Goal: Task Accomplishment & Management: Use online tool/utility

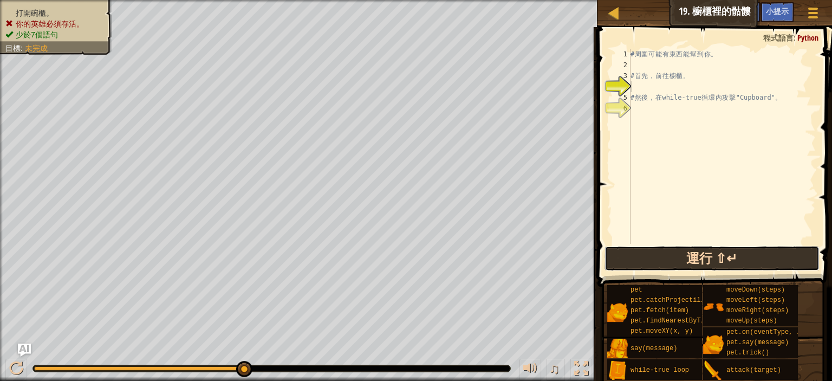
click at [732, 255] on button "運行 ⇧↵" at bounding box center [712, 258] width 215 height 25
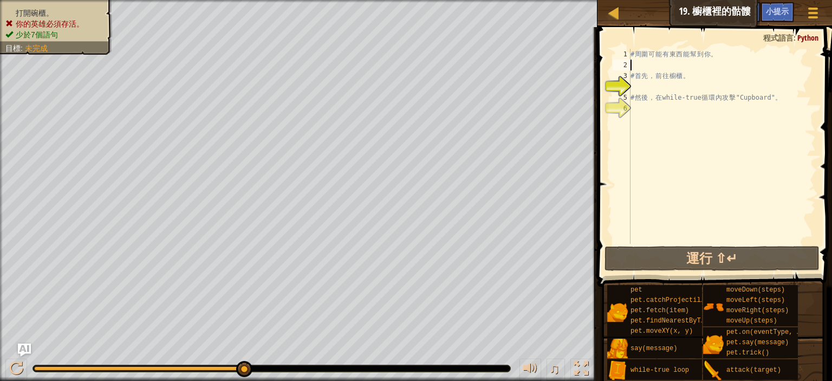
click at [682, 69] on div "# 周 圍 可 能 有 東 西 能 幫 到 你 。 # 首 先 ， 前 往 櫥 櫃 。 # 然 後 ， 在 while-true 循 環 內 攻 擊 "Cup…" at bounding box center [723, 157] width 188 height 217
type textarea "ㄘ"
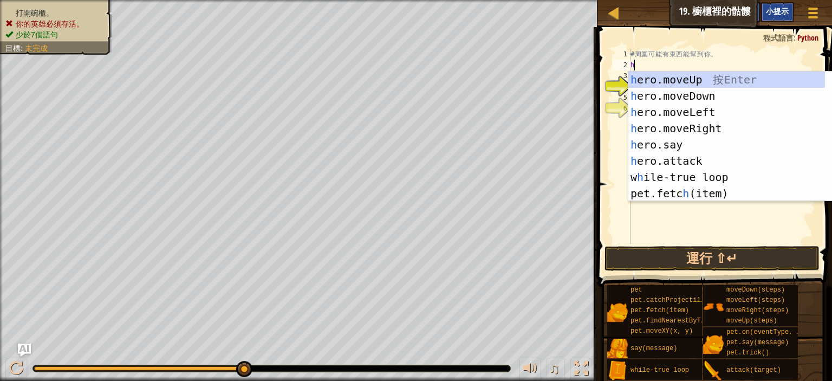
click at [780, 16] on span "小提示" at bounding box center [777, 11] width 23 height 10
type textarea "h"
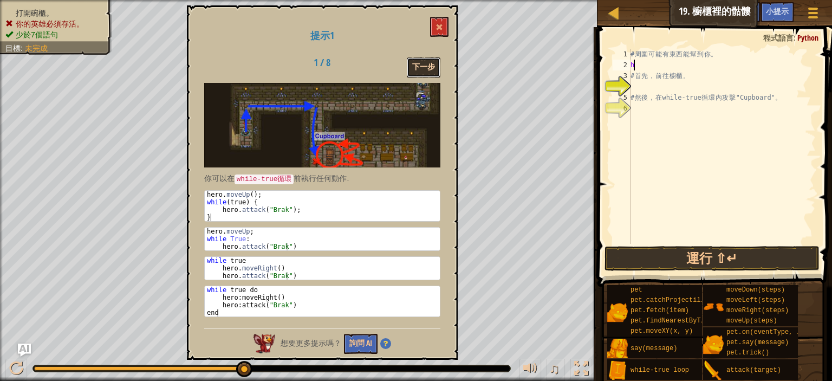
click at [415, 64] on button "下一步" at bounding box center [424, 67] width 34 height 20
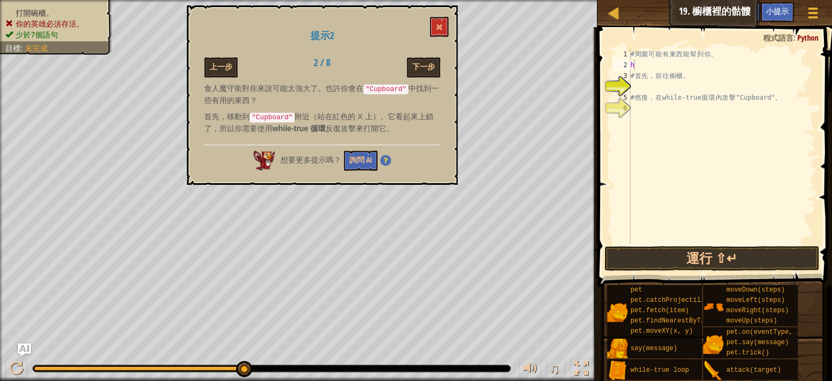
drag, startPoint x: 280, startPoint y: 118, endPoint x: 286, endPoint y: 118, distance: 6.0
click at [280, 118] on code ""Cupboard"" at bounding box center [273, 118] width 46 height 10
drag, startPoint x: 286, startPoint y: 118, endPoint x: 322, endPoint y: 135, distance: 40.0
click at [343, 119] on p "首先，移動到 "Cupboard" 附近（站在紅色的 X 上）。它看起來上鎖了，所以你需要使用 while-true 循環 反復攻擊來打開它。" at bounding box center [322, 122] width 236 height 23
click at [416, 68] on button "下一步" at bounding box center [424, 67] width 34 height 20
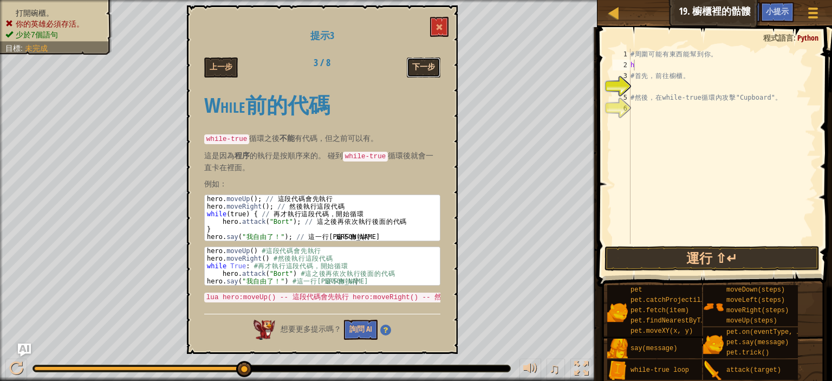
click at [416, 69] on button "下一步" at bounding box center [424, 67] width 34 height 20
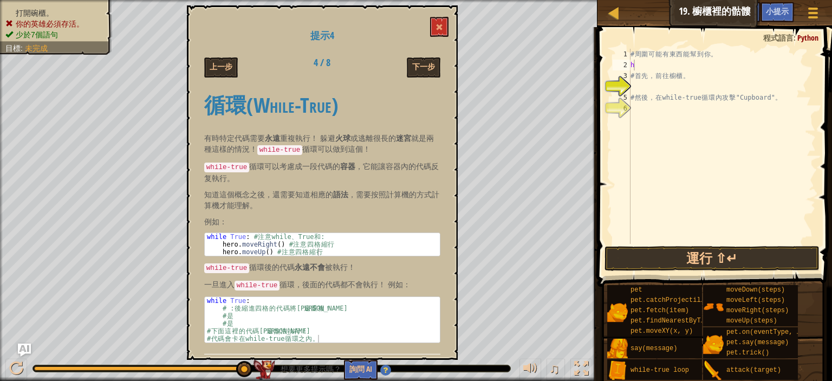
click at [416, 69] on button "下一步" at bounding box center [424, 67] width 34 height 20
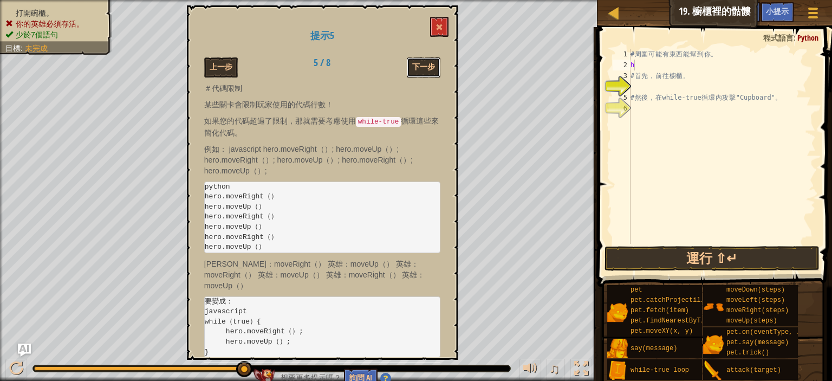
click at [416, 69] on button "下一步" at bounding box center [424, 67] width 34 height 20
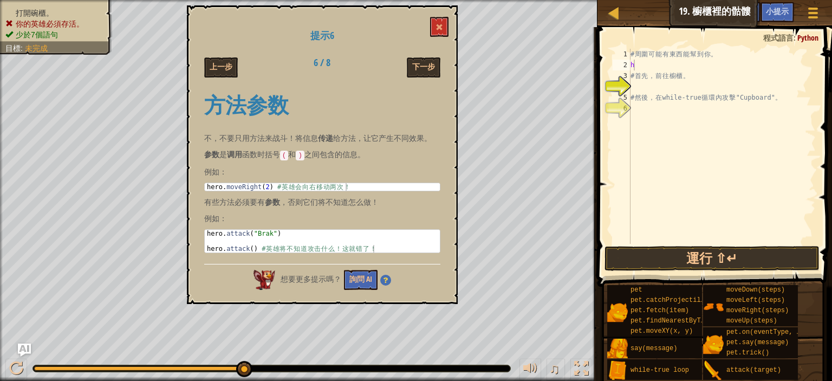
click at [416, 69] on button "下一步" at bounding box center [424, 67] width 34 height 20
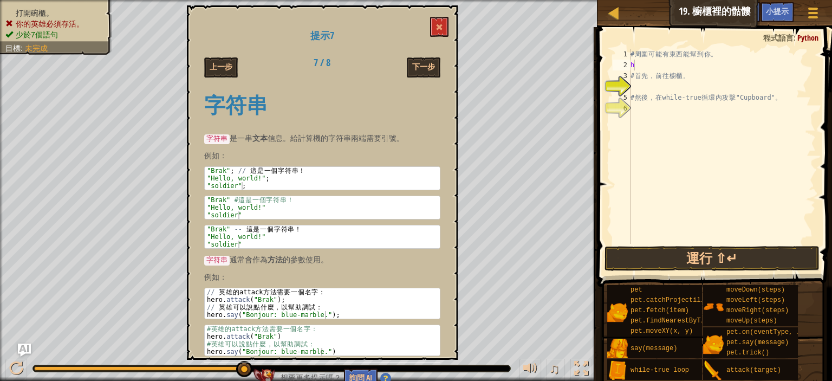
click at [416, 69] on button "下一步" at bounding box center [424, 67] width 34 height 20
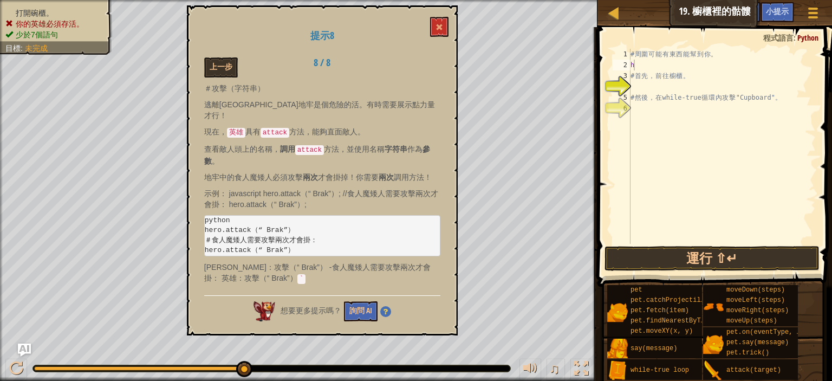
click at [414, 74] on div "上一步 8 / 8" at bounding box center [322, 67] width 253 height 20
drag, startPoint x: 414, startPoint y: 72, endPoint x: 417, endPoint y: 64, distance: 8.8
click at [414, 72] on div "上一步 8 / 8" at bounding box center [322, 67] width 253 height 20
drag, startPoint x: 427, startPoint y: 37, endPoint x: 430, endPoint y: 31, distance: 6.3
click at [429, 35] on h1 "提示8" at bounding box center [322, 35] width 236 height 11
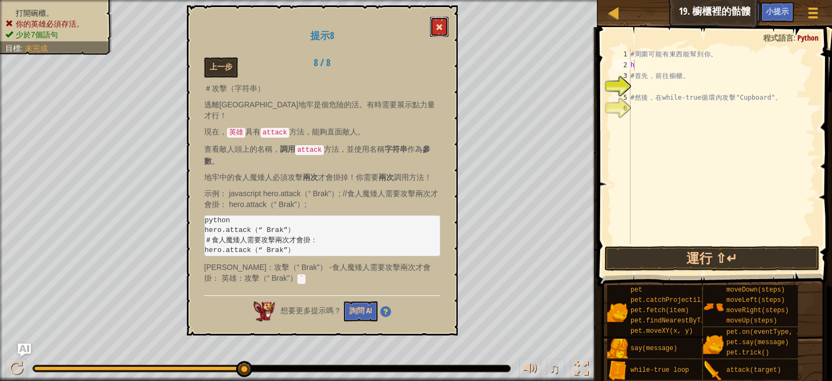
click at [439, 24] on span at bounding box center [440, 27] width 8 height 8
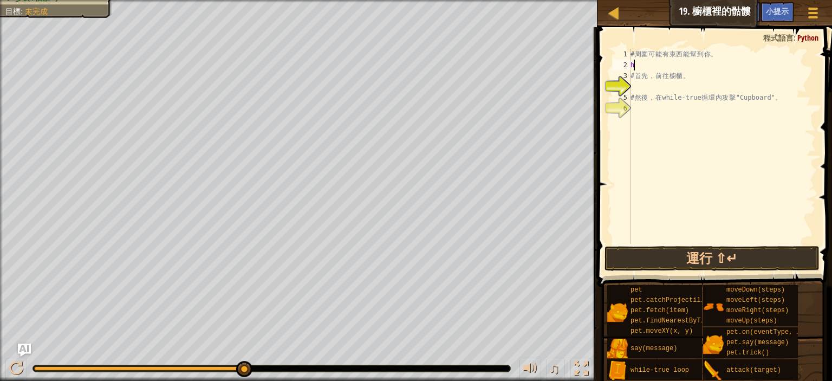
drag, startPoint x: 679, startPoint y: 63, endPoint x: 682, endPoint y: 68, distance: 6.6
click at [682, 68] on div "# 周 圍 可 能 有 東 西 能 幫 到 你 。 h # 首 先 ， 前 往 櫥 櫃 。 # 然 後 ， 在 while-true 循 環 內 攻 擊 "C…" at bounding box center [723, 157] width 188 height 217
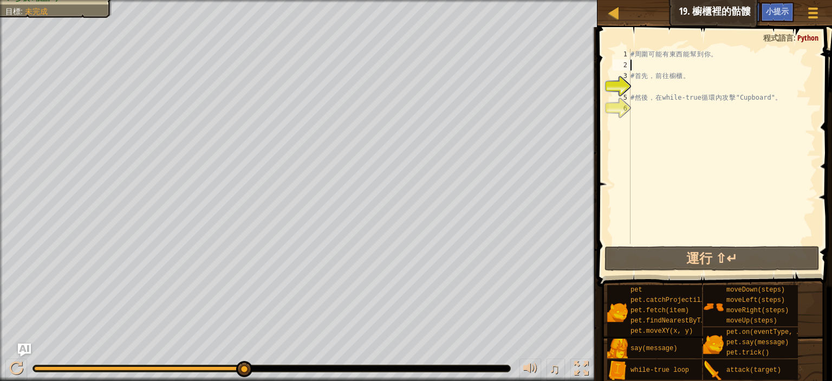
type textarea "h"
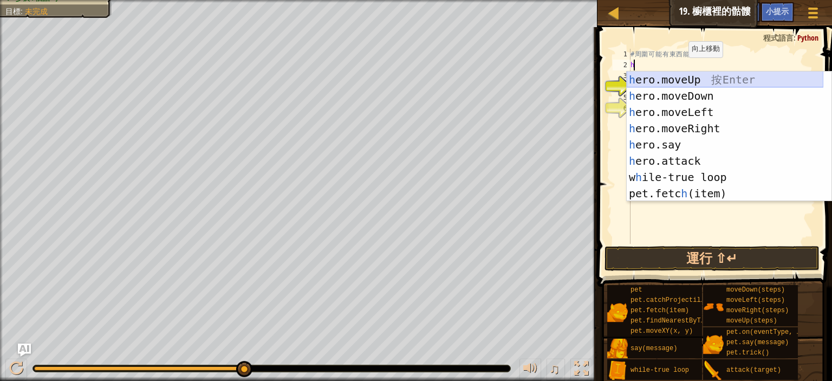
click at [651, 86] on div "h ero.moveUp 按 Enter h ero.moveDown 按 Enter h ero.moveLeft 按 Enter h ero.moveRi…" at bounding box center [725, 153] width 197 height 163
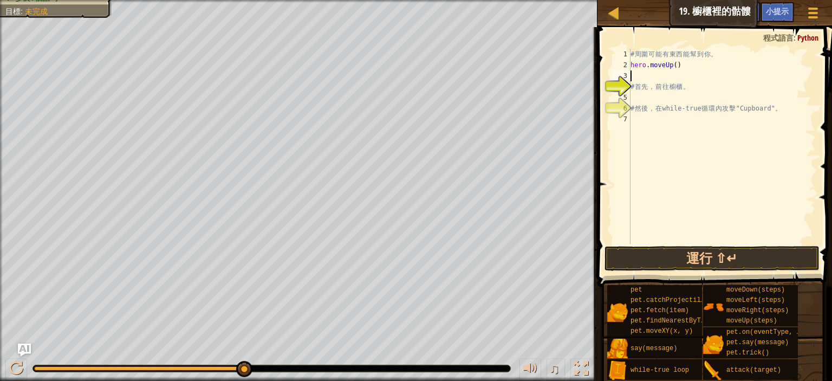
type textarea "h"
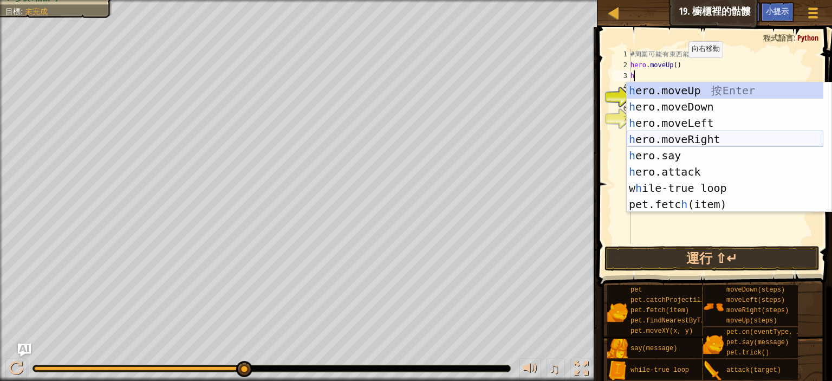
click at [657, 137] on div "h ero.moveUp 按 Enter h ero.moveDown 按 Enter h ero.moveLeft 按 Enter h ero.moveRi…" at bounding box center [725, 163] width 197 height 163
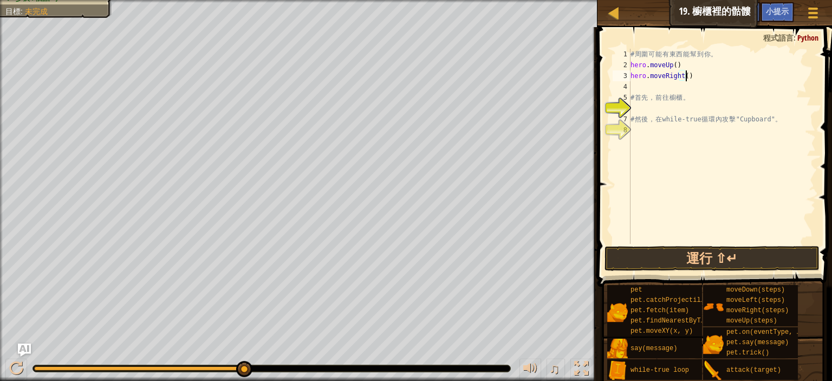
click at [686, 75] on div "# 周 圍 可 能 有 東 西 能 幫 到 你 。 hero . moveUp ( ) hero . moveRight ( ) # 首 先 ， 前 往 櫥 …" at bounding box center [723, 157] width 188 height 217
type textarea "hero.moveRight(2)"
click at [656, 91] on div "# 周 圍 可 能 有 東 西 能 幫 到 你 。 hero . moveUp ( ) hero . moveRight ( 2 ) # 首 先 ， 前 往 …" at bounding box center [723, 157] width 188 height 217
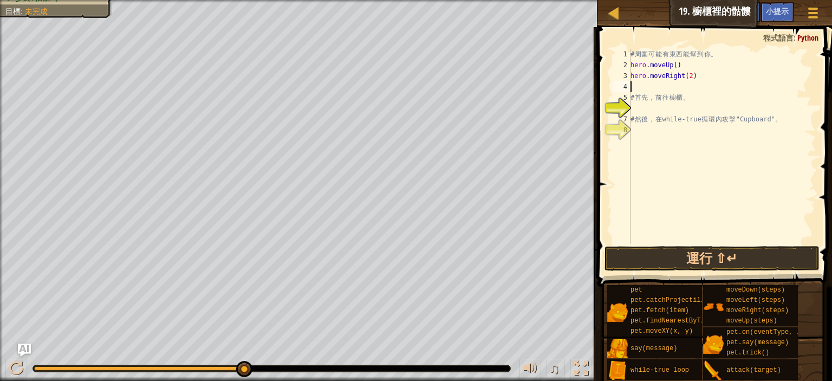
type textarea "h"
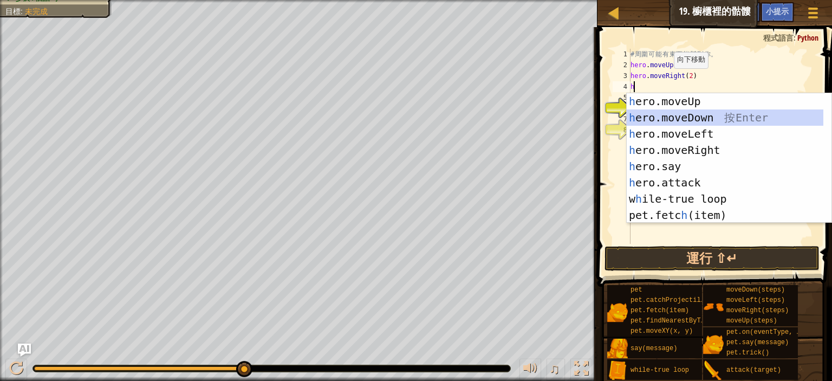
click at [697, 120] on div "h ero.moveUp 按 Enter h ero.moveDown 按 Enter h ero.moveLeft 按 Enter h ero.moveRi…" at bounding box center [725, 174] width 197 height 163
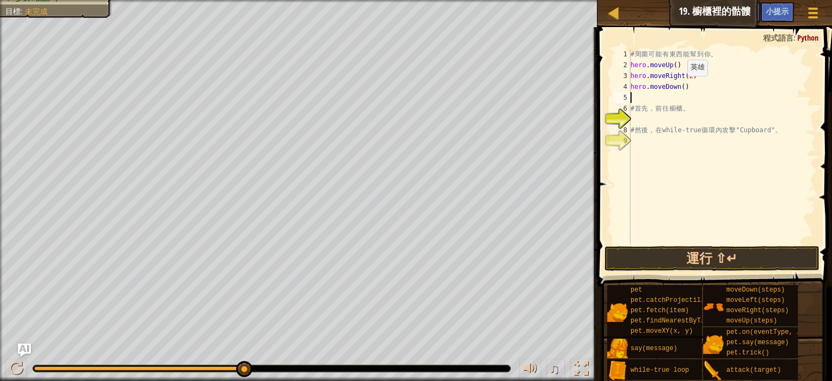
click at [682, 89] on div "# 周 圍 可 能 有 東 西 能 幫 到 你 。 hero . moveUp ( ) hero . moveRight ( 2 ) hero . moveD…" at bounding box center [723, 157] width 188 height 217
click at [647, 105] on div "# 周 圍 可 能 有 東 西 能 幫 到 你 。 hero . moveUp ( ) hero . moveRight ( 2 ) hero . moveD…" at bounding box center [723, 157] width 188 height 217
type textarea "# 首先，前往櫥櫃。"
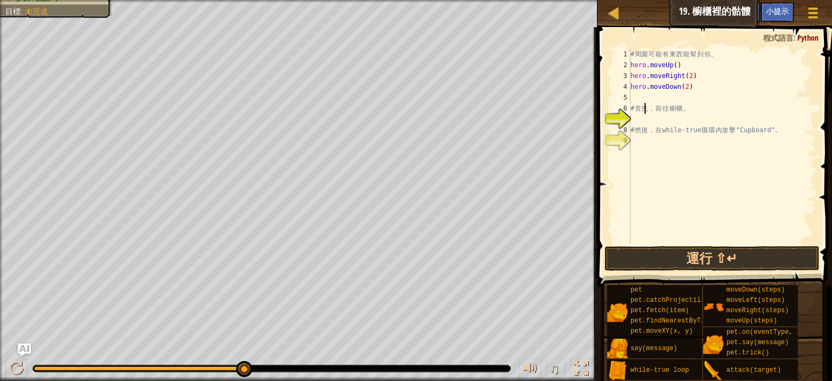
click at [634, 100] on div "# 周 圍 可 能 有 東 西 能 幫 到 你 。 hero . moveUp ( ) hero . moveRight ( 2 ) hero . moveD…" at bounding box center [723, 157] width 188 height 217
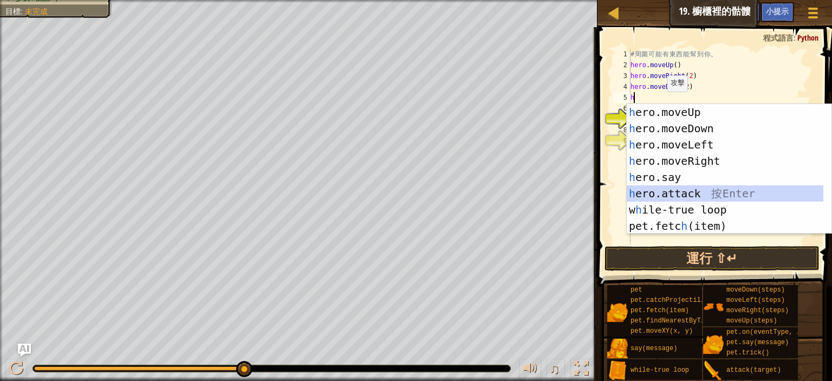
click at [701, 193] on div "h ero.moveUp 按 Enter h ero.moveDown 按 Enter h ero.moveLeft 按 Enter h ero.moveRi…" at bounding box center [725, 185] width 197 height 163
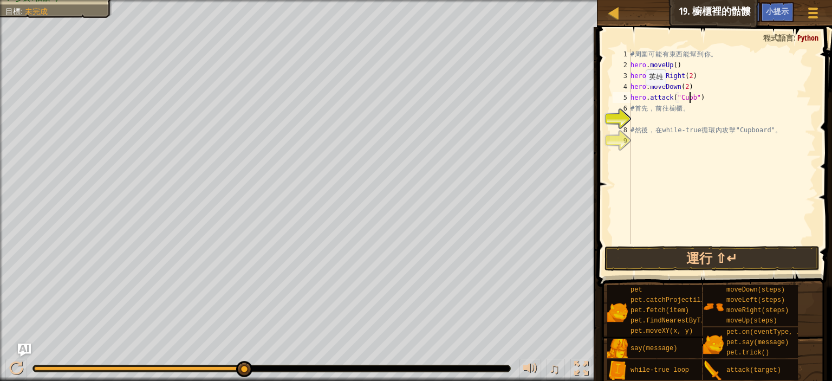
scroll to position [5, 8]
type textarea "hero.attack("Cupboard")"
click at [639, 121] on div "# 周 圍 可 能 有 東 西 能 幫 到 你 。 hero . moveUp ( ) hero . moveRight ( 2 ) hero . moveD…" at bounding box center [723, 157] width 188 height 217
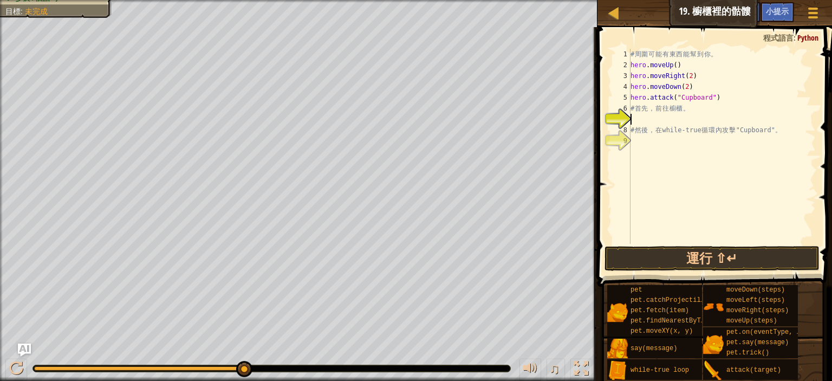
type textarea "w"
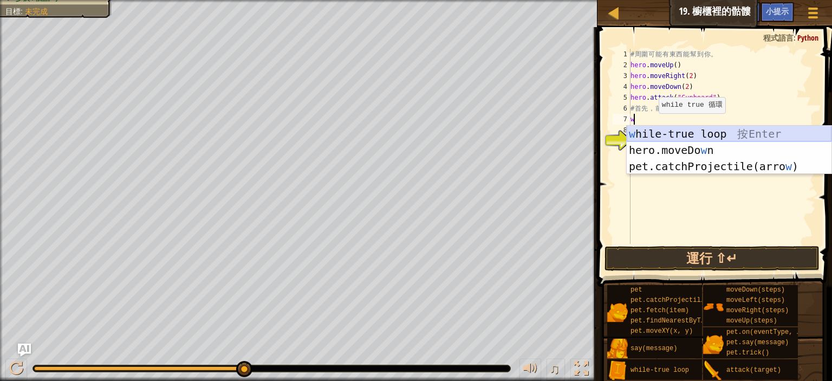
click at [676, 138] on div "w hile-true loop 按 Enter hero.moveDo w n 按 Enter pet.catchProjectile(arro w ) 按…" at bounding box center [729, 166] width 205 height 81
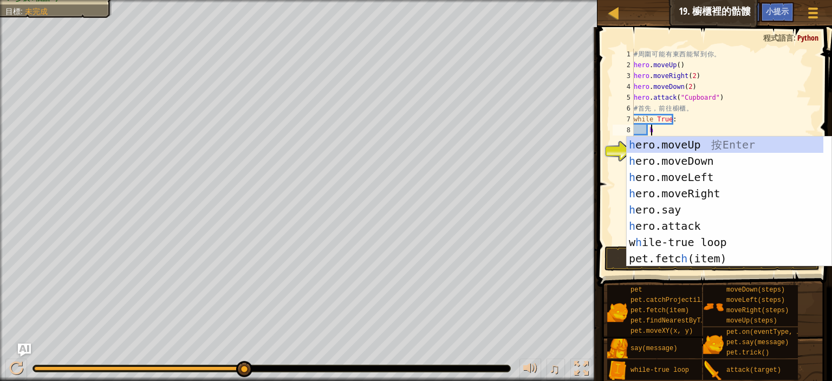
scroll to position [5, 1]
click at [709, 229] on div "h ero.moveUp 按 Enter h ero.moveDown 按 Enter h ero.moveLeft 按 Enter h ero.moveRi…" at bounding box center [725, 218] width 197 height 163
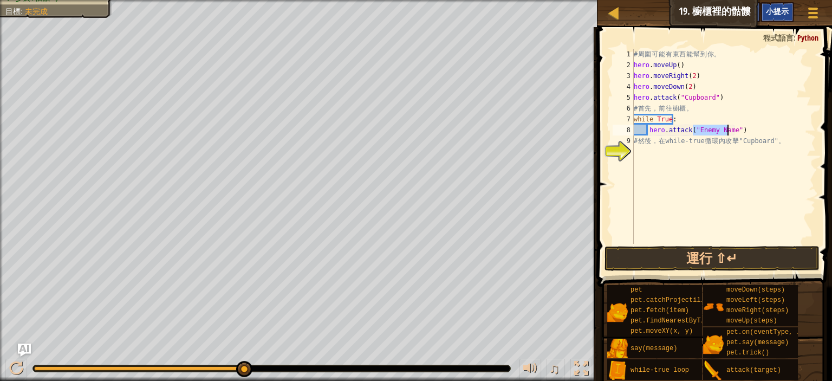
click at [789, 8] on div "小提示" at bounding box center [778, 12] width 34 height 20
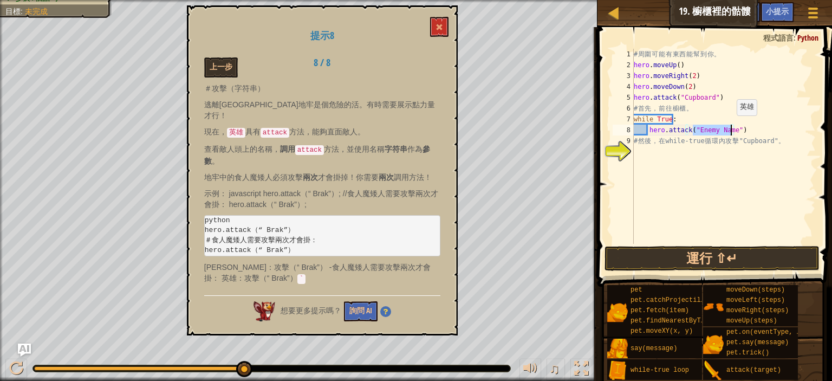
drag, startPoint x: 692, startPoint y: 130, endPoint x: 731, endPoint y: 126, distance: 38.7
click at [731, 126] on div "# 周 圍 可 能 有 東 西 能 幫 到 你 。 hero . moveUp ( ) hero . moveRight ( 2 ) hero . moveD…" at bounding box center [724, 157] width 184 height 217
click at [697, 261] on button "運行 ⇧↵" at bounding box center [712, 258] width 215 height 25
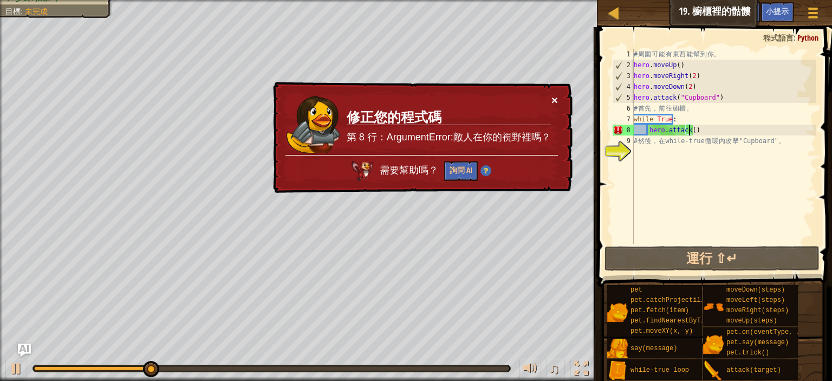
click at [552, 101] on button "×" at bounding box center [555, 99] width 7 height 11
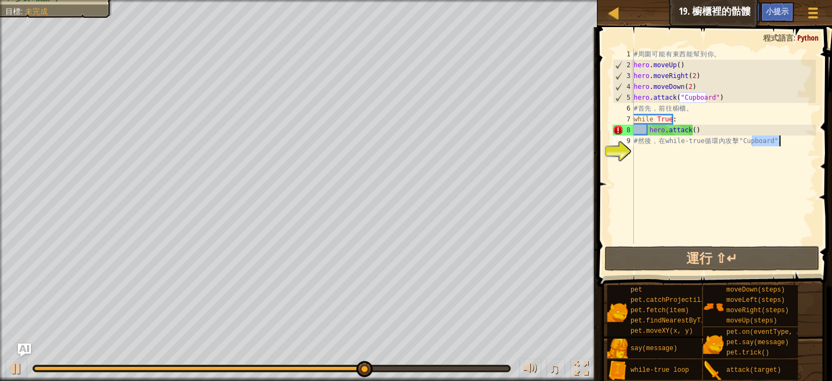
drag, startPoint x: 754, startPoint y: 140, endPoint x: 779, endPoint y: 140, distance: 24.9
click at [779, 140] on div "# 周 圍 可 能 有 東 西 能 幫 到 你 。 hero . moveUp ( ) hero . moveRight ( 2 ) hero . moveD…" at bounding box center [724, 157] width 184 height 217
click at [705, 98] on div "# 周 圍 可 能 有 東 西 能 幫 到 你 。 hero . moveUp ( ) hero . moveRight ( 2 ) hero . moveD…" at bounding box center [724, 157] width 184 height 217
drag, startPoint x: 707, startPoint y: 98, endPoint x: 680, endPoint y: 96, distance: 26.6
click at [680, 96] on div "# 周 圍 可 能 有 東 西 能 幫 到 你 。 hero . moveUp ( ) hero . moveRight ( 2 ) hero . moveD…" at bounding box center [724, 157] width 184 height 217
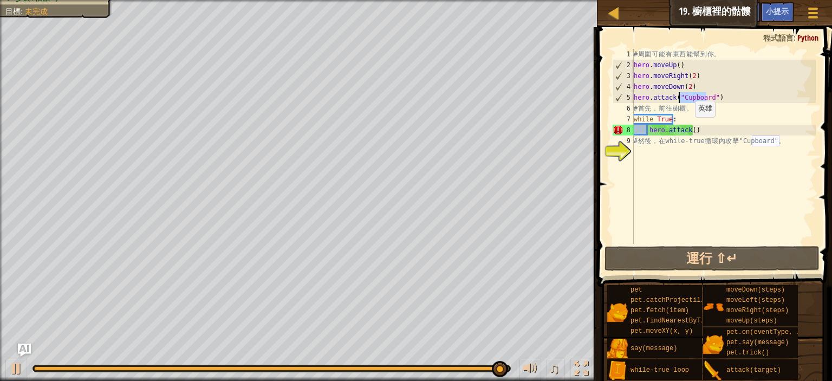
click at [688, 127] on div "# 周 圍 可 能 有 東 西 能 幫 到 你 。 hero . moveUp ( ) hero . moveRight ( 2 ) hero . moveD…" at bounding box center [724, 157] width 184 height 217
paste textarea "Cupboard"
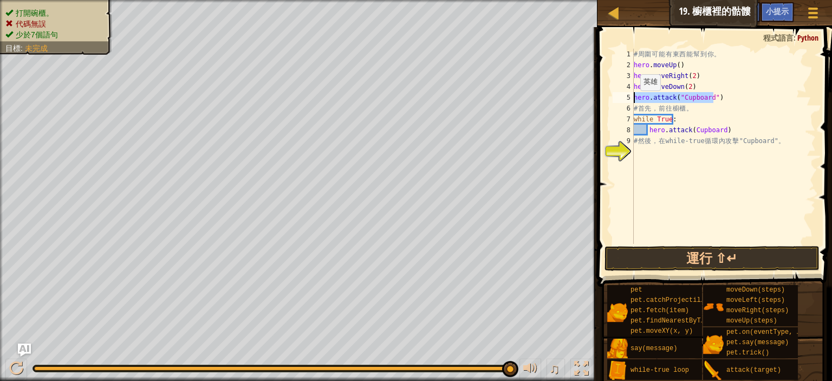
drag, startPoint x: 731, startPoint y: 99, endPoint x: 634, endPoint y: 101, distance: 97.0
click at [634, 101] on div "# 周 圍 可 能 有 東 西 能 幫 到 你 。 hero . moveUp ( ) hero . moveRight ( 2 ) hero . moveD…" at bounding box center [724, 157] width 184 height 217
click at [679, 98] on div "# 周 圍 可 能 有 東 西 能 幫 到 你 。 hero . moveUp ( ) hero . moveRight ( 2 ) hero . moveD…" at bounding box center [724, 146] width 184 height 195
drag, startPoint x: 676, startPoint y: 98, endPoint x: 709, endPoint y: 97, distance: 33.1
click at [709, 97] on div "# 周 圍 可 能 有 東 西 能 幫 到 你 。 hero . moveUp ( ) hero . moveRight ( 2 ) hero . moveD…" at bounding box center [724, 157] width 184 height 217
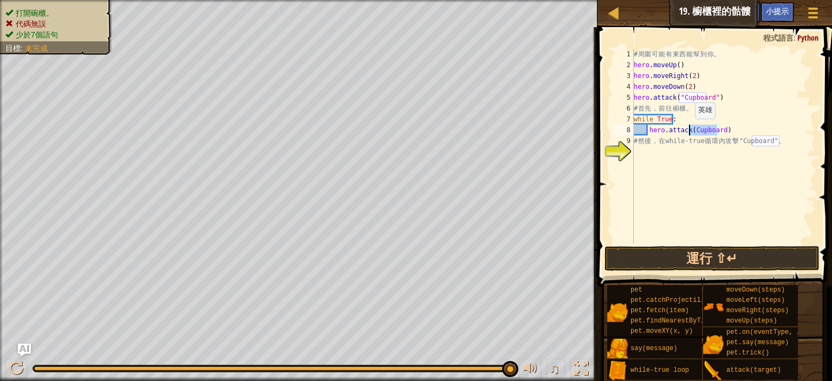
drag, startPoint x: 716, startPoint y: 127, endPoint x: 689, endPoint y: 130, distance: 27.2
click at [689, 130] on div "# 周 圍 可 能 有 東 西 能 幫 到 你 。 hero . moveUp ( ) hero . moveRight ( 2 ) hero . moveD…" at bounding box center [724, 157] width 184 height 217
paste textarea ""Cupboard""
drag, startPoint x: 725, startPoint y: 97, endPoint x: 632, endPoint y: 100, distance: 92.7
click at [632, 100] on div "hero.attack("Cupboard") 1 2 3 4 5 6 7 8 9 10 # 周 圍 可 能 有 東 西 能 幫 到 你 。 hero . m…" at bounding box center [713, 146] width 205 height 195
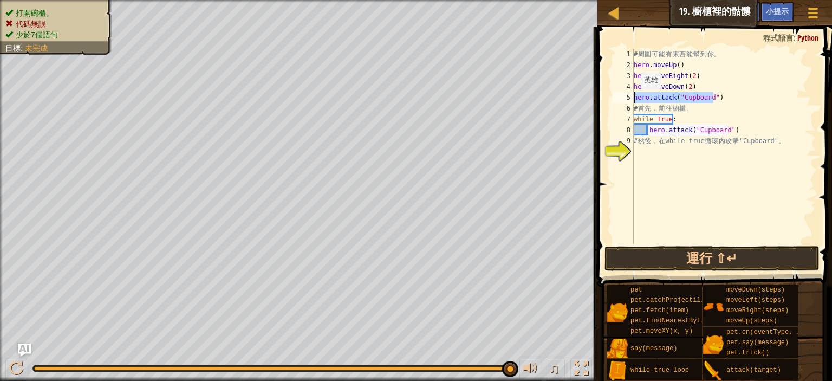
type textarea "hero.attack("Cupboard")"
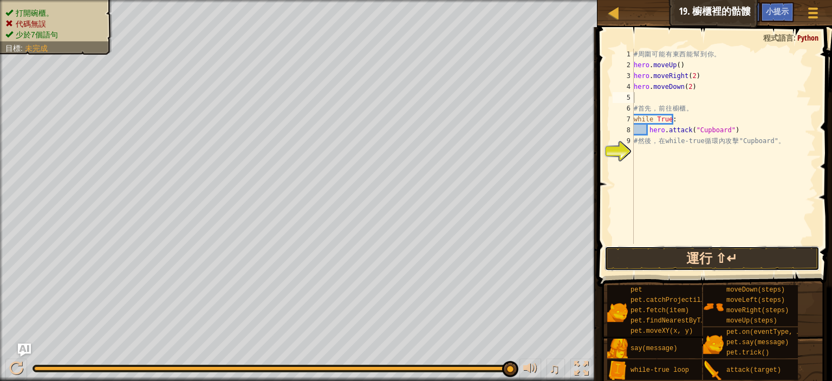
click at [770, 256] on button "運行 ⇧↵" at bounding box center [712, 258] width 215 height 25
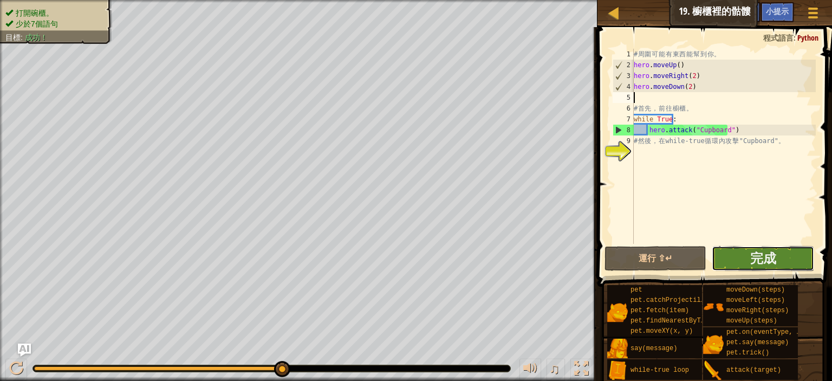
click at [783, 264] on button "完成" at bounding box center [763, 258] width 102 height 25
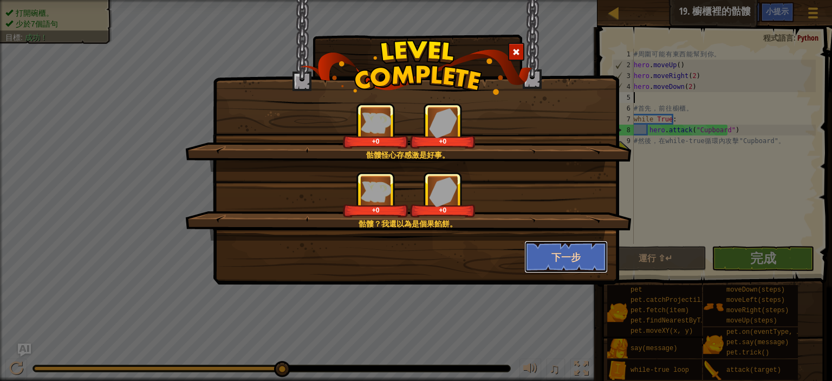
click at [569, 259] on button "下一步" at bounding box center [567, 257] width 84 height 33
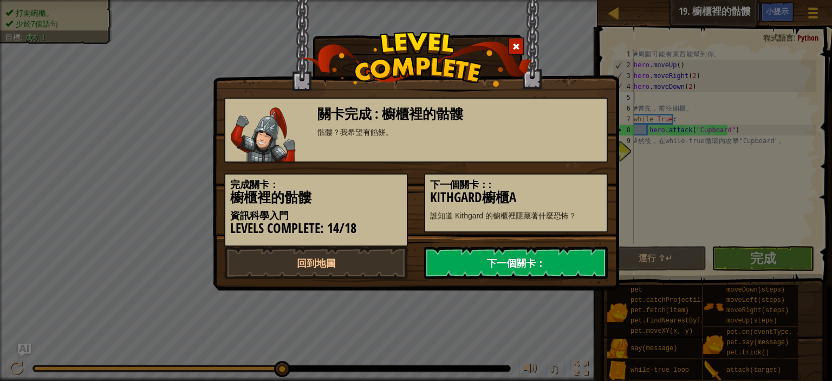
drag, startPoint x: 580, startPoint y: 257, endPoint x: 574, endPoint y: 259, distance: 6.1
click at [580, 257] on link "下一個關卡：" at bounding box center [516, 263] width 184 height 33
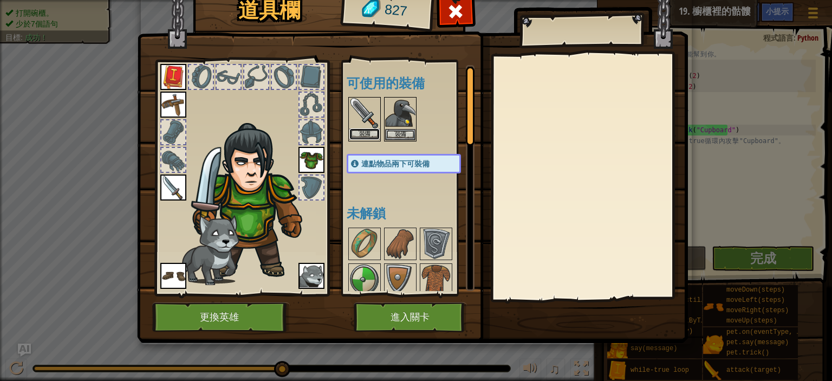
click at [373, 130] on button "裝備" at bounding box center [365, 133] width 30 height 11
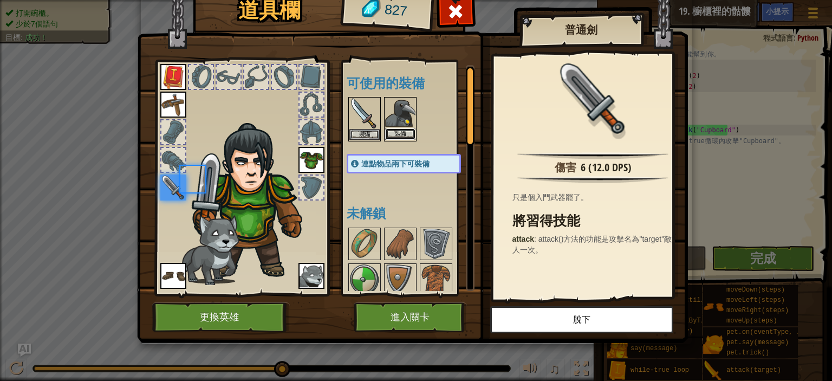
click at [396, 131] on button "裝備" at bounding box center [400, 133] width 30 height 11
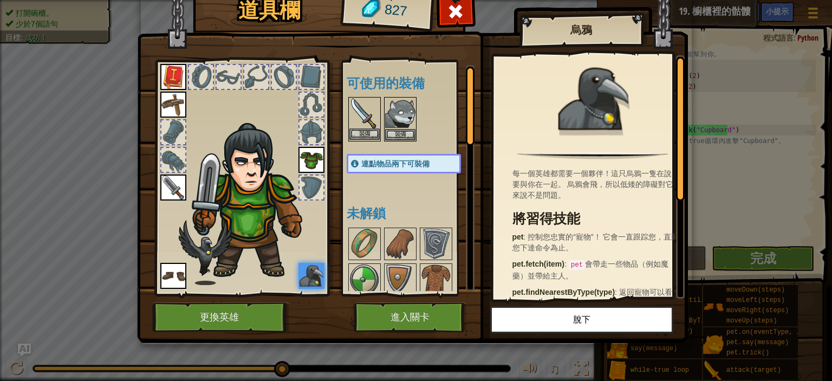
click at [365, 120] on img at bounding box center [365, 113] width 30 height 30
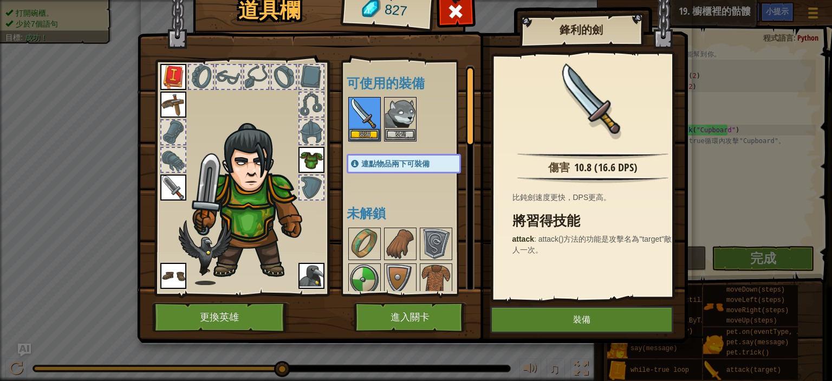
click at [173, 186] on img at bounding box center [173, 188] width 26 height 26
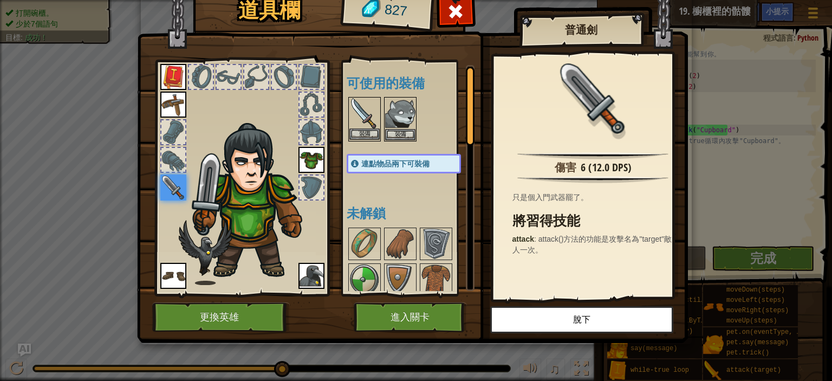
click at [355, 119] on img at bounding box center [365, 113] width 30 height 30
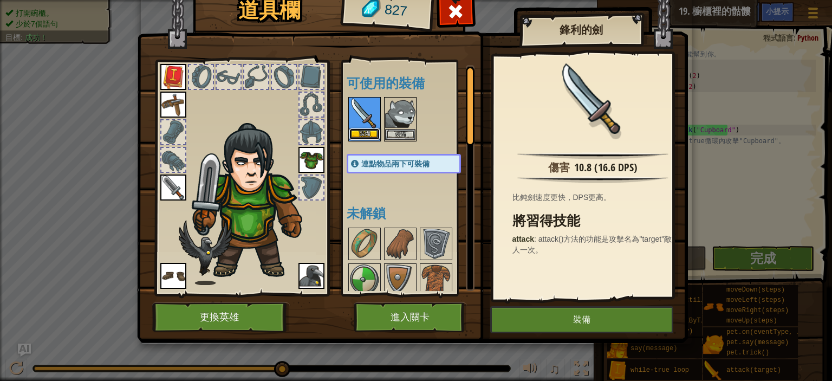
click at [356, 134] on button "裝備" at bounding box center [365, 133] width 30 height 11
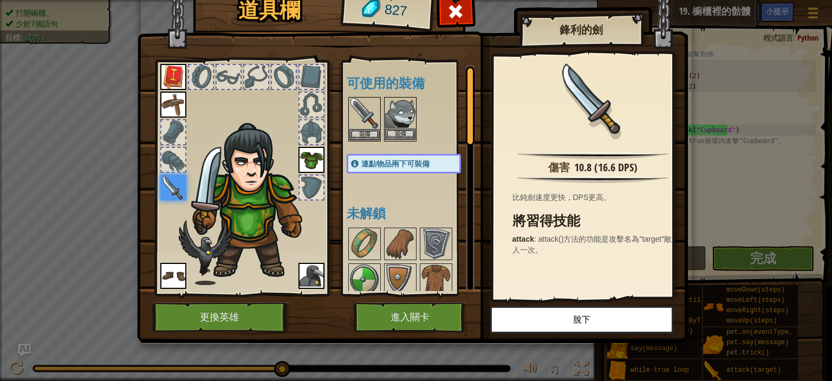
click at [396, 117] on img at bounding box center [400, 113] width 30 height 30
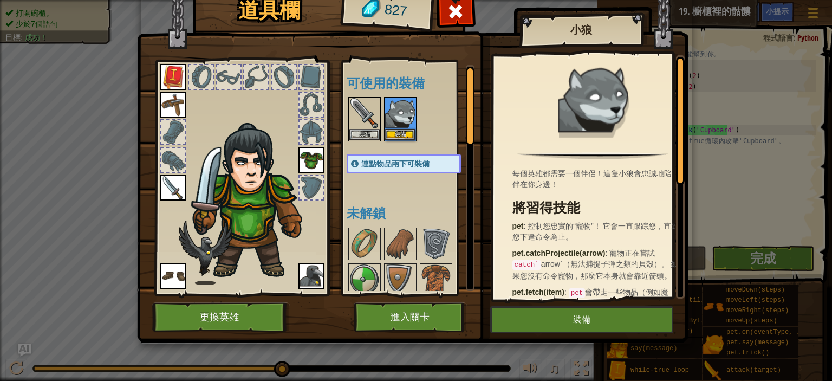
click at [309, 276] on img at bounding box center [312, 276] width 26 height 26
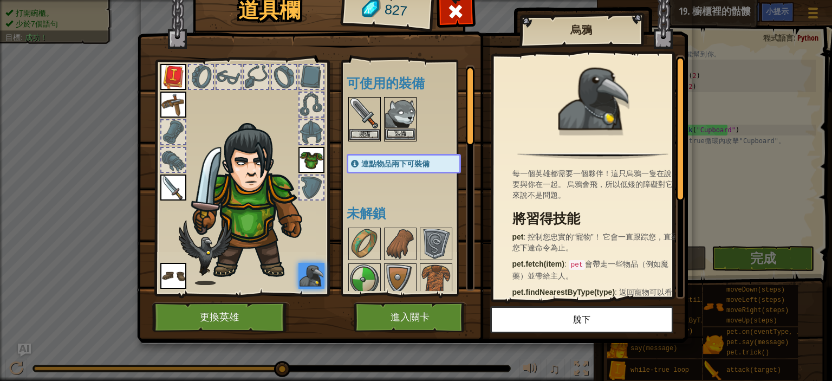
click at [408, 120] on img at bounding box center [400, 113] width 30 height 30
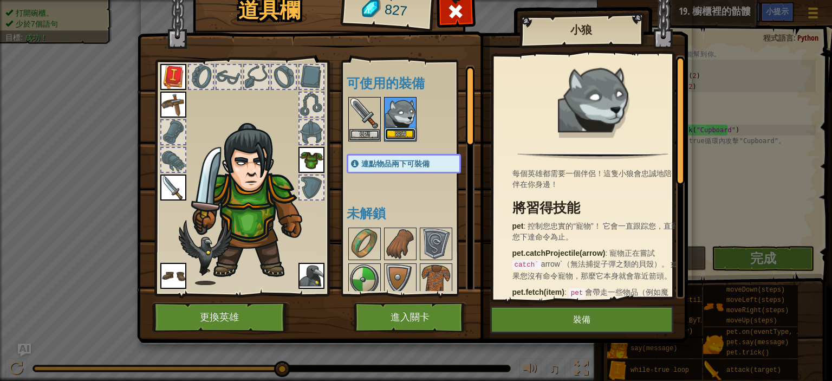
click at [407, 130] on button "裝備" at bounding box center [400, 133] width 30 height 11
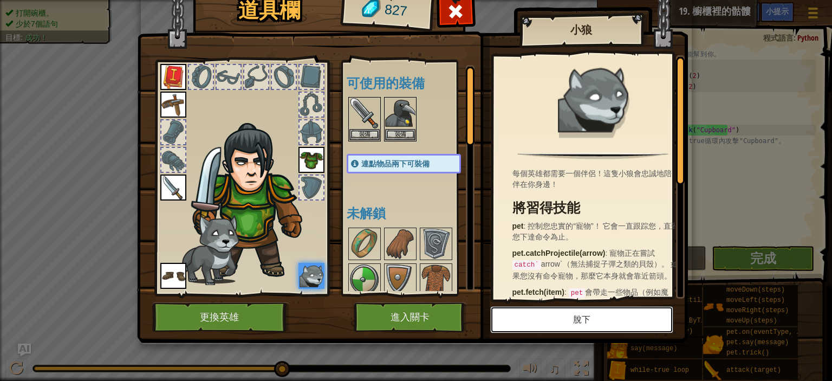
click at [612, 327] on button "脫下" at bounding box center [581, 319] width 183 height 27
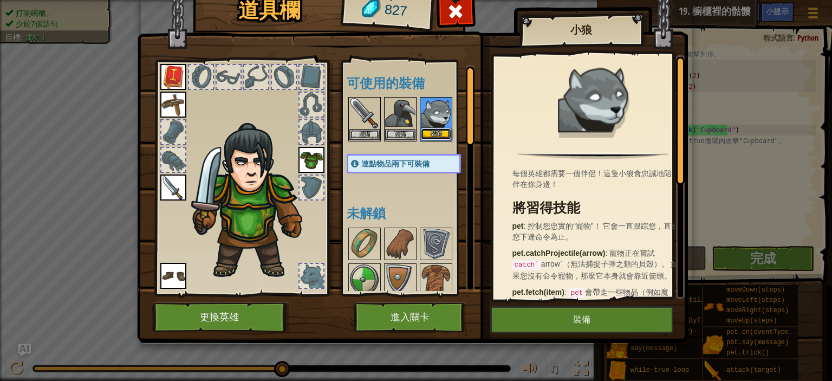
click at [438, 134] on button "裝備" at bounding box center [436, 133] width 30 height 11
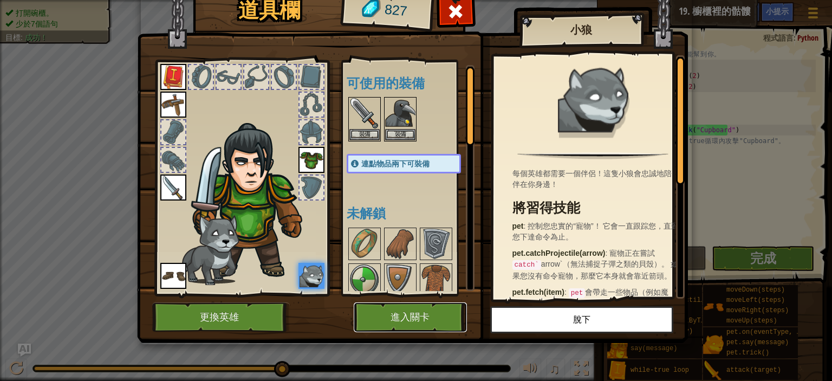
click at [418, 310] on button "進入關卡" at bounding box center [410, 317] width 113 height 30
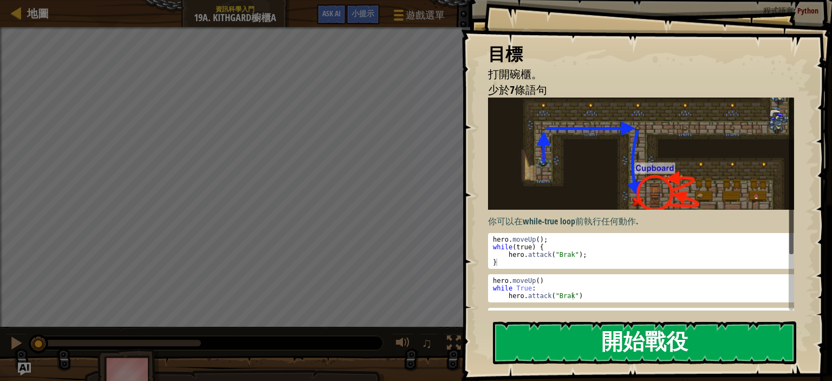
click at [679, 344] on button "開始戰役" at bounding box center [644, 342] width 303 height 43
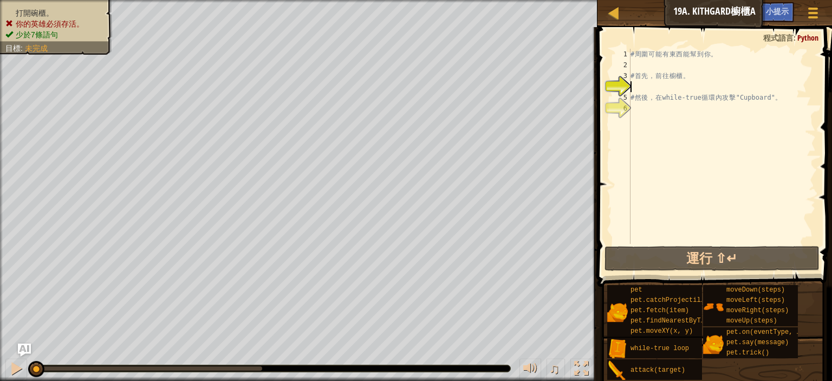
click at [674, 61] on div "# 周 圍 可 能 有 東 西 能 幫 到 你 。 # 首 先 ， 前 往 櫥 櫃 。 # 然 後 ， 在 while-true 循 環 內 攻 擊 "Cup…" at bounding box center [723, 157] width 188 height 217
type textarea "h"
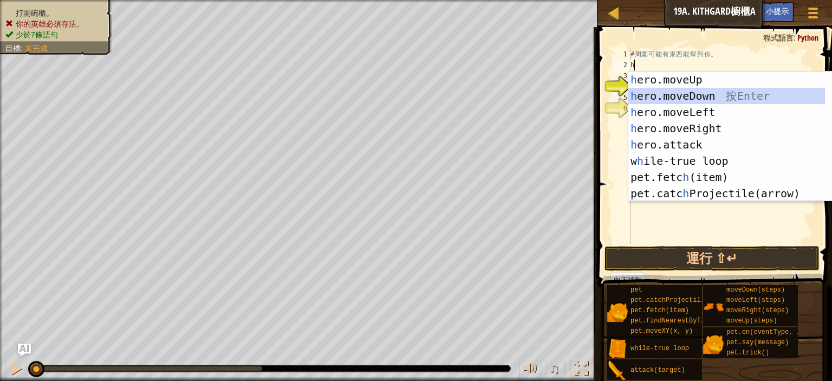
click at [713, 100] on div "h ero.moveUp 按 Enter h ero.moveDown 按 Enter h ero.moveLeft 按 Enter h ero.moveRi…" at bounding box center [727, 153] width 197 height 163
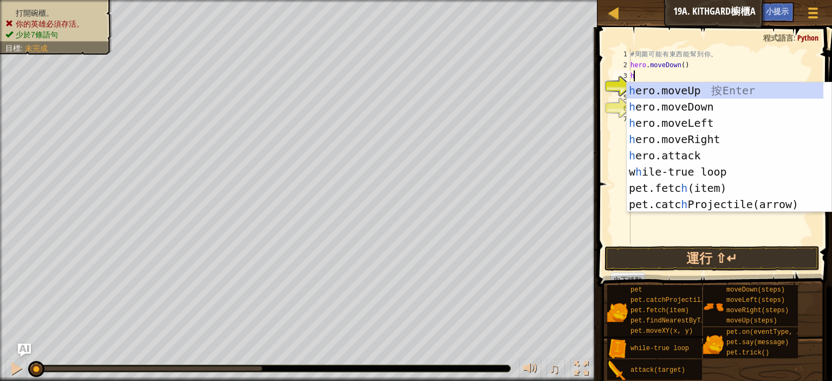
type textarea "h"
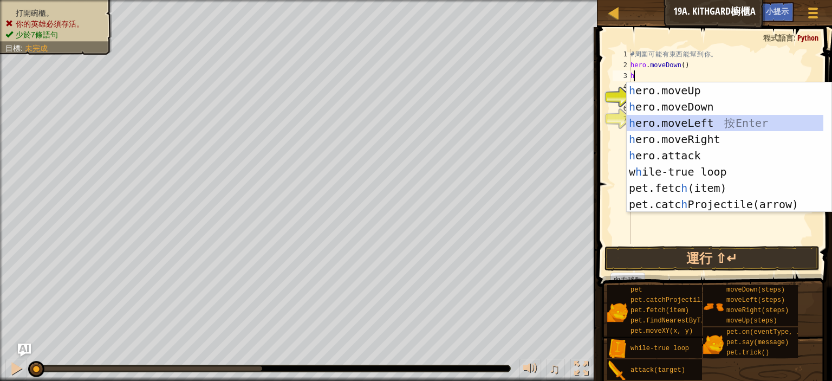
click at [710, 125] on div "h ero.moveUp 按 Enter h ero.moveDown 按 Enter h ero.moveLeft 按 Enter h ero.moveRi…" at bounding box center [725, 163] width 197 height 163
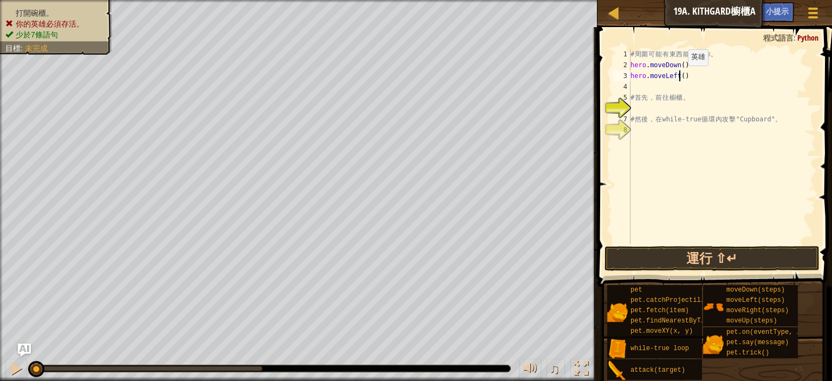
click at [679, 76] on div "# 周 圍 可 能 有 東 西 能 幫 到 你 。 hero . moveDown ( ) hero . moveLeft ( ) # 首 先 ， 前 往 櫥…" at bounding box center [723, 157] width 188 height 217
type textarea "hero.moveLeft(2)"
click at [648, 87] on div "# 周 圍 可 能 有 東 西 能 幫 到 你 。 hero . moveDown ( ) hero . moveLeft ( 2 ) # 首 先 ， 前 往…" at bounding box center [723, 157] width 188 height 217
type textarea "h"
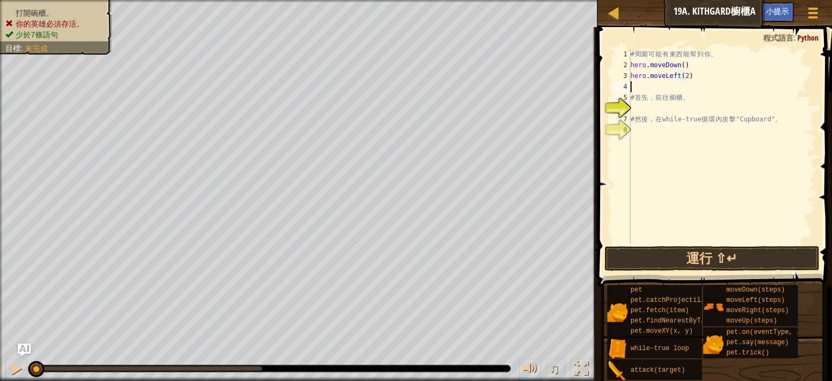
scroll to position [5, 0]
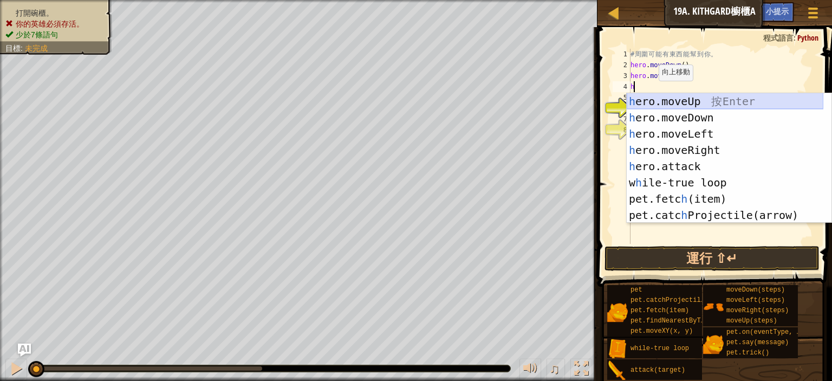
click at [661, 107] on div "h ero.moveUp 按 Enter h ero.moveDown 按 Enter h ero.moveLeft 按 Enter h ero.moveRi…" at bounding box center [725, 174] width 197 height 163
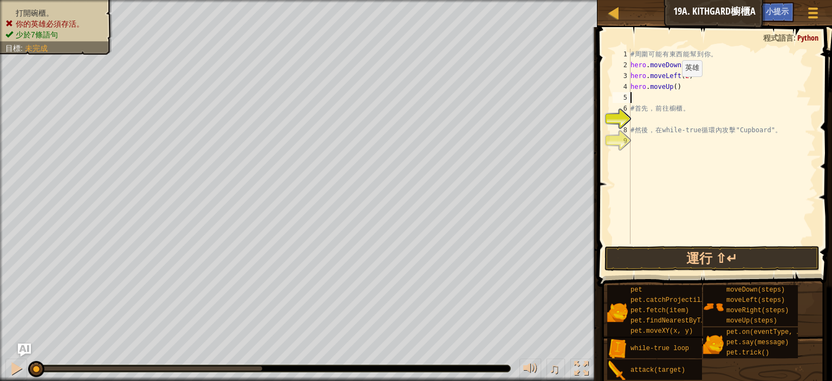
click at [673, 87] on div "# 周 圍 可 能 有 東 西 能 幫 到 你 。 hero . moveDown ( ) hero . moveLeft ( 2 ) hero . move…" at bounding box center [723, 157] width 188 height 217
type textarea "hero.moveUp(2)"
click at [718, 93] on div "# 周 圍 可 能 有 東 西 能 幫 到 你 。 hero . moveDown ( ) hero . moveLeft ( 2 ) hero . move…" at bounding box center [723, 157] width 188 height 217
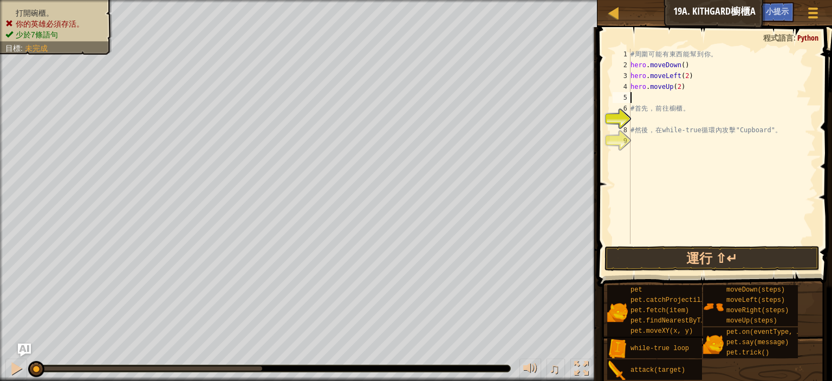
type textarea "h"
type textarea "w"
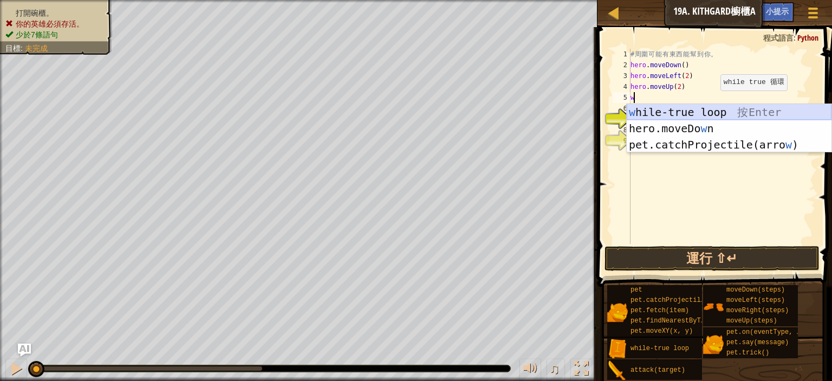
click at [697, 118] on div "w hile-true loop 按 Enter hero.moveDo w n 按 Enter pet.catchProjectile(arro w ) 按…" at bounding box center [729, 144] width 205 height 81
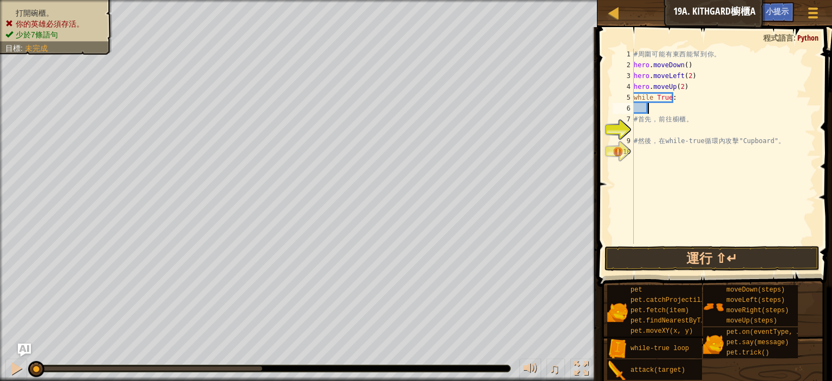
scroll to position [5, 1]
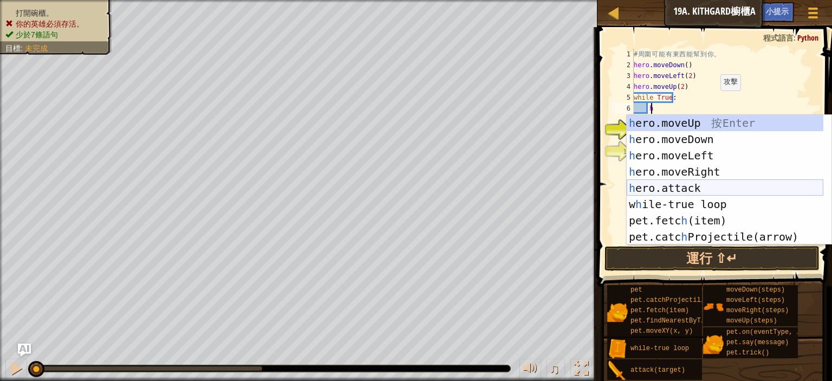
click at [692, 192] on div "h ero.moveUp 按 Enter h ero.moveDown 按 Enter h ero.moveLeft 按 Enter h ero.moveRi…" at bounding box center [725, 196] width 197 height 163
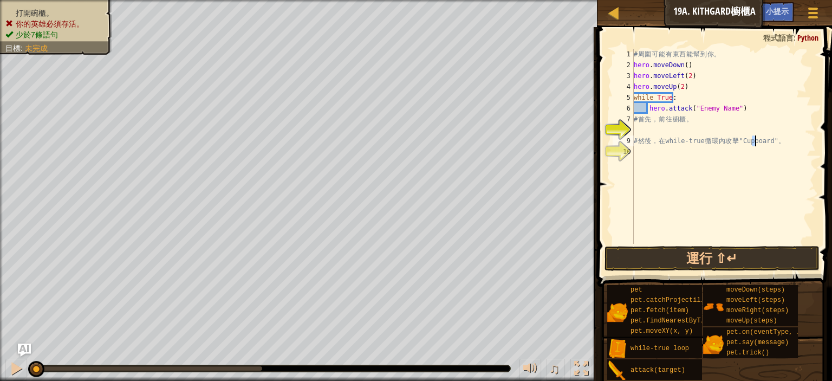
click at [756, 140] on div "# 周 圍 可 能 有 東 西 能 幫 到 你 。 hero . moveDown ( ) hero . moveLeft ( 2 ) hero . move…" at bounding box center [724, 157] width 184 height 217
type textarea "# 然後，在 while-true 循環內攻擊 "Cupboard"。"
click at [772, 153] on div "# 周 圍 可 能 有 東 西 能 幫 到 你 。 hero . moveDown ( ) hero . moveLeft ( 2 ) hero . move…" at bounding box center [724, 157] width 184 height 217
drag, startPoint x: 752, startPoint y: 141, endPoint x: 778, endPoint y: 139, distance: 26.1
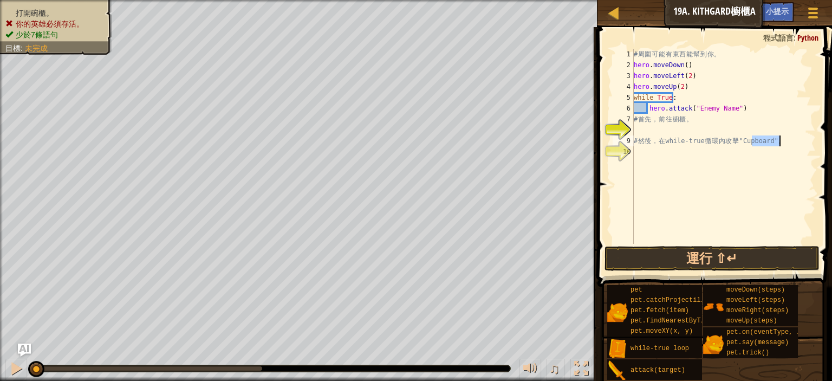
click at [778, 139] on div "# 周 圍 可 能 有 東 西 能 幫 到 你 。 hero . moveDown ( ) hero . moveLeft ( 2 ) hero . move…" at bounding box center [724, 157] width 184 height 217
drag, startPoint x: 690, startPoint y: 108, endPoint x: 700, endPoint y: 107, distance: 9.8
click at [700, 107] on div "# 周 圍 可 能 有 東 西 能 幫 到 你 。 hero . moveDown ( ) hero . moveLeft ( 2 ) hero . move…" at bounding box center [724, 157] width 184 height 217
click at [700, 107] on div "# 周 圍 可 能 有 東 西 能 幫 到 你 。 hero . moveDown ( ) hero . moveLeft ( 2 ) hero . move…" at bounding box center [724, 146] width 184 height 195
drag, startPoint x: 693, startPoint y: 109, endPoint x: 726, endPoint y: 109, distance: 33.1
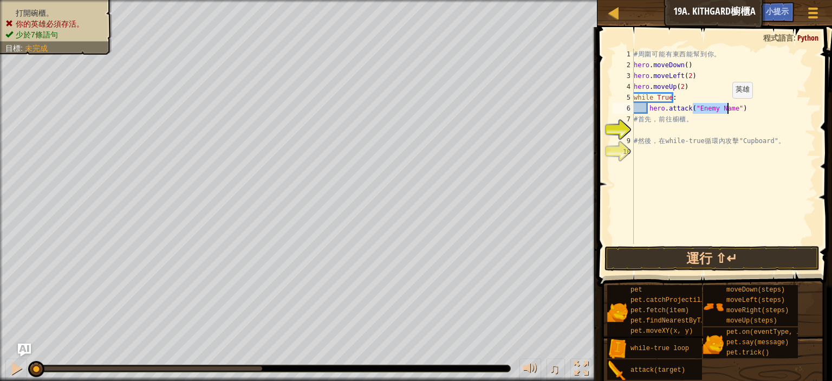
click at [726, 109] on div "# 周 圍 可 能 有 東 西 能 幫 到 你 。 hero . moveDown ( ) hero . moveLeft ( 2 ) hero . move…" at bounding box center [724, 157] width 184 height 217
paste textarea "Cupboard"
type textarea "hero.attack("Cupboard")"
click at [743, 258] on button "運行 ⇧↵" at bounding box center [712, 258] width 215 height 25
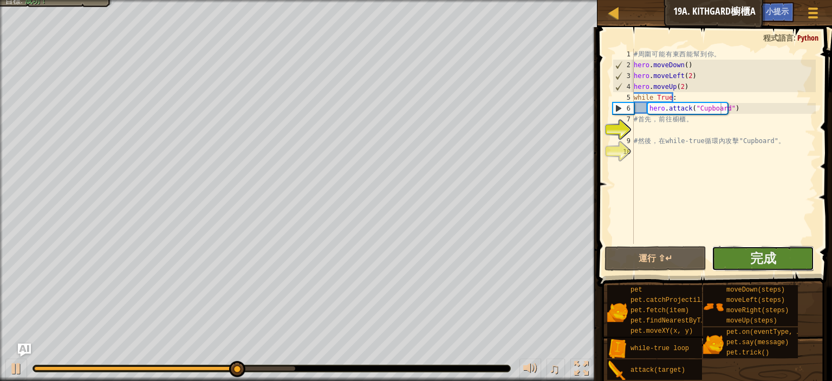
click at [779, 250] on button "完成" at bounding box center [763, 258] width 102 height 25
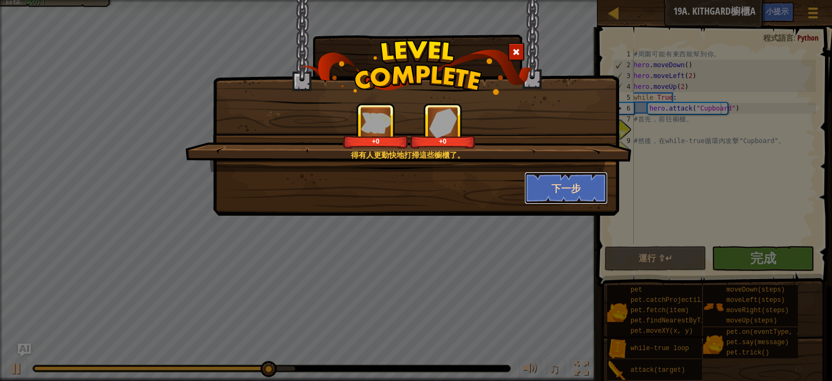
click at [574, 197] on button "下一步" at bounding box center [567, 188] width 84 height 33
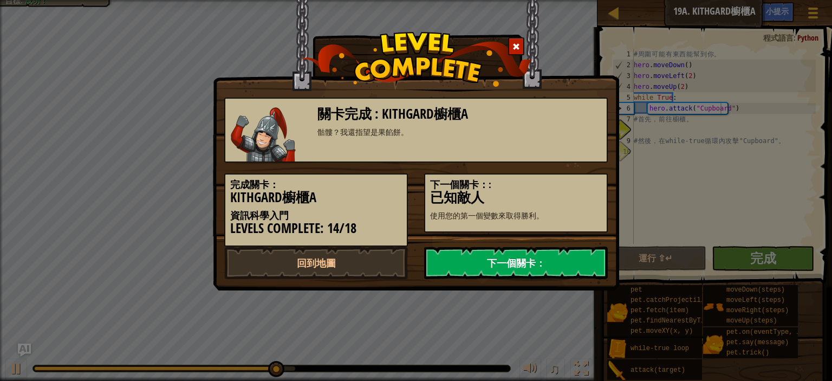
click at [550, 261] on link "下一個關卡：" at bounding box center [516, 263] width 184 height 33
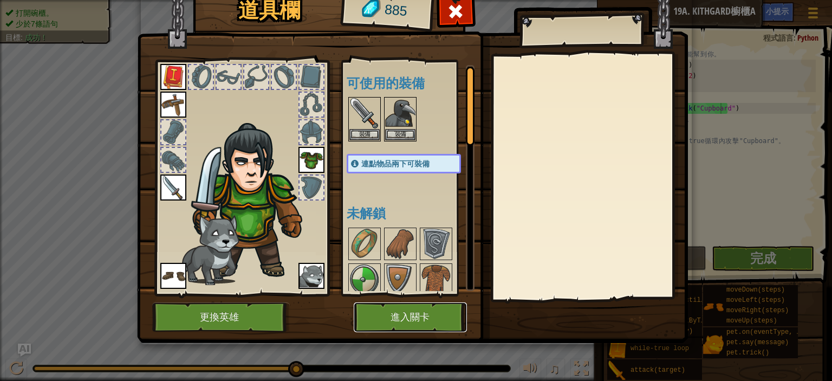
click at [412, 320] on button "進入關卡" at bounding box center [410, 317] width 113 height 30
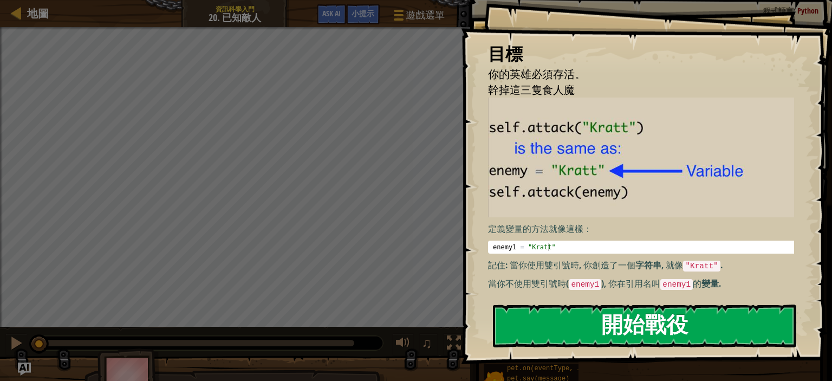
click at [559, 321] on button "開始戰役" at bounding box center [644, 326] width 303 height 43
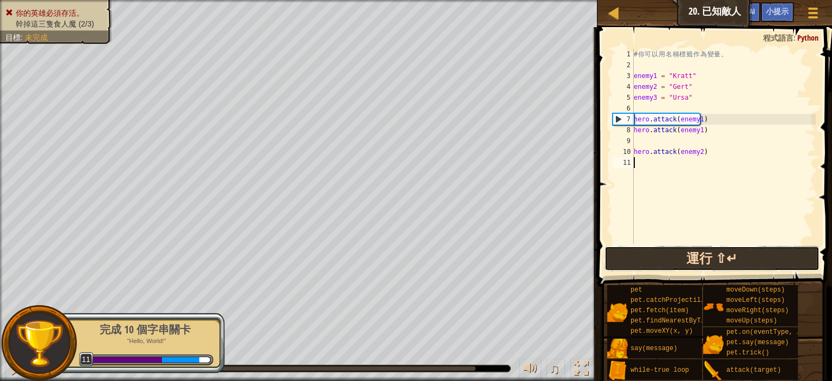
click at [684, 250] on button "運行 ⇧↵" at bounding box center [712, 258] width 215 height 25
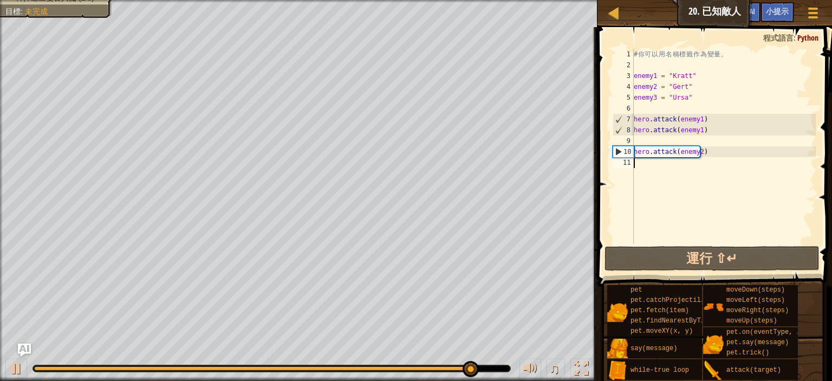
click at [695, 152] on div "# 你 可 以 用 名 稱 標 籤 作 為 變 量 。 enemy1 = "Kratt" enemy2 = "[PERSON_NAME]" enemy3 = …" at bounding box center [724, 157] width 184 height 217
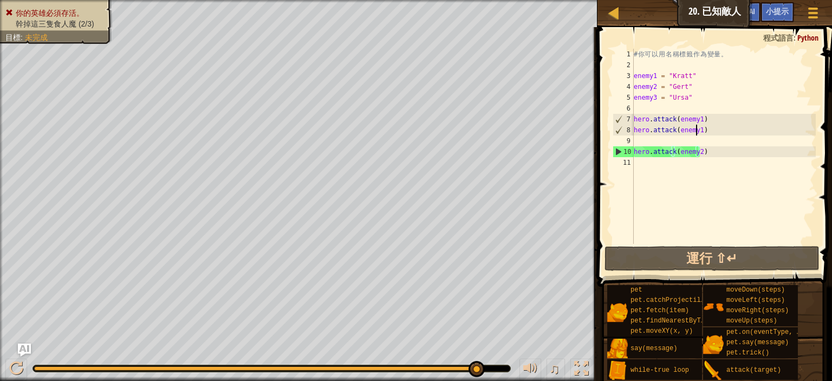
click at [696, 134] on div "# 你 可 以 用 名 稱 標 籤 作 為 變 量 。 enemy1 = "Kratt" enemy2 = "[PERSON_NAME]" enemy3 = …" at bounding box center [724, 157] width 184 height 217
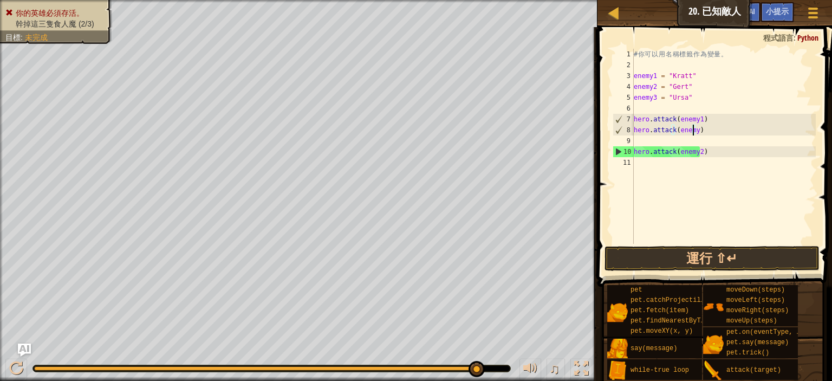
scroll to position [5, 7]
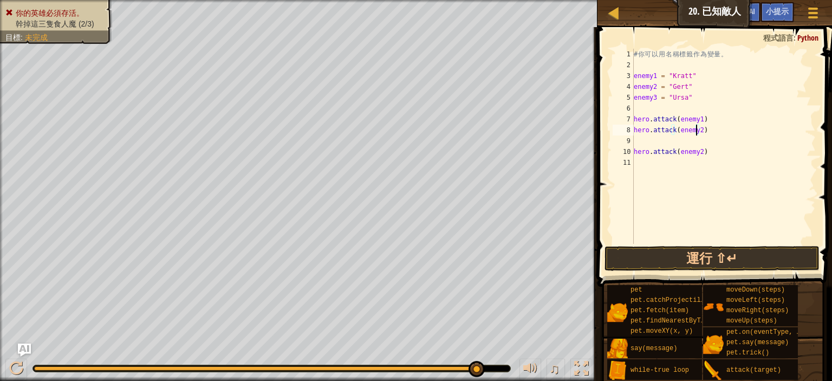
click at [695, 151] on div "# 你 可 以 用 名 稱 標 籤 作 為 變 量 。 enemy1 = "Kratt" enemy2 = "[PERSON_NAME]" enemy3 = …" at bounding box center [724, 157] width 184 height 217
type textarea "hero.attack(enemy3)"
click at [742, 260] on button "運行 ⇧↵" at bounding box center [712, 258] width 215 height 25
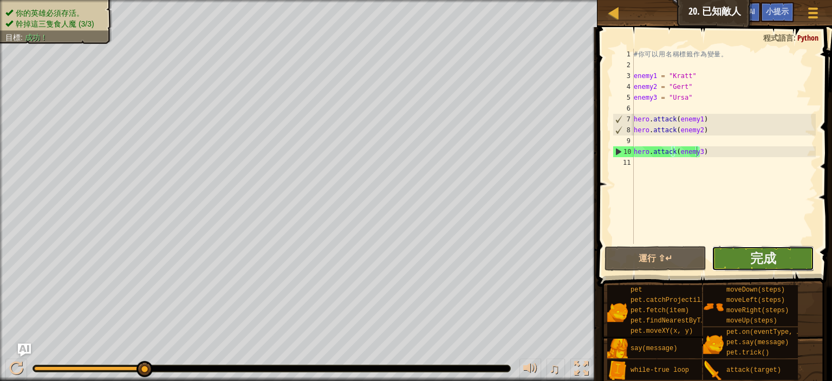
click at [809, 259] on button "完成" at bounding box center [763, 258] width 102 height 25
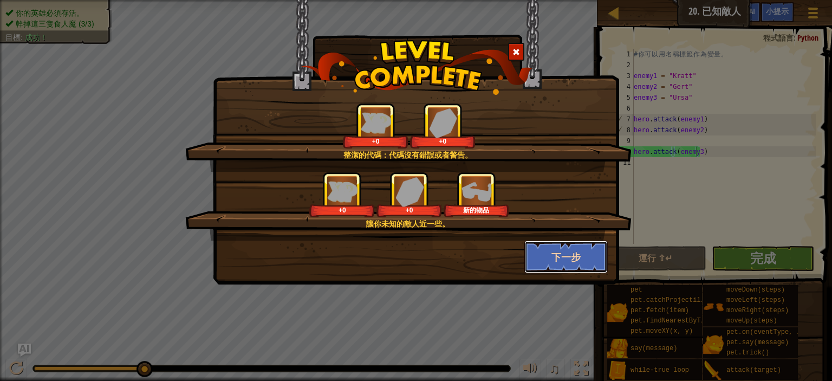
click at [546, 255] on button "下一步" at bounding box center [567, 257] width 84 height 33
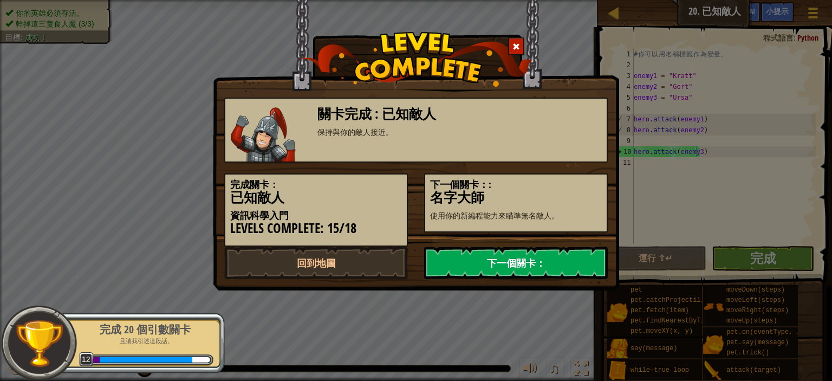
click at [549, 255] on link "下一個關卡：" at bounding box center [516, 263] width 184 height 33
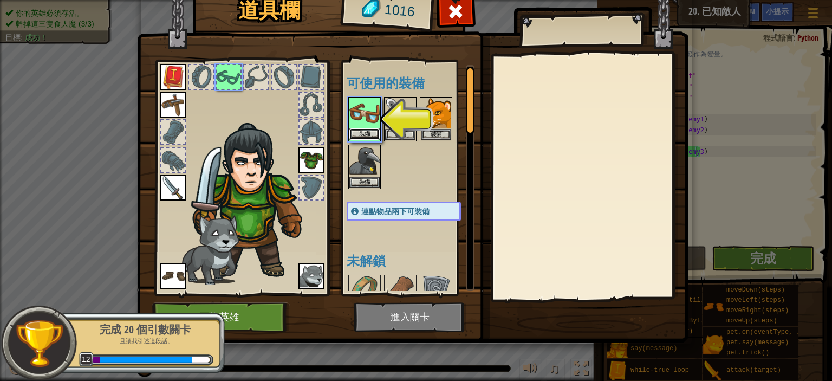
click at [360, 134] on button "裝備" at bounding box center [365, 133] width 30 height 11
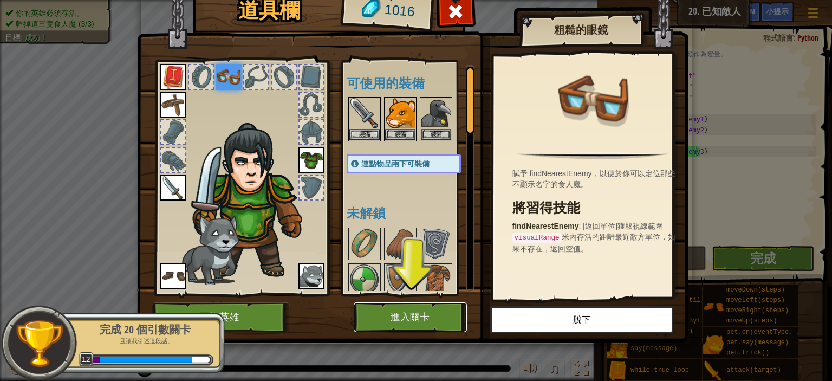
click at [431, 320] on button "進入關卡" at bounding box center [410, 317] width 113 height 30
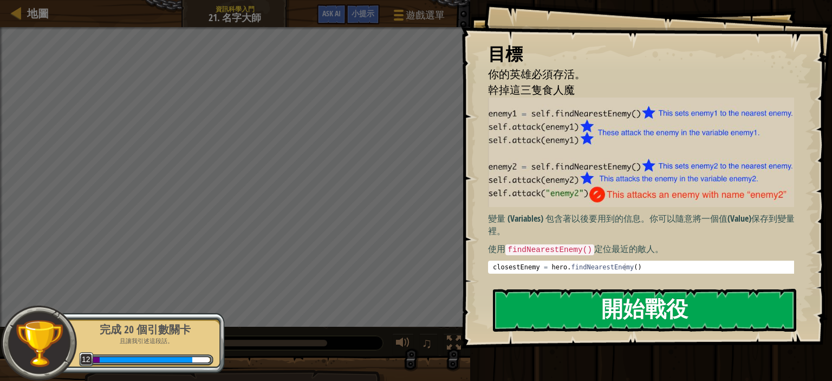
click at [736, 320] on button "開始戰役" at bounding box center [644, 310] width 303 height 43
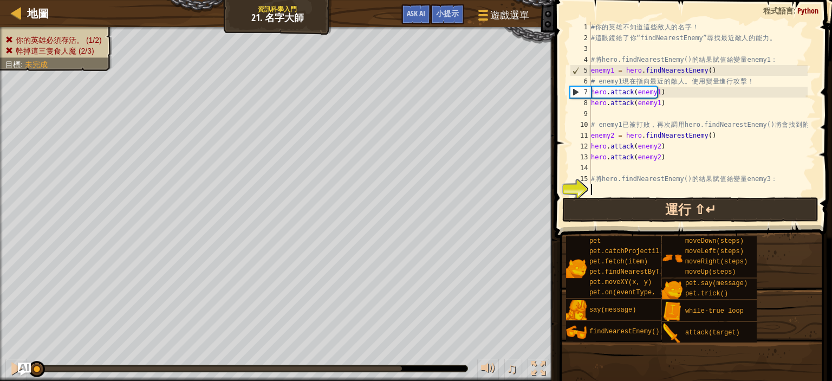
scroll to position [11, 0]
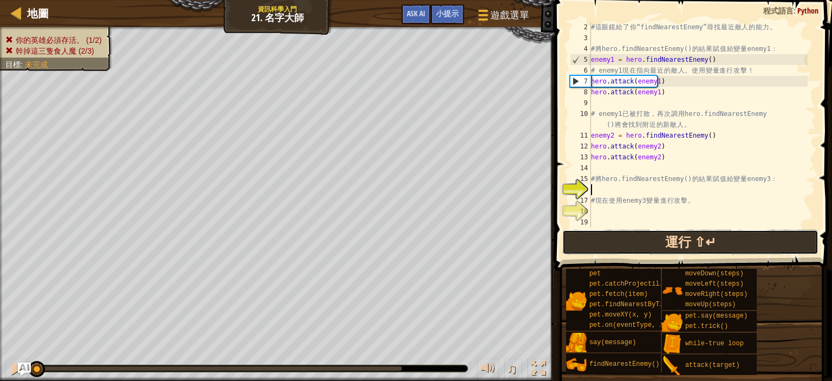
click at [661, 247] on button "運行 ⇧↵" at bounding box center [691, 242] width 256 height 25
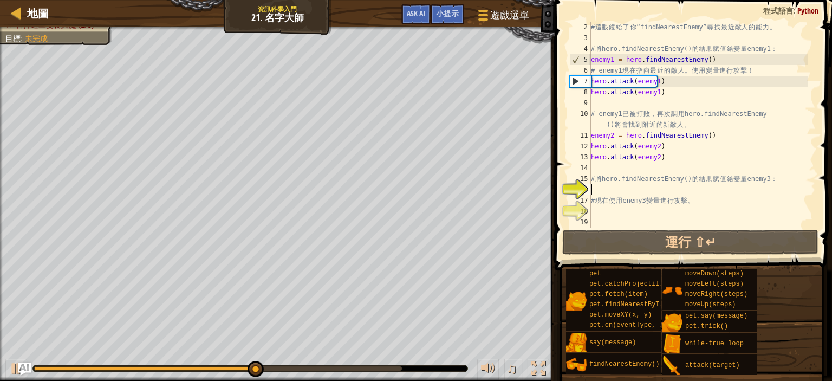
click at [620, 191] on div "# 這 眼 鏡 給 了 你 “findNearestEnemy” 尋 找 最 近 敵 人 的 能 力 。 # 將 hero.findNearestEnemy(…" at bounding box center [698, 136] width 219 height 228
click at [593, 135] on div "# 這 眼 鏡 給 了 你 “findNearestEnemy” 尋 找 最 近 敵 人 的 能 力 。 # 將 hero.findNearestEnemy(…" at bounding box center [698, 136] width 219 height 228
type textarea "enemy2 = hero.findNearestEnemy()"
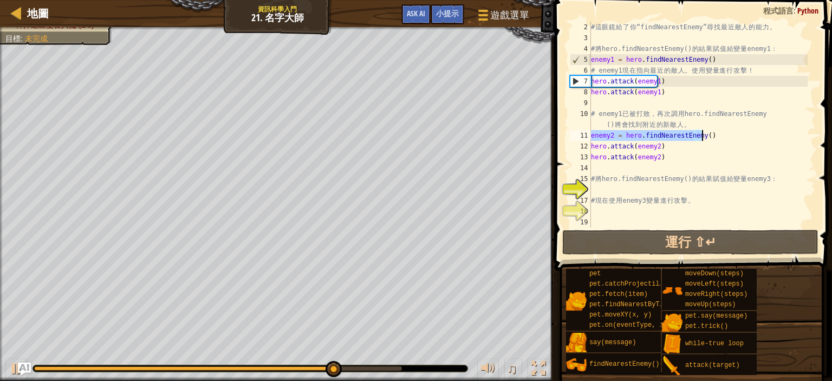
drag, startPoint x: 592, startPoint y: 134, endPoint x: 705, endPoint y: 135, distance: 113.3
click at [705, 135] on div "# 這 眼 鏡 給 了 你 “findNearestEnemy” 尋 找 最 近 敵 人 的 能 力 。 # 將 hero.findNearestEnemy(…" at bounding box center [698, 136] width 219 height 228
click at [645, 165] on div "# 這 眼 鏡 給 了 你 “findNearestEnemy” 尋 找 最 近 敵 人 的 能 力 。 # 將 hero.findNearestEnemy(…" at bounding box center [698, 136] width 219 height 228
click at [644, 185] on div "# 這 眼 鏡 給 了 你 “findNearestEnemy” 尋 找 最 近 敵 人 的 能 力 。 # 將 hero.findNearestEnemy(…" at bounding box center [698, 136] width 219 height 228
paste textarea "enemy2 = hero.findNearestEnemy()"
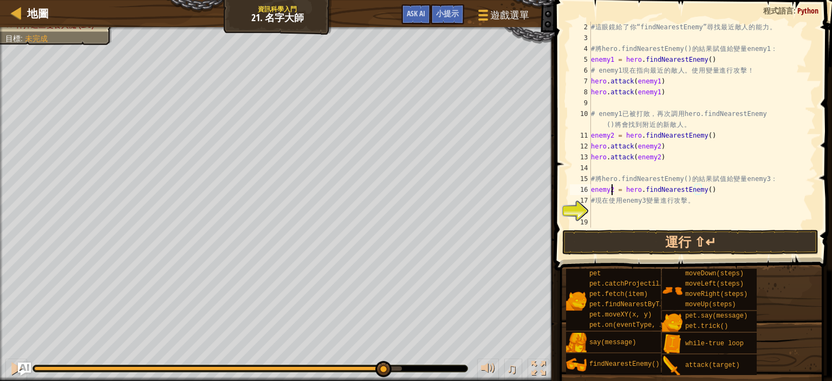
click at [611, 190] on div "# 這 眼 鏡 給 了 你 “findNearestEnemy” 尋 找 最 近 敵 人 的 能 力 。 # 將 hero.findNearestEnemy(…" at bounding box center [698, 136] width 219 height 228
type textarea "enemy3 = hero.findNearestEnemy()"
click at [666, 212] on div "# 這 眼 鏡 給 了 你 “findNearestEnemy” 尋 找 最 近 敵 人 的 能 力 。 # 將 hero.findNearestEnemy(…" at bounding box center [698, 136] width 219 height 228
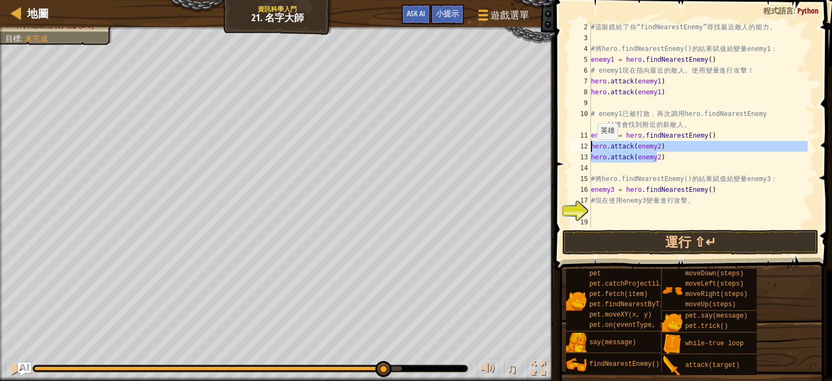
drag, startPoint x: 662, startPoint y: 158, endPoint x: 590, endPoint y: 150, distance: 72.6
click at [590, 150] on div "2 3 4 5 6 7 8 9 10 11 12 13 14 15 16 17 18 19 # 這 眼 鏡 給 了 你 “findNearestEnemy” …" at bounding box center [692, 125] width 248 height 206
type textarea "hero.attack(enemy2) hero.attack(enemy2)"
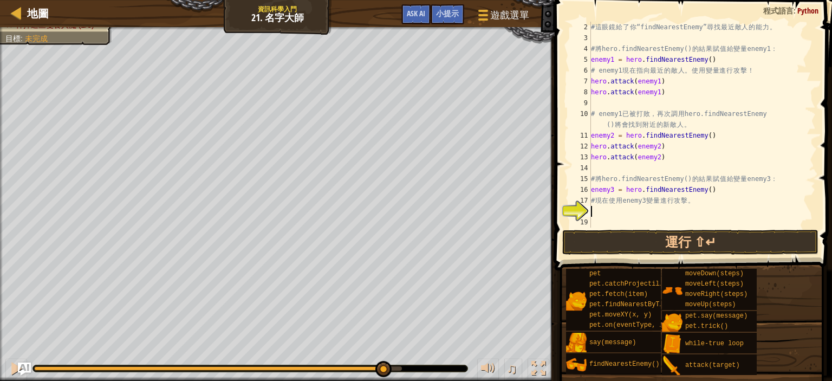
click at [634, 209] on div "# 這 眼 鏡 給 了 你 “findNearestEnemy” 尋 找 最 近 敵 人 的 能 力 。 # 將 hero.findNearestEnemy(…" at bounding box center [698, 136] width 219 height 228
paste textarea "hero.attack(enemy2)"
click at [655, 211] on div "# 這 眼 鏡 給 了 你 “findNearestEnemy” 尋 找 最 近 敵 人 的 能 力 。 # 將 hero.findNearestEnemy(…" at bounding box center [698, 136] width 219 height 228
click at [654, 220] on div "# 這 眼 鏡 給 了 你 “findNearestEnemy” 尋 找 最 近 敵 人 的 能 力 。 # 將 hero.findNearestEnemy(…" at bounding box center [698, 136] width 219 height 228
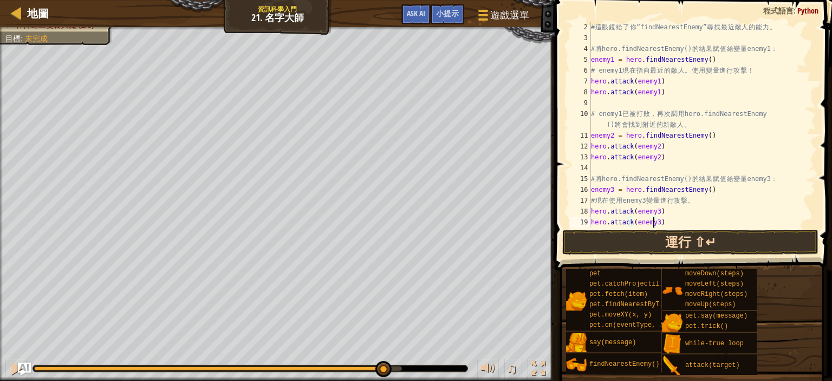
type textarea "hero.attack(enemy3)"
click at [679, 249] on button "運行 ⇧↵" at bounding box center [691, 242] width 256 height 25
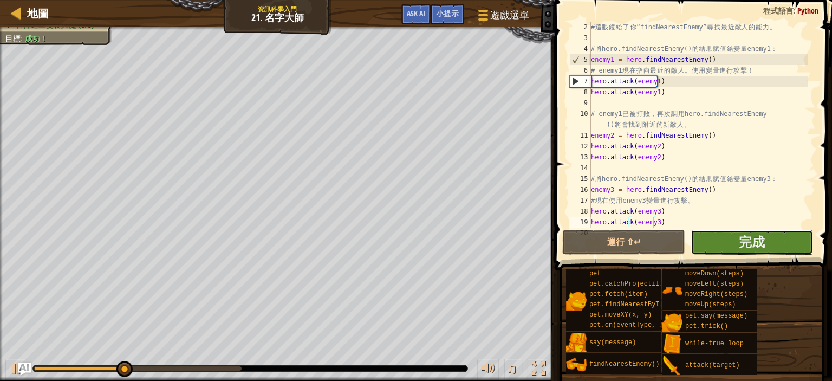
click at [711, 238] on button "完成" at bounding box center [752, 242] width 122 height 25
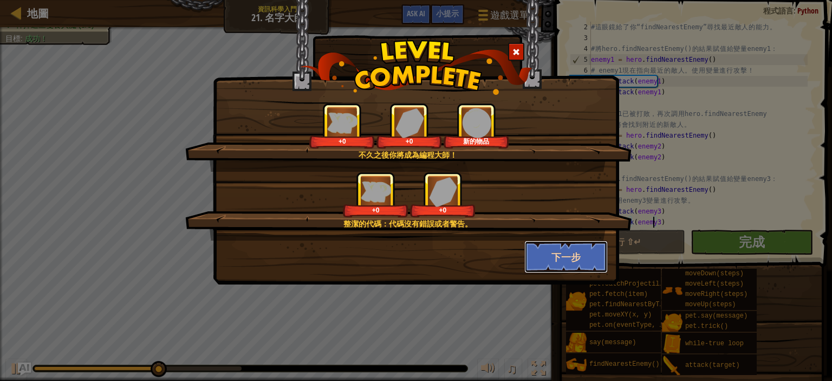
click at [566, 260] on button "下一步" at bounding box center [567, 257] width 84 height 33
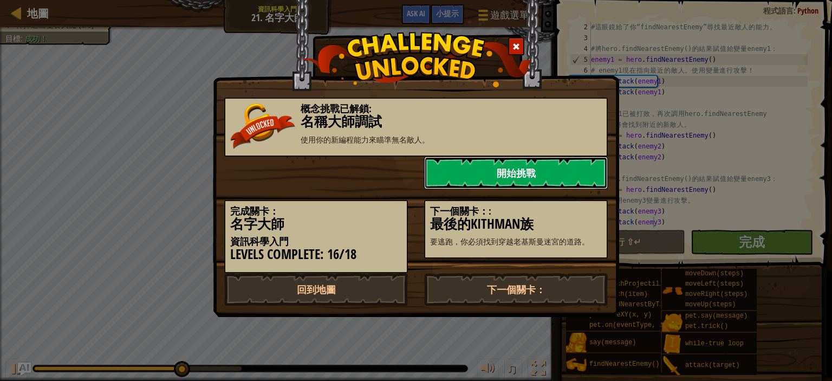
click at [537, 166] on link "開始挑戰" at bounding box center [516, 173] width 184 height 33
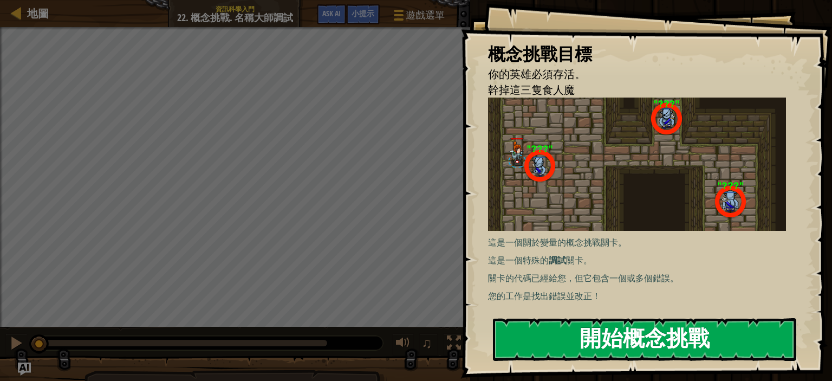
click at [619, 327] on button "開始概念挑戰" at bounding box center [644, 339] width 303 height 43
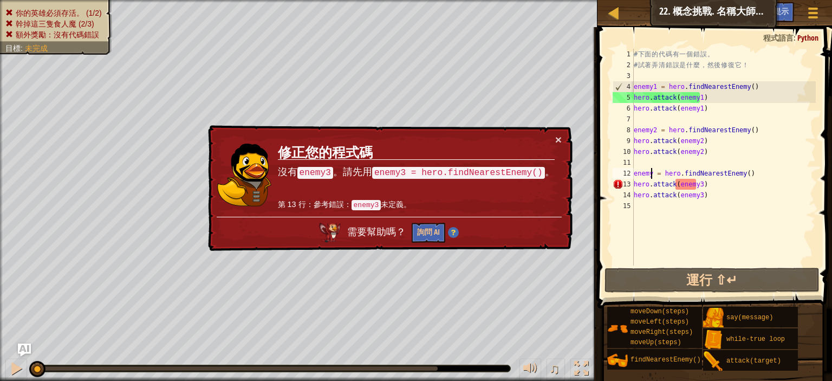
click at [650, 175] on div "# 下 面 的 代 碼 有 一 個 錯 誤 。 # 試 著 弄 清 錯 誤 是 什 麼 ， 然 後 修 復 它 ！ enemy1 = hero . findN…" at bounding box center [724, 168] width 184 height 238
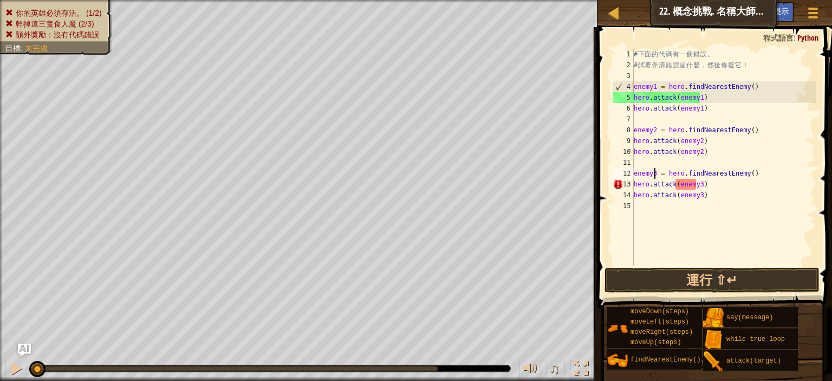
scroll to position [5, 2]
type textarea "enemy3 = hero.findNearestEnemy()"
click at [756, 274] on button "運行 ⇧↵" at bounding box center [712, 280] width 215 height 25
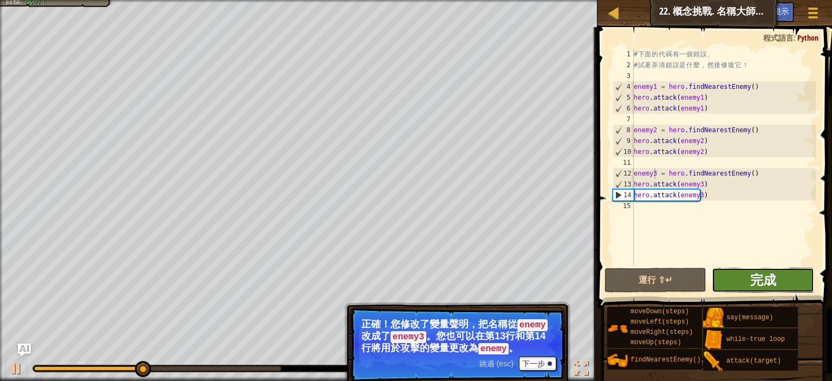
click at [766, 285] on span "完成" at bounding box center [764, 279] width 26 height 17
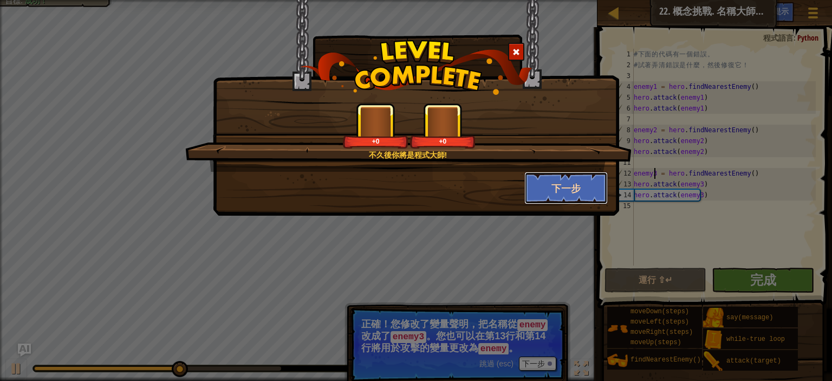
click at [555, 198] on button "下一步" at bounding box center [567, 188] width 84 height 33
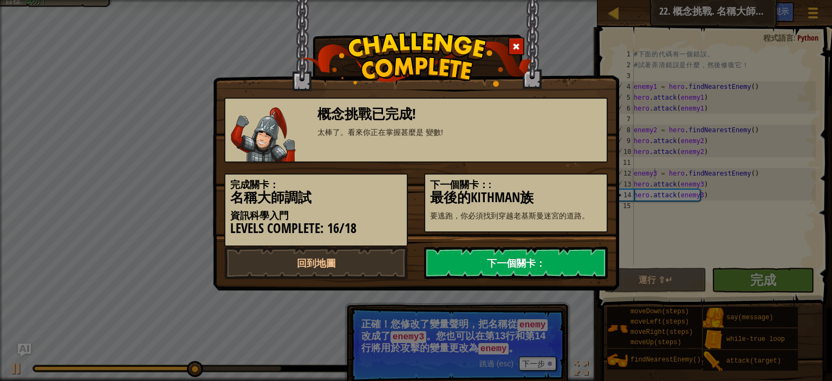
click at [570, 251] on link "下一個關卡：" at bounding box center [516, 263] width 184 height 33
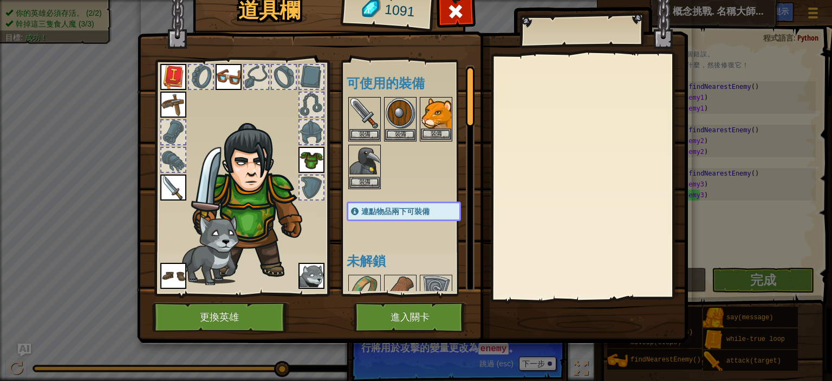
click at [440, 119] on img at bounding box center [436, 113] width 30 height 30
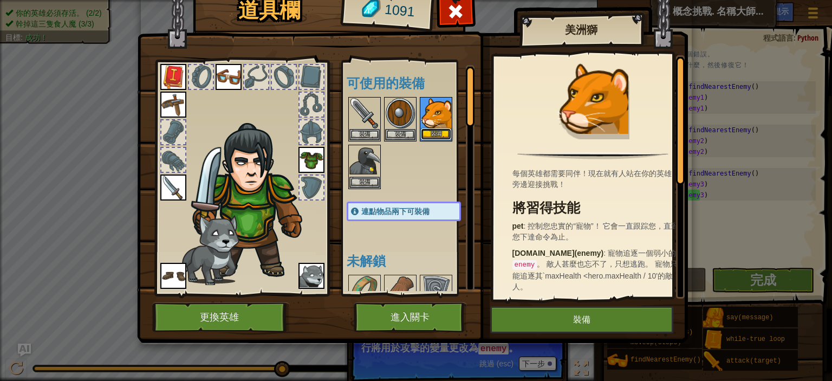
click at [440, 130] on button "裝備" at bounding box center [436, 133] width 30 height 11
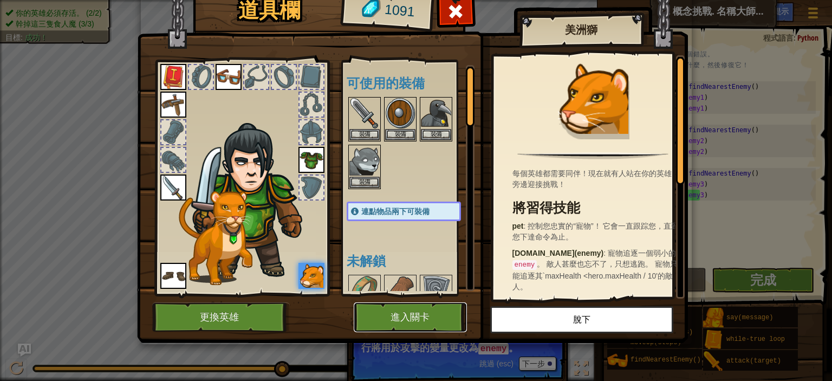
click at [408, 309] on button "進入關卡" at bounding box center [410, 317] width 113 height 30
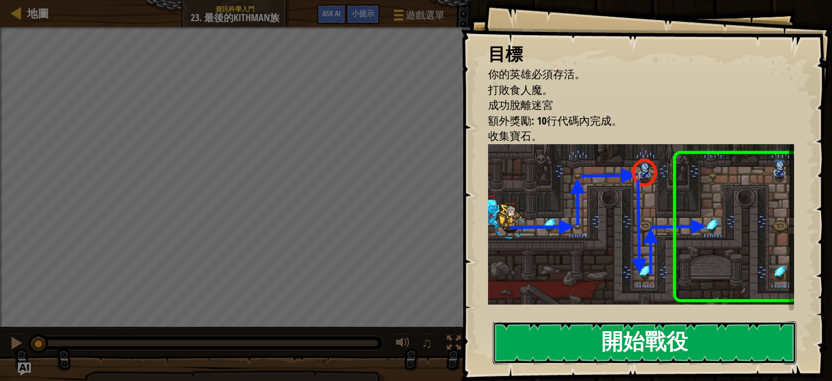
click at [713, 321] on button "開始戰役" at bounding box center [644, 342] width 303 height 43
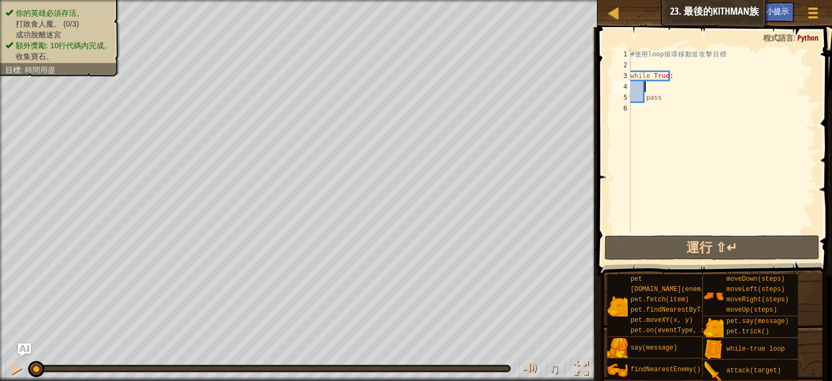
click at [654, 85] on div "# 使 用 loop 循 環 移 動 並 攻 擊 目 標 while True : pass" at bounding box center [723, 152] width 188 height 206
type textarea "h"
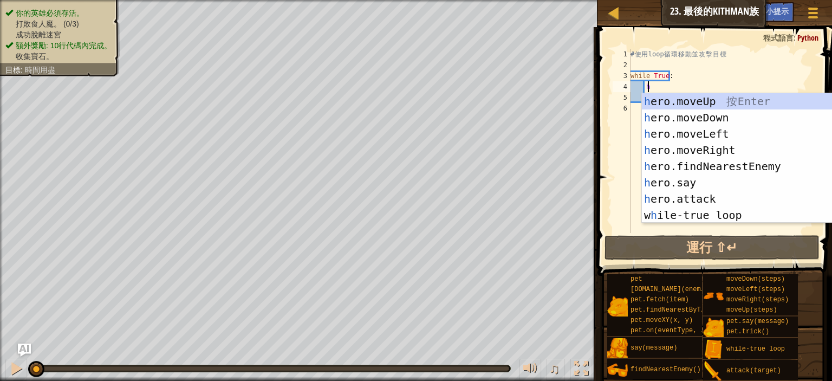
scroll to position [5, 1]
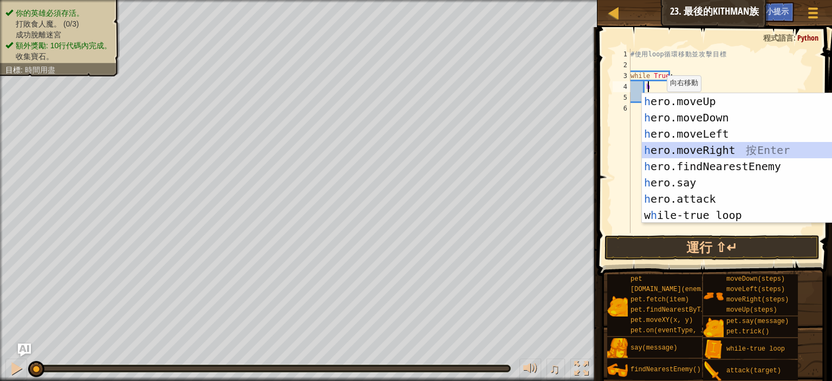
click at [723, 148] on div "h ero.moveUp 按 Enter h ero.moveDown 按 Enter h ero.moveLeft 按 Enter h ero.moveRi…" at bounding box center [740, 174] width 197 height 163
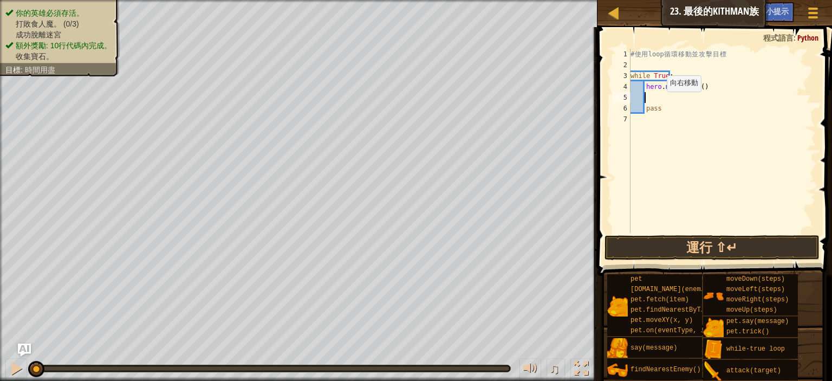
type textarea "h"
click at [637, 69] on div "# 使 用 loop 循 環 移 動 並 攻 擊 目 標 while True : pass" at bounding box center [723, 152] width 188 height 206
type textarea "h"
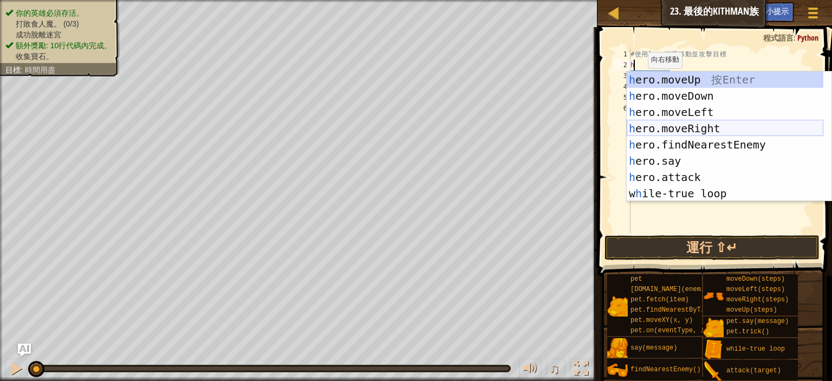
click at [695, 132] on div "h ero.moveUp 按 Enter h ero.moveDown 按 Enter h ero.moveLeft 按 Enter h ero.moveRi…" at bounding box center [725, 153] width 197 height 163
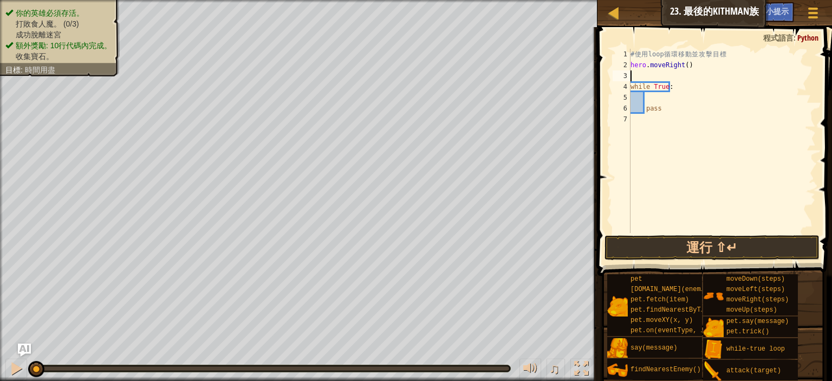
type textarea "h"
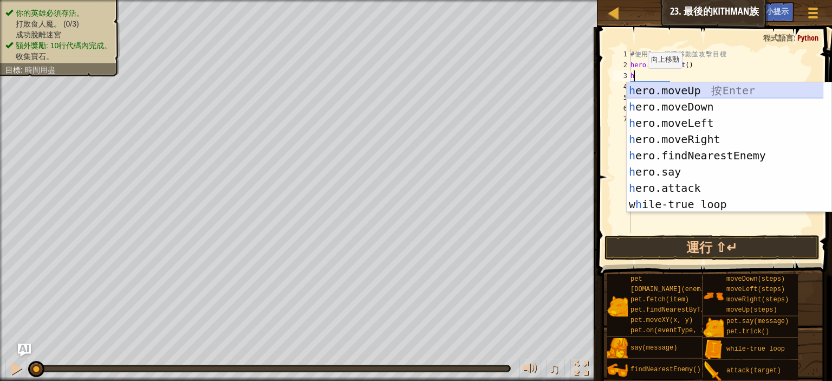
click at [687, 89] on div "h ero.moveUp 按 Enter h ero.moveDown 按 Enter h ero.moveLeft 按 Enter h ero.moveRi…" at bounding box center [725, 163] width 197 height 163
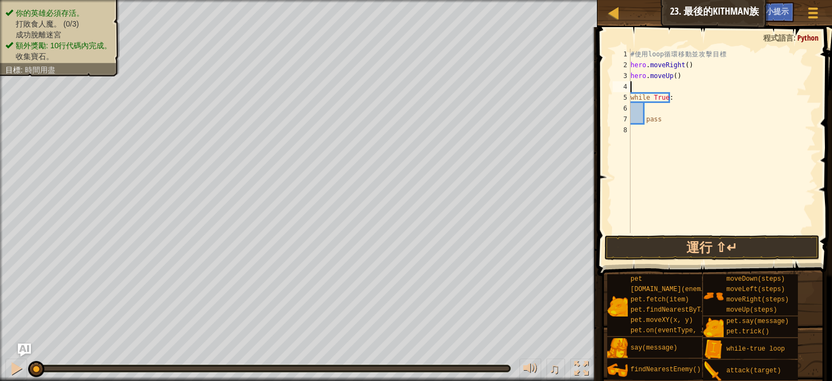
click at [657, 109] on div "# 使 用 loop 循 環 移 動 並 攻 擊 目 標 hero . moveRight ( ) hero . moveUp ( ) while True …" at bounding box center [723, 152] width 188 height 206
type textarea "h"
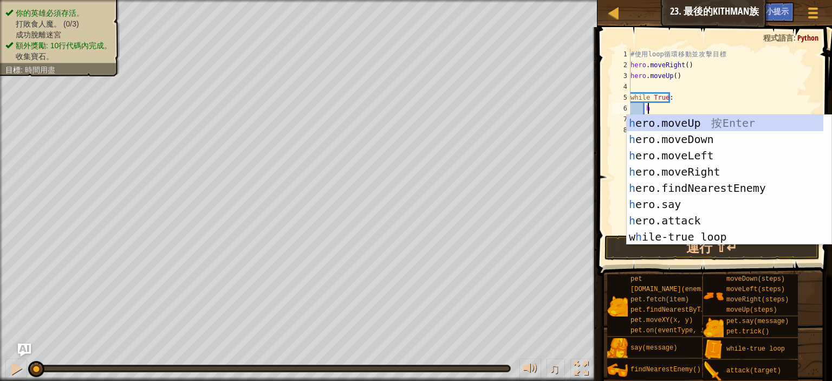
scroll to position [5, 1]
click at [676, 186] on div "h ero.moveUp 按 Enter h ero.moveDown 按 Enter h ero.moveLeft 按 Enter h ero.moveRi…" at bounding box center [725, 196] width 197 height 163
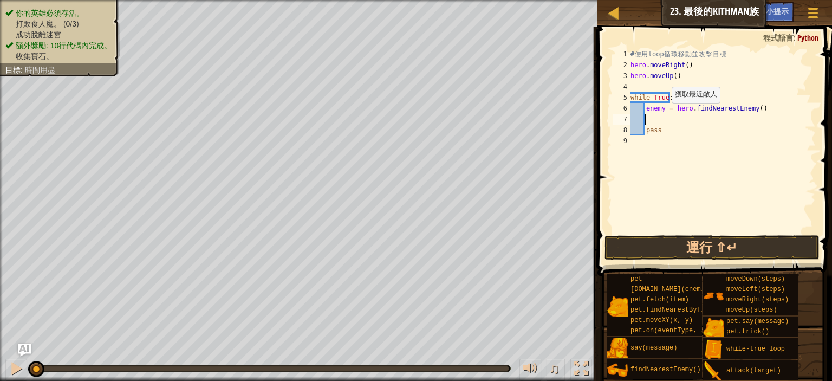
scroll to position [5, 1]
click at [662, 106] on div "# 使 用 loop 循 環 移 動 並 攻 擊 目 標 hero . moveRight ( ) hero . moveUp ( ) while True …" at bounding box center [723, 152] width 188 height 206
click at [666, 127] on div "# 使 用 loop 循 環 移 動 並 攻 擊 目 標 hero . moveRight ( ) hero . moveUp ( ) while True …" at bounding box center [723, 152] width 188 height 206
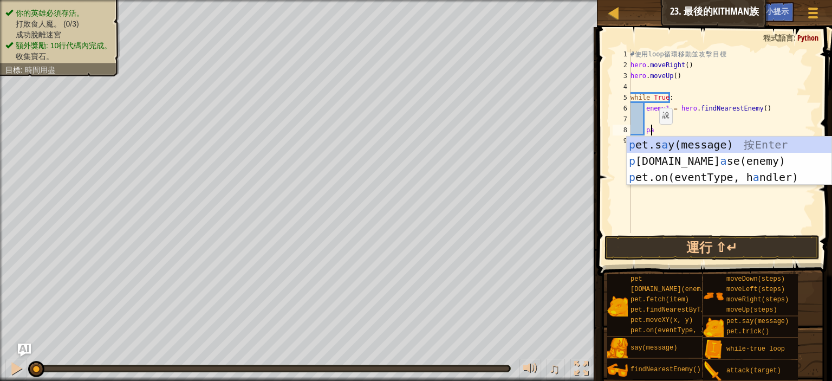
type textarea "p"
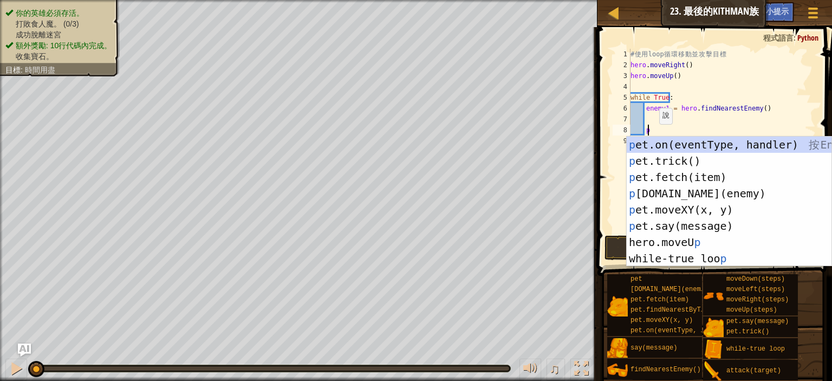
scroll to position [5, 1]
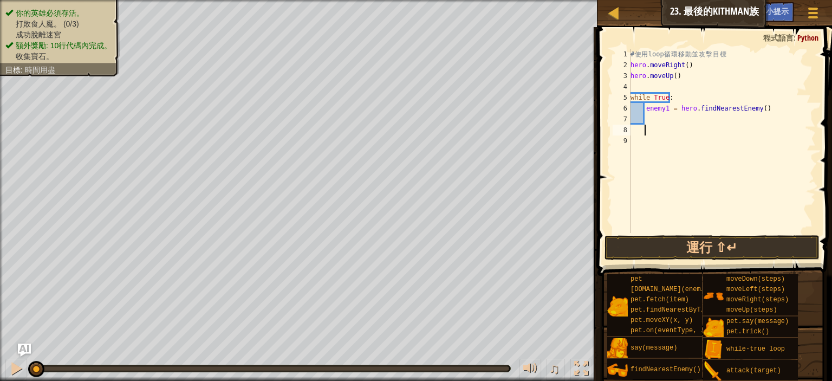
click at [672, 115] on div "# 使 用 loop 循 環 移 動 並 攻 擊 目 標 hero . moveRight ( ) hero . moveUp ( ) while True …" at bounding box center [723, 152] width 188 height 206
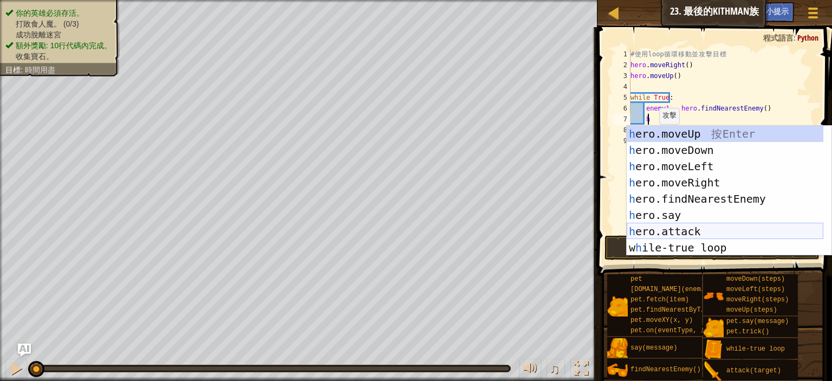
click at [708, 229] on div "h ero.moveUp 按 Enter h ero.moveDown 按 Enter h ero.moveLeft 按 Enter h ero.moveRi…" at bounding box center [725, 207] width 197 height 163
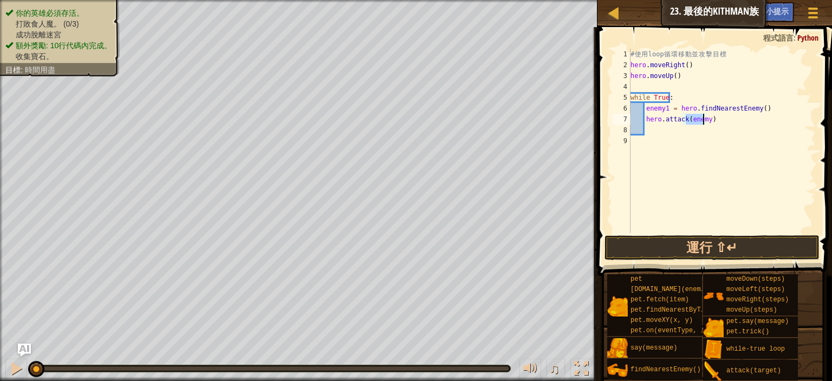
click at [702, 119] on div "# 使 用 loop 循 環 移 動 並 攻 擊 目 標 hero . moveRight ( ) hero . moveUp ( ) while True …" at bounding box center [723, 141] width 188 height 184
type textarea "hero.attack(enemy1)"
click at [757, 247] on button "運行 ⇧↵" at bounding box center [712, 247] width 215 height 25
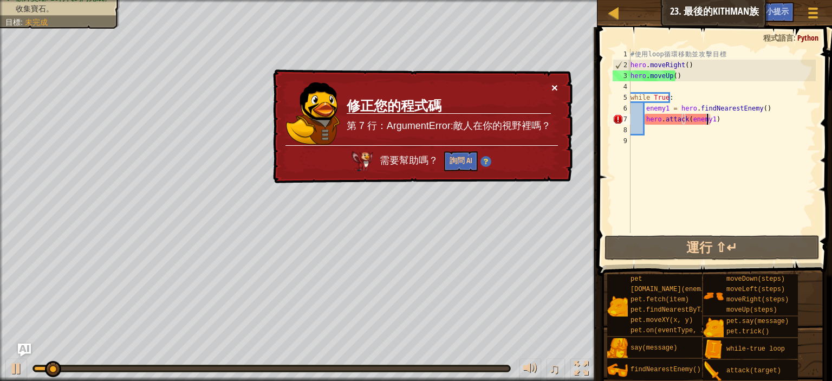
click at [553, 86] on button "×" at bounding box center [555, 87] width 7 height 11
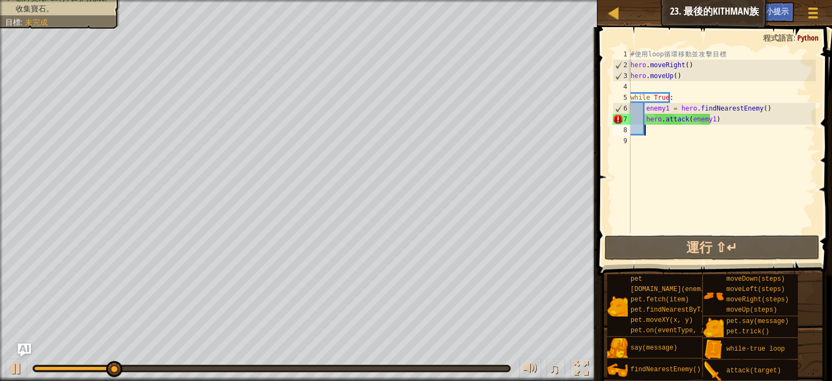
click at [696, 125] on div "# 使 用 loop 循 環 移 動 並 攻 擊 目 標 hero . moveRight ( ) hero . moveUp ( ) while True …" at bounding box center [723, 152] width 188 height 206
drag, startPoint x: 680, startPoint y: 95, endPoint x: 705, endPoint y: 95, distance: 24.9
click at [705, 95] on div "# 使 用 loop 循 環 移 動 並 攻 擊 目 標 hero . moveRight ( ) hero . moveUp ( ) while True …" at bounding box center [723, 152] width 188 height 206
type textarea "while True:"
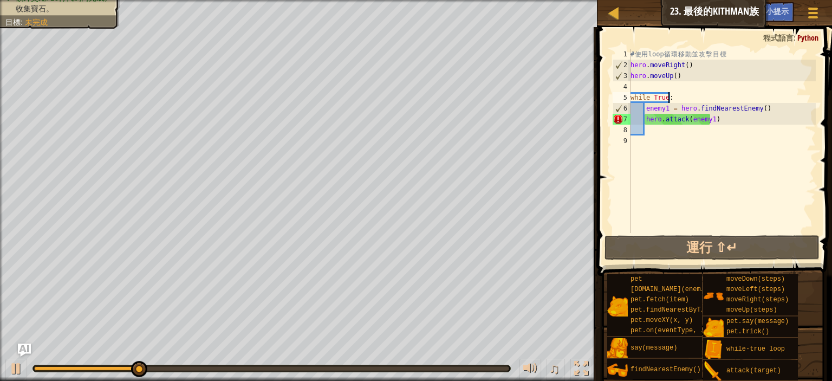
click at [705, 95] on div "# 使 用 loop 循 環 移 動 並 攻 擊 目 標 hero . moveRight ( ) hero . moveUp ( ) while True …" at bounding box center [723, 152] width 188 height 206
click at [669, 127] on div "# 使 用 loop 循 環 移 動 並 攻 擊 目 標 hero . moveRight ( ) hero . moveUp ( ) while True …" at bounding box center [723, 152] width 188 height 206
type textarea "h"
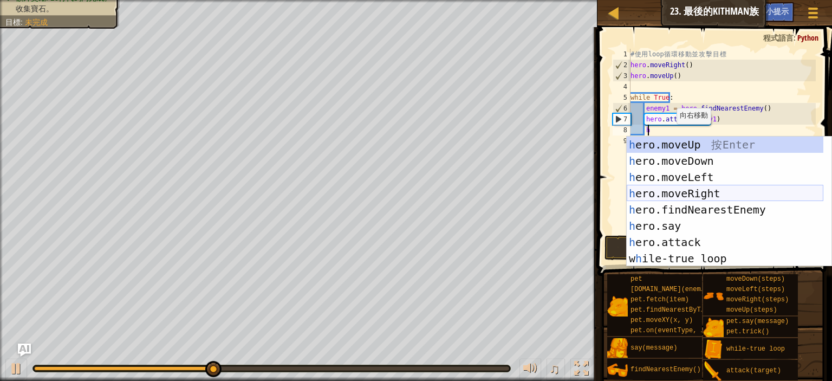
click at [689, 198] on div "h ero.moveUp 按 Enter h ero.moveDown 按 Enter h ero.moveLeft 按 Enter h ero.moveRi…" at bounding box center [725, 218] width 197 height 163
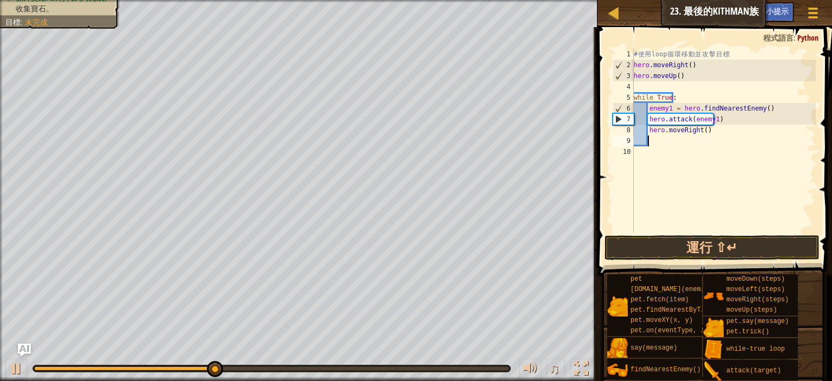
scroll to position [5, 1]
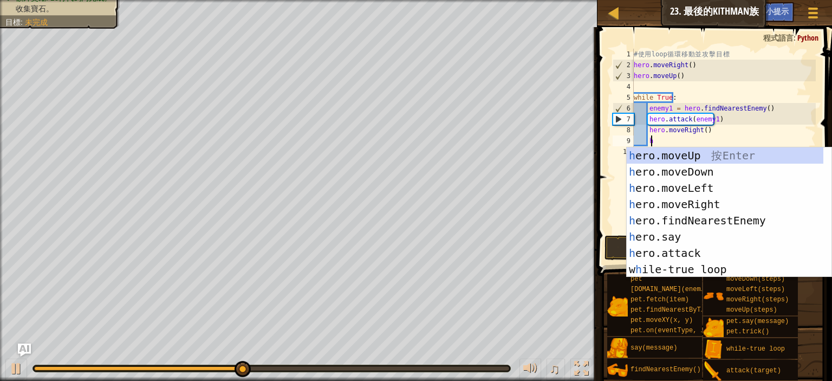
type textarea "h"
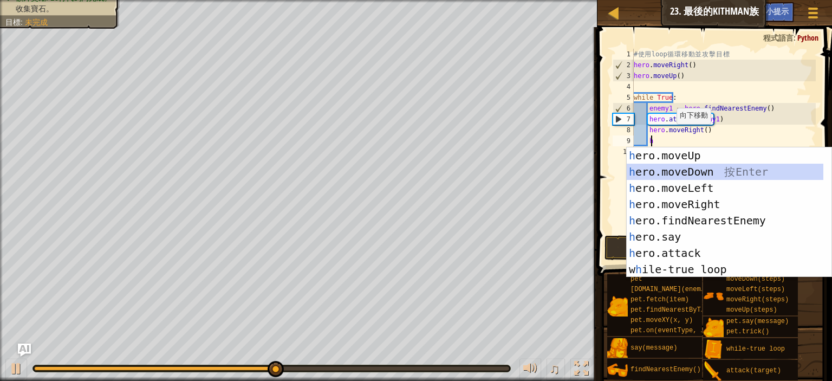
click at [705, 176] on div "h ero.moveUp 按 Enter h ero.moveDown 按 Enter h ero.moveLeft 按 Enter h ero.moveRi…" at bounding box center [725, 228] width 197 height 163
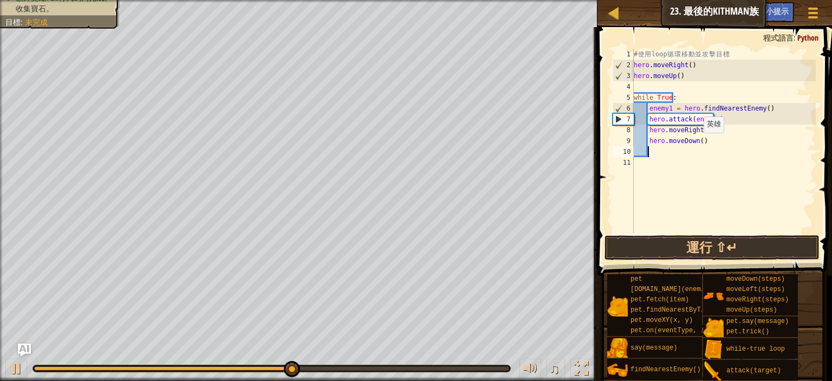
click at [698, 143] on div "# 使 用 loop 循 環 移 動 並 攻 擊 目 標 hero . moveRight ( ) hero . moveUp ( ) while True …" at bounding box center [724, 152] width 184 height 206
type textarea "hero.moveDown(2)"
click at [683, 155] on div "# 使 用 loop 循 環 移 動 並 攻 擊 目 標 hero . moveRight ( ) hero . moveUp ( ) while True …" at bounding box center [724, 152] width 184 height 206
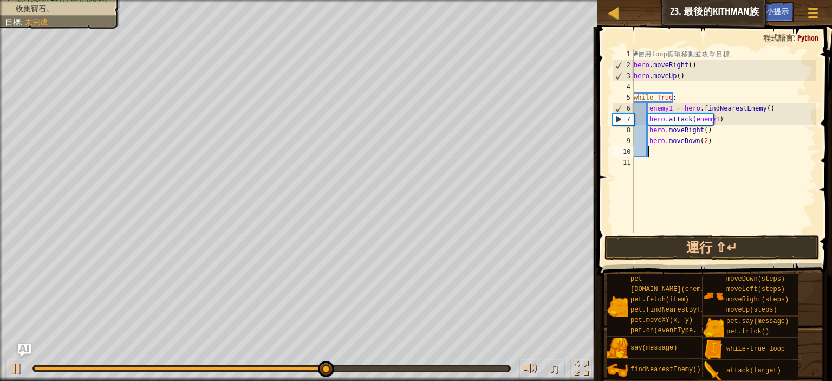
type textarea "h"
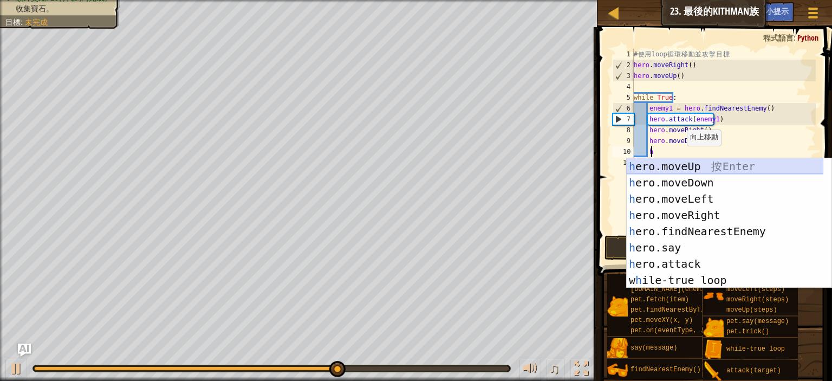
click at [670, 167] on div "h ero.moveUp 按 Enter h ero.moveDown 按 Enter h ero.moveLeft 按 Enter h ero.moveRi…" at bounding box center [725, 239] width 197 height 163
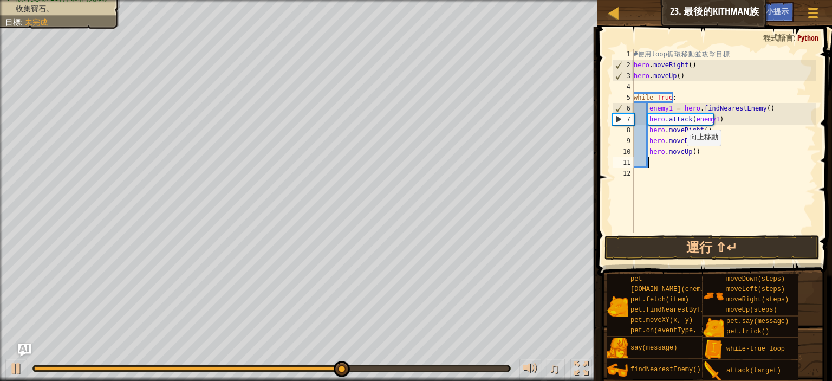
type textarea "h"
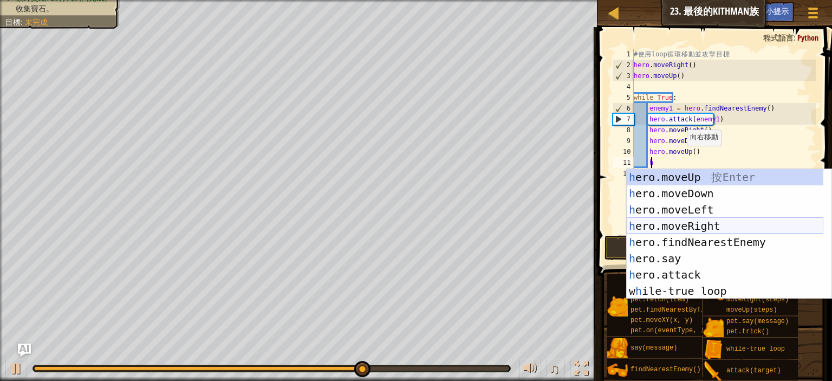
click at [707, 223] on div "h ero.moveUp 按 Enter h ero.moveDown 按 Enter h ero.moveLeft 按 Enter h ero.moveRi…" at bounding box center [725, 250] width 197 height 163
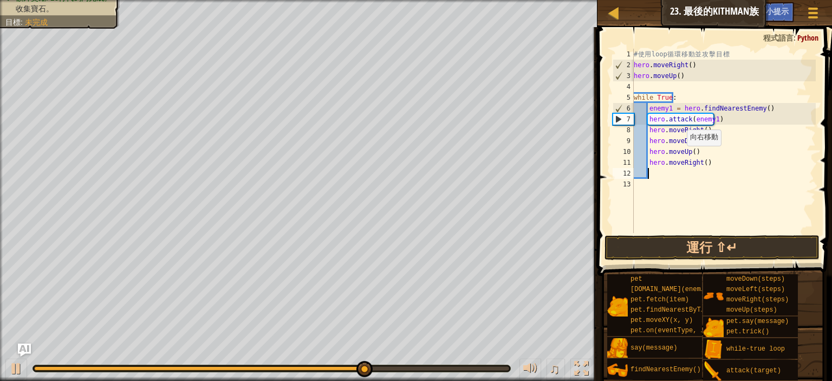
scroll to position [5, 1]
type textarea "h"
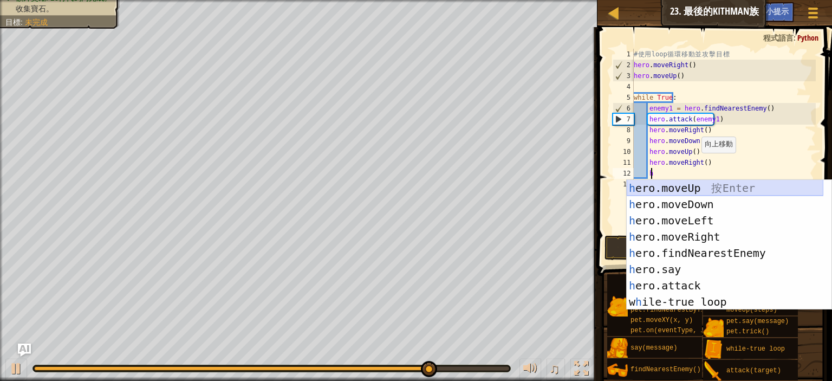
click at [688, 183] on div "h ero.moveUp 按 Enter h ero.moveDown 按 Enter h ero.moveLeft 按 Enter h ero.moveRi…" at bounding box center [725, 261] width 197 height 163
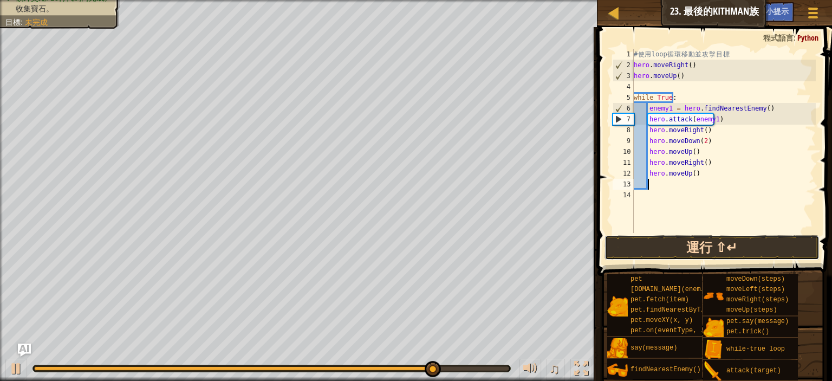
click at [728, 246] on button "運行 ⇧↵" at bounding box center [712, 247] width 215 height 25
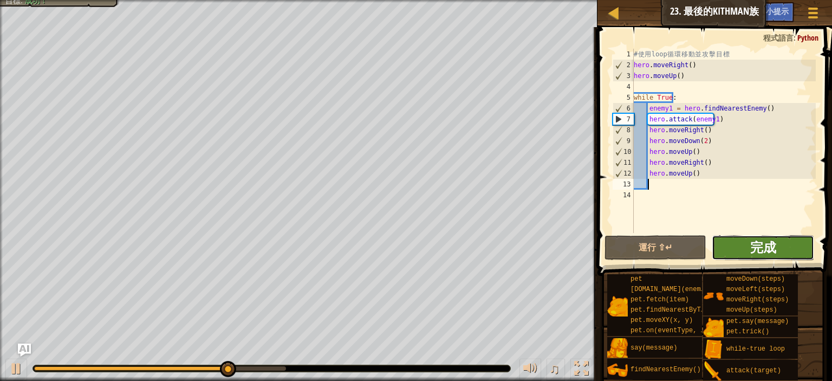
click at [757, 247] on span "完成" at bounding box center [764, 246] width 26 height 17
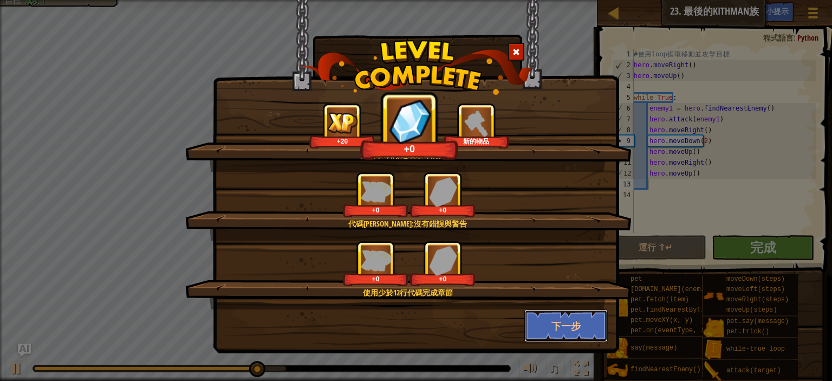
drag, startPoint x: 569, startPoint y: 315, endPoint x: 550, endPoint y: 314, distance: 18.5
click at [571, 314] on button "下一步" at bounding box center [567, 325] width 84 height 33
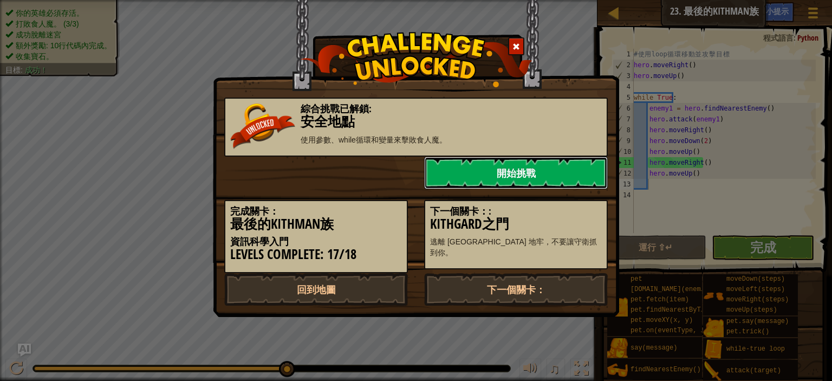
click at [474, 164] on link "開始挑戰" at bounding box center [516, 173] width 184 height 33
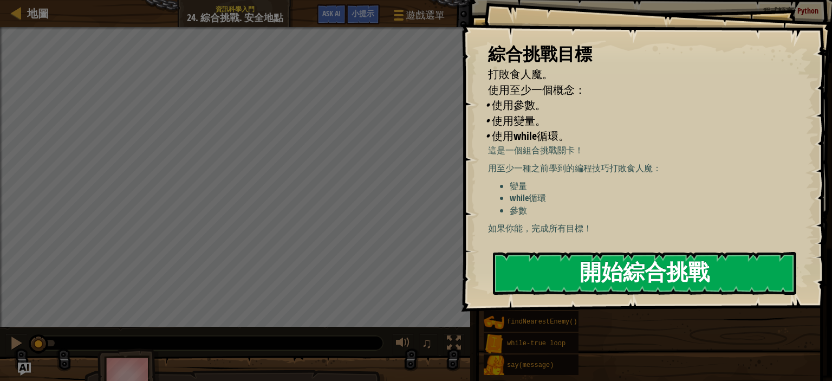
click at [696, 281] on button "開始綜合挑戰" at bounding box center [644, 273] width 303 height 43
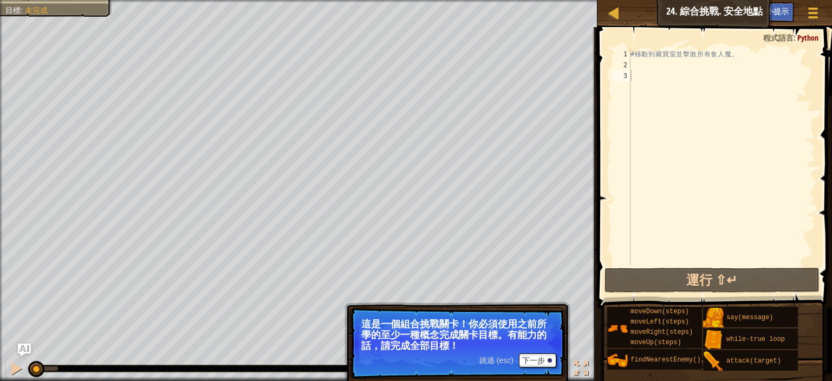
click at [488, 358] on span "跳過 (esc)" at bounding box center [497, 360] width 34 height 9
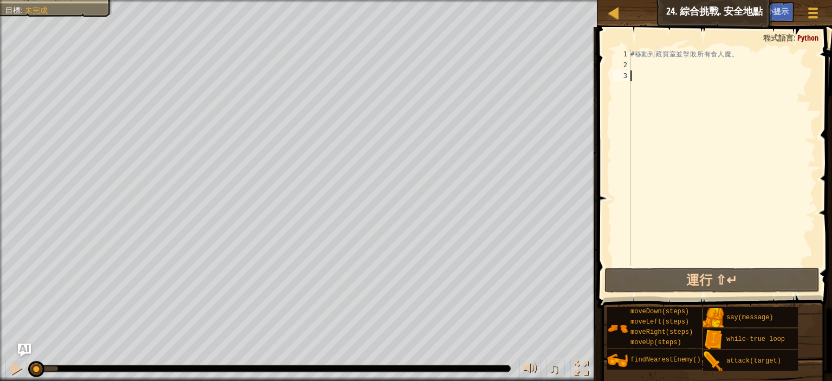
type textarea "h"
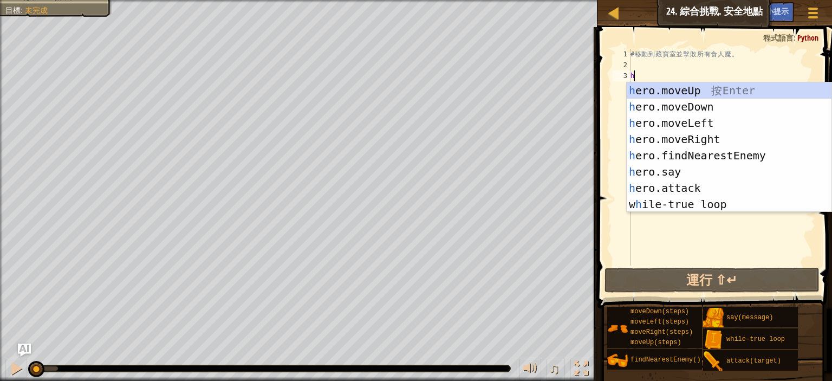
scroll to position [5, 0]
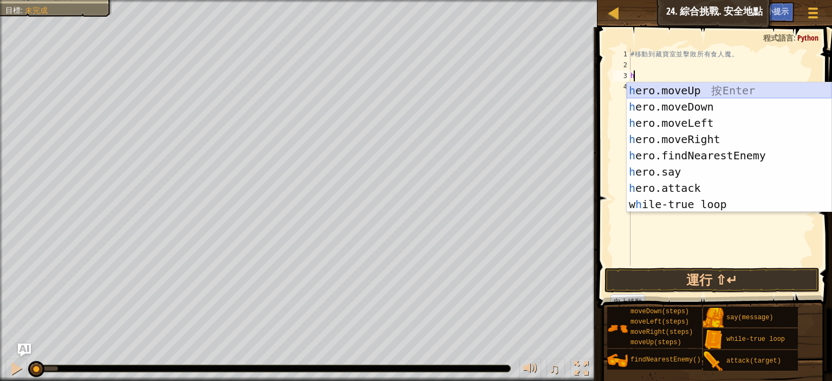
click at [706, 90] on div "h ero.moveUp 按 Enter h ero.moveDown 按 Enter h ero.moveLeft 按 Enter h ero.moveRi…" at bounding box center [729, 163] width 205 height 163
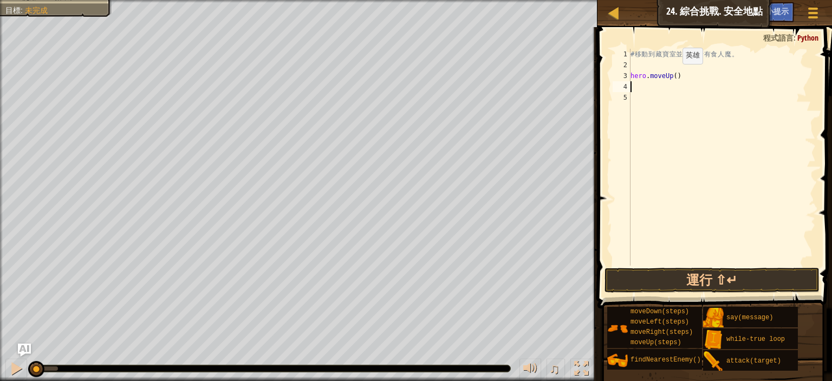
click at [674, 75] on div "# 移 動 到 藏 寶 室 並 擊 敗 所 有 食 人 魔 。 hero . moveUp ( )" at bounding box center [723, 168] width 188 height 238
type textarea "hero.moveUp(4)"
click at [711, 92] on div "# 移 動 到 藏 寶 室 並 擊 敗 所 有 食 人 魔 。 hero . moveUp ( 4 )" at bounding box center [723, 168] width 188 height 238
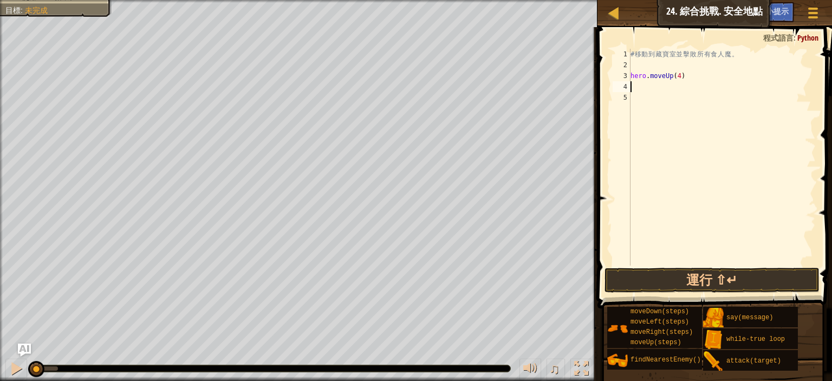
click at [709, 90] on div "# 移 動 到 藏 寶 室 並 擊 敗 所 有 食 人 魔 。 hero . moveUp ( 4 )" at bounding box center [723, 168] width 188 height 238
type textarea "h"
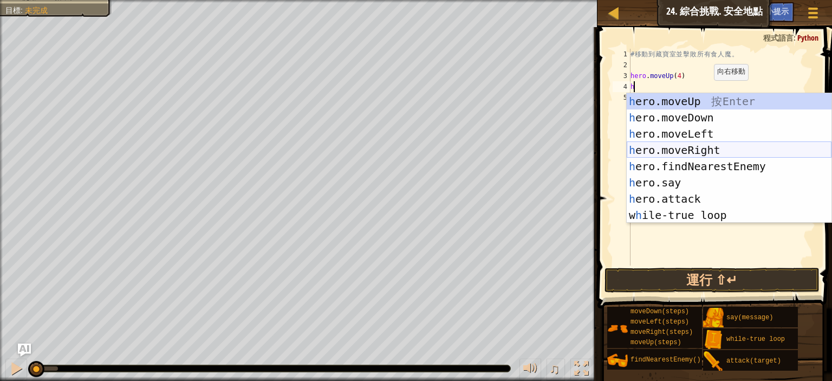
click at [688, 152] on div "h ero.moveUp 按 Enter h ero.moveDown 按 Enter h ero.moveLeft 按 Enter h ero.moveRi…" at bounding box center [729, 174] width 205 height 163
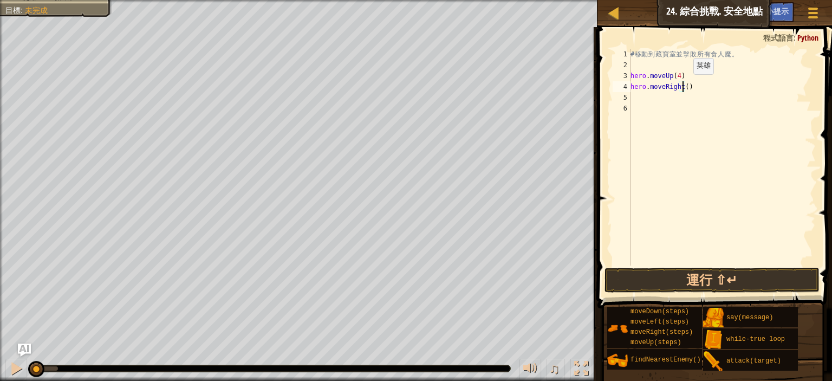
click at [684, 85] on div "# 移 動 到 藏 寶 室 並 擊 敗 所 有 食 人 魔 。 hero . moveUp ( 4 ) hero . moveRight ( )" at bounding box center [723, 168] width 188 height 238
type textarea "hero.moveRight(4)"
click at [701, 121] on div "# 移 動 到 藏 寶 室 並 擊 敗 所 有 食 人 魔 。 hero . moveUp ( 4 ) hero . moveRight ( 4 )" at bounding box center [723, 168] width 188 height 238
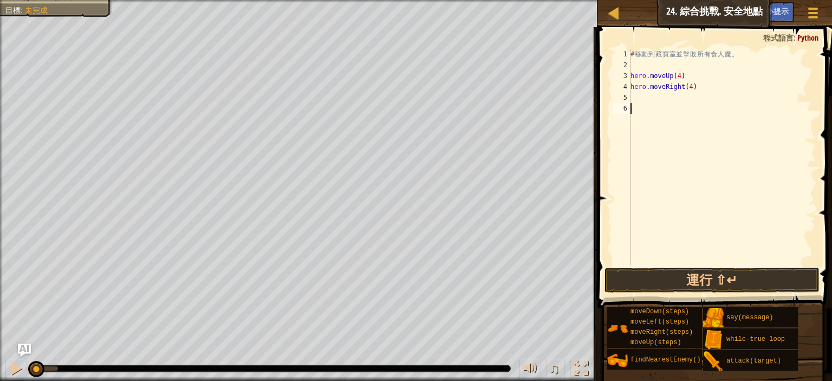
click at [694, 106] on div "# 移 動 到 藏 寶 室 並 擊 敗 所 有 食 人 魔 。 hero . moveUp ( 4 ) hero . moveRight ( 4 )" at bounding box center [723, 168] width 188 height 238
click at [687, 100] on div "# 移 動 到 藏 寶 室 並 擊 敗 所 有 食 人 魔 。 hero . moveUp ( 4 ) hero . moveRight ( 4 )" at bounding box center [723, 168] width 188 height 238
type textarea "h"
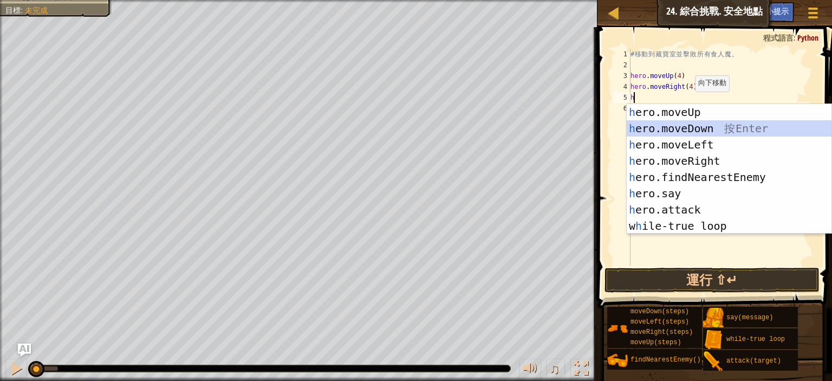
click at [675, 128] on div "h ero.moveUp 按 Enter h ero.moveDown 按 Enter h ero.moveLeft 按 Enter h ero.moveRi…" at bounding box center [729, 185] width 205 height 163
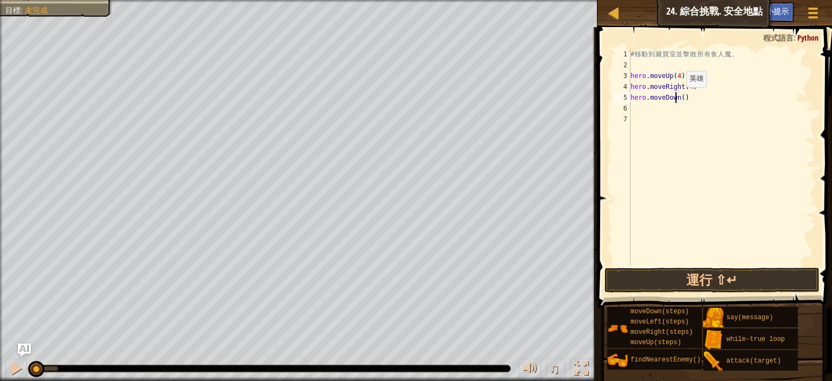
click at [677, 98] on div "# 移 動 到 藏 寶 室 並 擊 敗 所 有 食 人 魔 。 hero . moveUp ( 4 ) hero . moveRight ( 4 ) hero…" at bounding box center [723, 168] width 188 height 238
type textarea "hero.moveDown(3)"
click at [643, 103] on div "# 移 動 到 藏 寶 室 並 擊 敗 所 有 食 人 魔 。 hero . moveUp ( 4 ) hero . moveRight ( 4 ) hero…" at bounding box center [723, 168] width 188 height 238
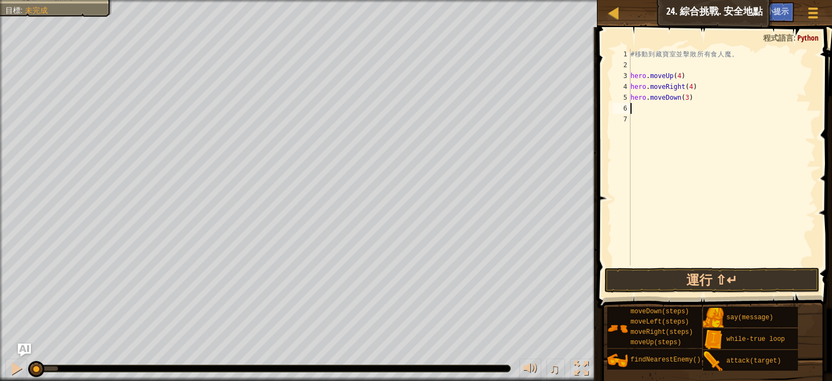
type textarea "h"
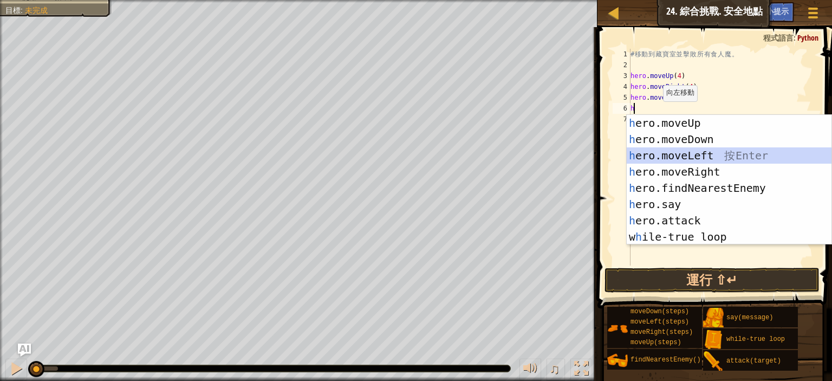
click at [715, 151] on div "h ero.moveUp 按 Enter h ero.moveDown 按 Enter h ero.moveLeft 按 Enter h ero.moveRi…" at bounding box center [729, 196] width 205 height 163
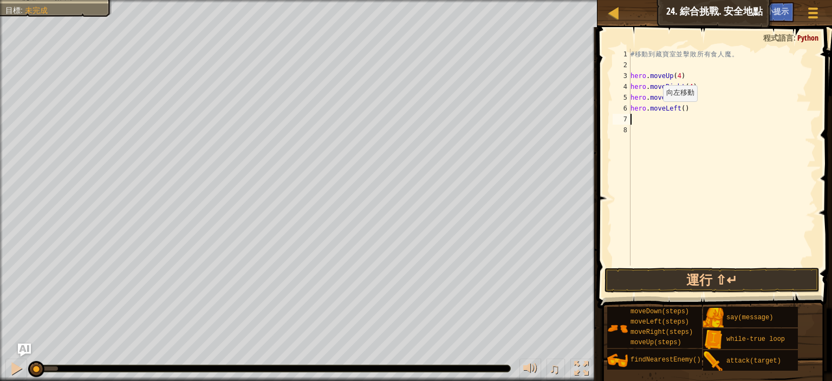
type textarea "h"
type textarea "w"
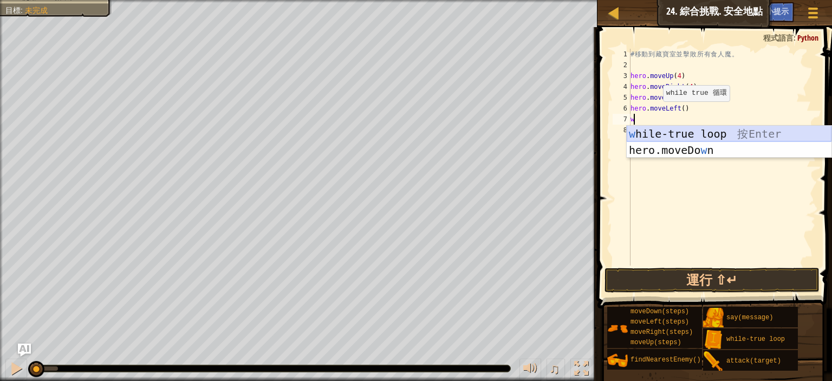
click at [683, 138] on div "w hile-true loop 按 Enter hero.moveDo w n 按 Enter" at bounding box center [729, 158] width 205 height 65
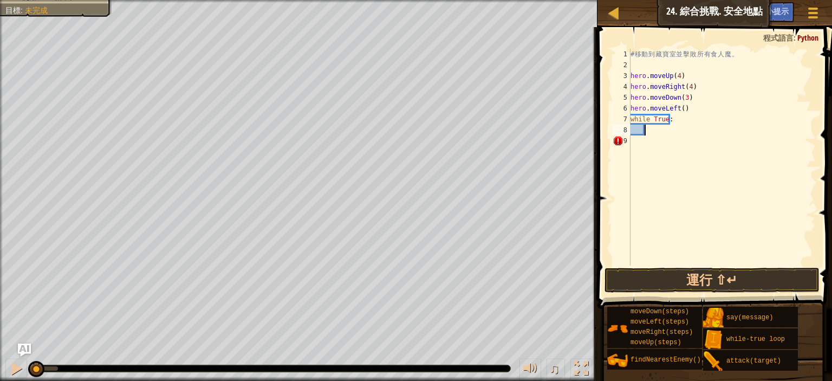
type textarea "h"
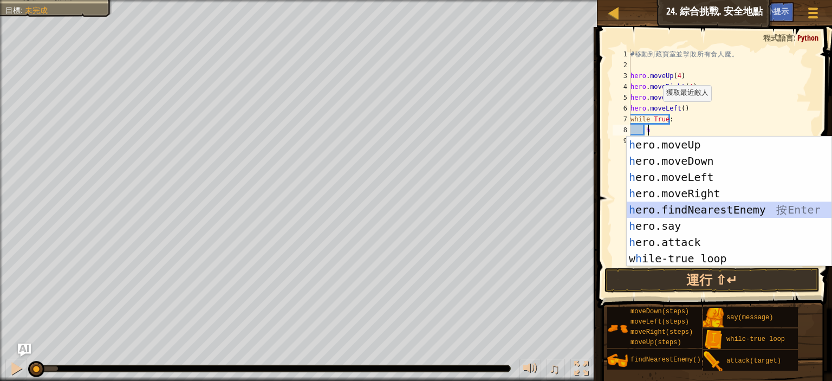
click at [722, 211] on div "h ero.moveUp 按 Enter h ero.moveDown 按 Enter h ero.moveLeft 按 Enter h ero.moveRi…" at bounding box center [729, 218] width 205 height 163
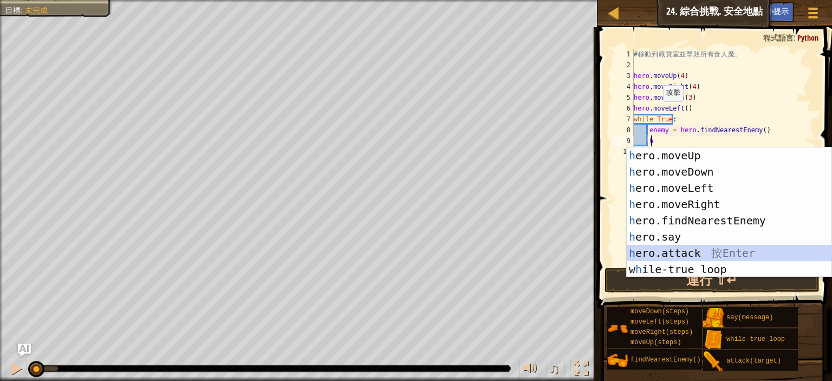
click at [707, 247] on div "h ero.moveUp 按 Enter h ero.moveDown 按 Enter h ero.moveLeft 按 Enter h ero.moveRi…" at bounding box center [729, 228] width 205 height 163
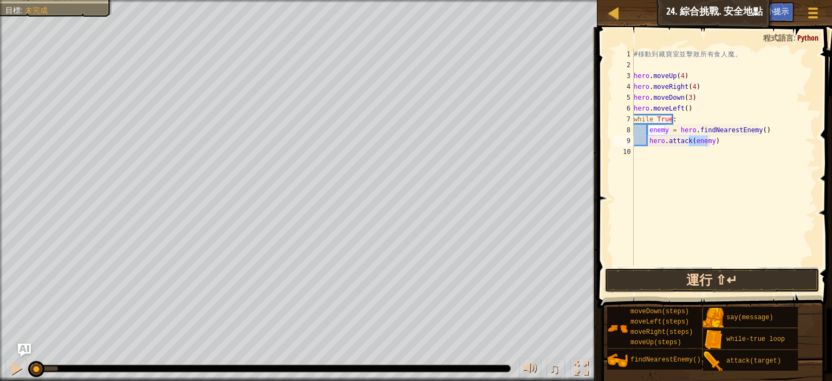
click at [755, 273] on button "運行 ⇧↵" at bounding box center [712, 280] width 215 height 25
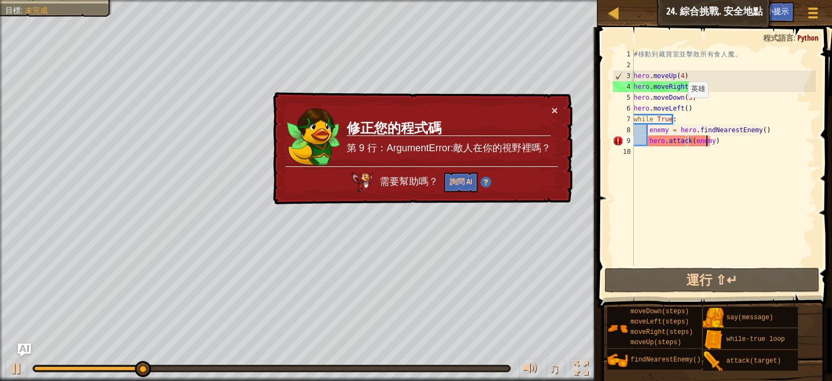
click at [682, 108] on div "# 移 動 到 藏 寶 室 並 擊 敗 所 有 食 人 魔 。 hero . moveUp ( 4 ) hero . moveRight ( 4 ) hero…" at bounding box center [724, 168] width 184 height 238
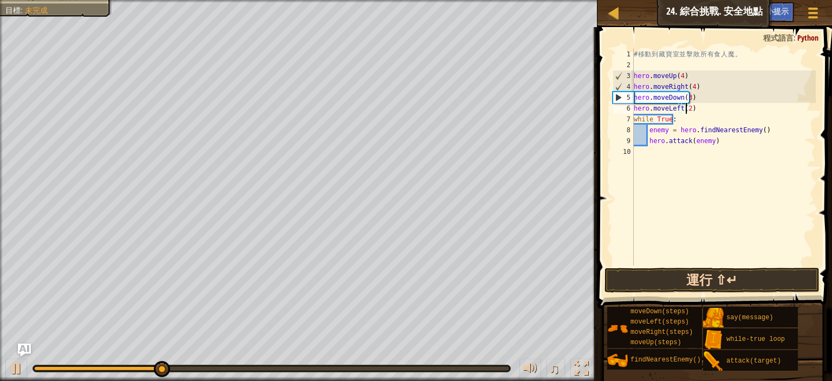
type textarea "hero.moveLeft(2)"
click at [752, 283] on button "運行 ⇧↵" at bounding box center [712, 280] width 215 height 25
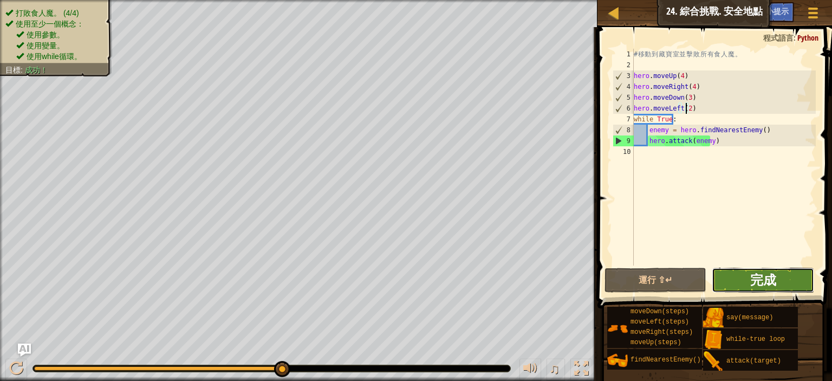
click at [763, 281] on span "完成" at bounding box center [764, 279] width 26 height 17
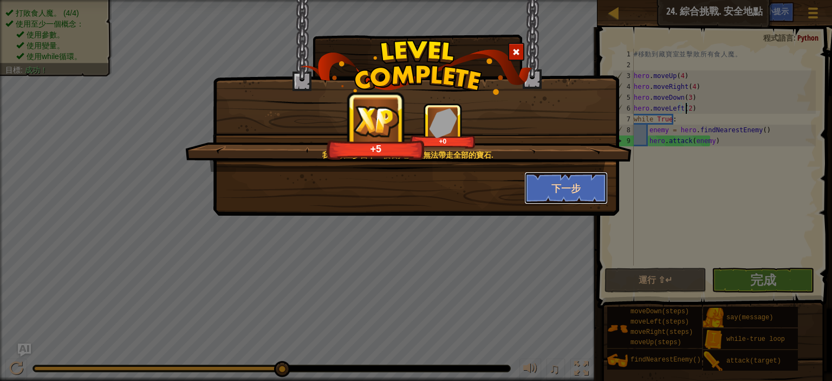
click at [566, 201] on button "下一步" at bounding box center [567, 188] width 84 height 33
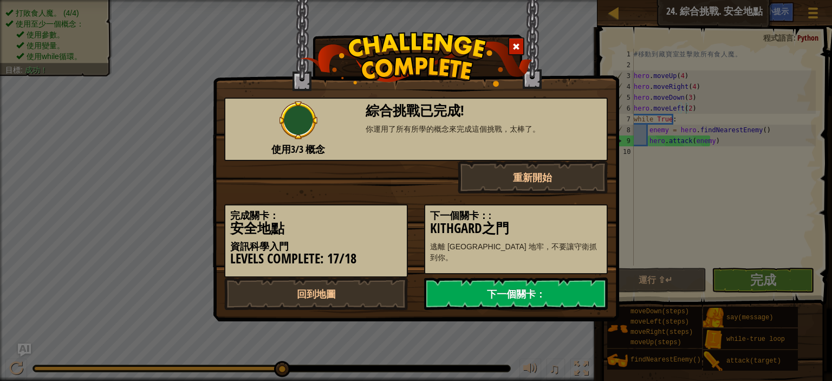
click at [535, 286] on link "下一個關卡：" at bounding box center [516, 293] width 184 height 33
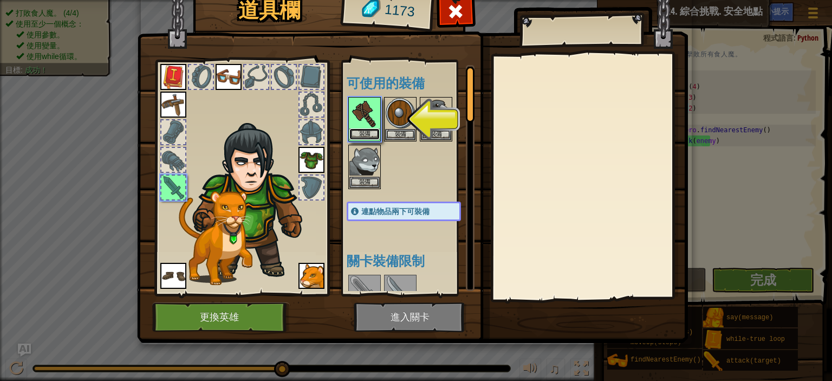
click at [370, 132] on button "裝備" at bounding box center [365, 133] width 30 height 11
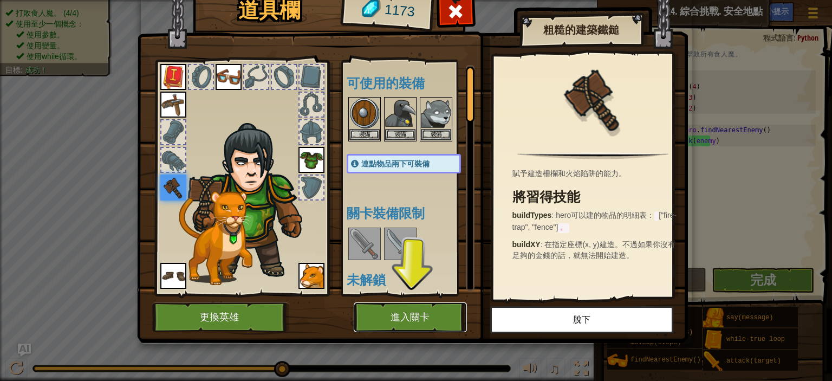
click at [431, 321] on button "進入關卡" at bounding box center [410, 317] width 113 height 30
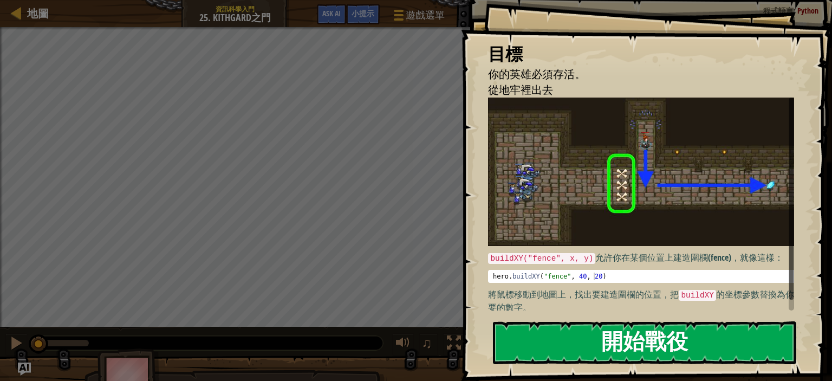
click at [703, 331] on button "開始戰役" at bounding box center [644, 342] width 303 height 43
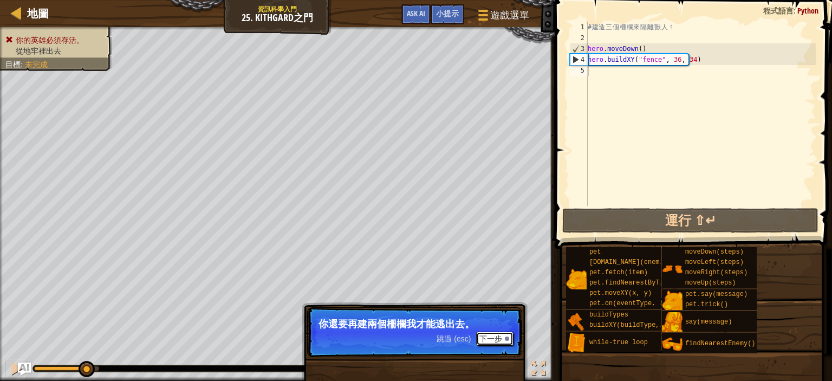
click at [491, 341] on button "下一步" at bounding box center [494, 339] width 37 height 14
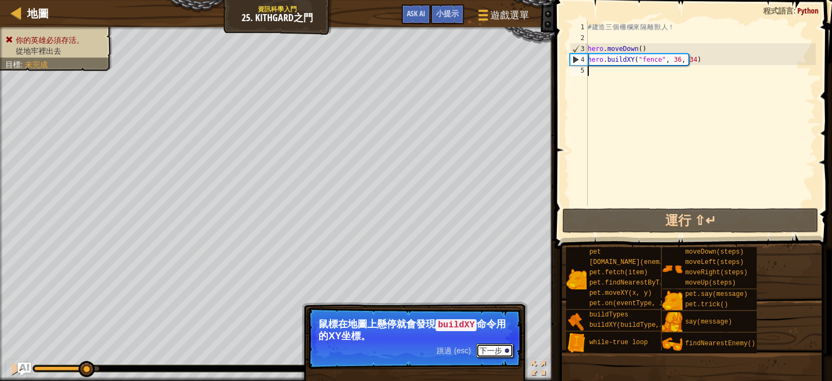
click at [485, 353] on button "下一步" at bounding box center [494, 351] width 37 height 14
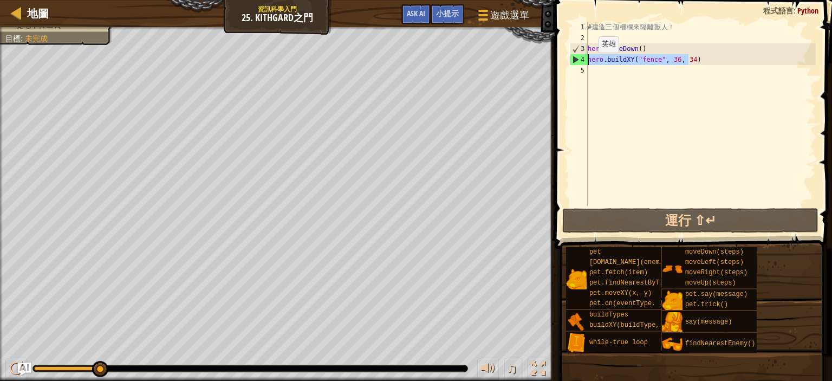
drag, startPoint x: 697, startPoint y: 58, endPoint x: 590, endPoint y: 63, distance: 107.4
click at [590, 63] on div "# 建 造 三 個 柵 欄 來 隔 離 獸 人 ！ hero . moveDown ( ) hero . buildXY ( "fence" , 36 , 3…" at bounding box center [701, 125] width 230 height 206
type textarea "hero.buildXY("fence", 36, 34)"
click at [616, 72] on div "# 建 造 三 個 柵 欄 來 隔 離 獸 人 ！ hero . moveDown ( ) hero . buildXY ( "fence" , 36 , 3…" at bounding box center [701, 125] width 230 height 206
paste textarea "hero.buildXY("fence", 36, 34)"
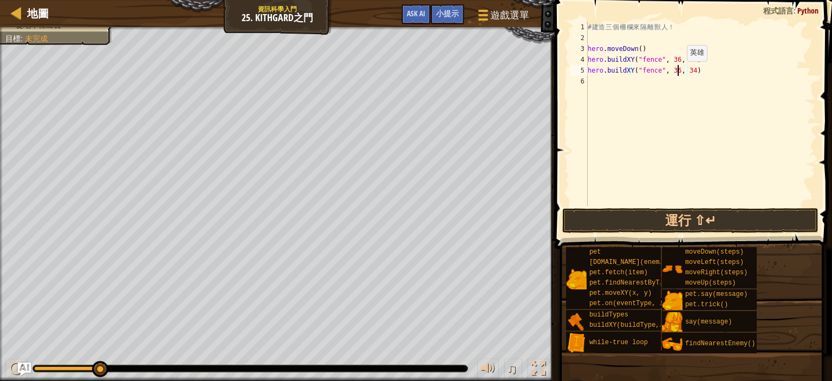
click at [679, 72] on div "# 建 造 三 個 柵 欄 來 隔 離 獸 人 ！ hero . moveDown ( ) hero . buildXY ( "fence" , 36 , 3…" at bounding box center [701, 125] width 230 height 206
type textarea "hero.buildXY("fence", 36, 29)"
click at [735, 225] on button "運行 ⇧↵" at bounding box center [691, 220] width 256 height 25
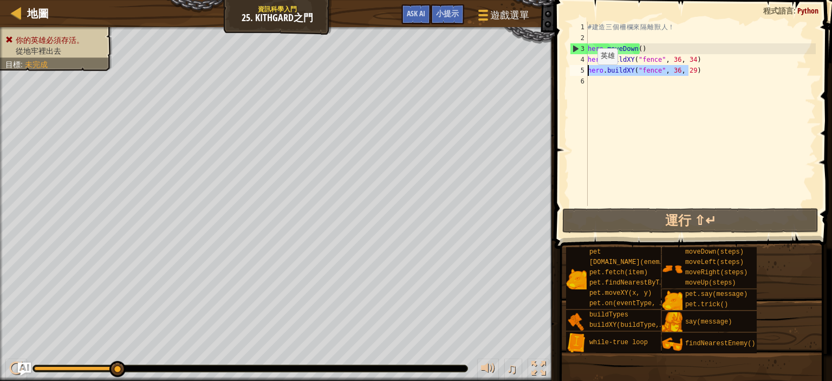
drag, startPoint x: 691, startPoint y: 69, endPoint x: 589, endPoint y: 75, distance: 102.6
click at [589, 75] on div "# 建 造 三 個 柵 欄 來 隔 離 獸 人 ！ hero . moveDown ( ) hero . buildXY ( "fence" , 36 , 3…" at bounding box center [701, 125] width 230 height 206
click at [629, 87] on div "# 建 造 三 個 柵 欄 來 隔 離 獸 人 ！ hero . moveDown ( ) hero . buildXY ( "fence" , 36 , 3…" at bounding box center [701, 125] width 230 height 206
paste textarea "hero.buildXY("fence", 36, 29)"
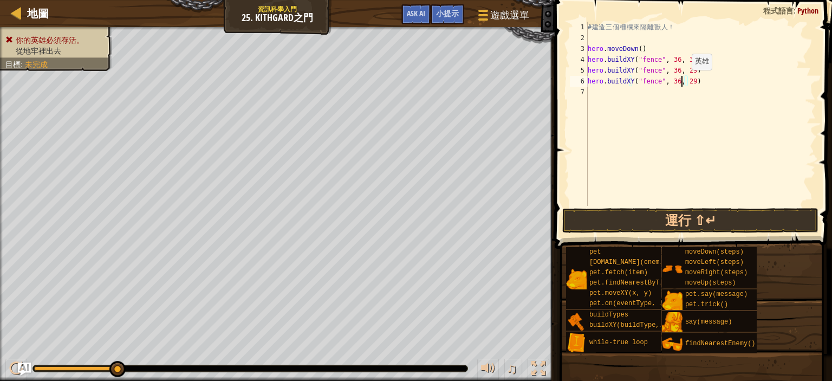
click at [683, 80] on div "# 建 造 三 個 柵 欄 來 隔 離 獸 人 ！ hero . moveDown ( ) hero . buildXY ( "fence" , 36 , 3…" at bounding box center [701, 125] width 230 height 206
click at [758, 210] on button "運行 ⇧↵" at bounding box center [691, 220] width 256 height 25
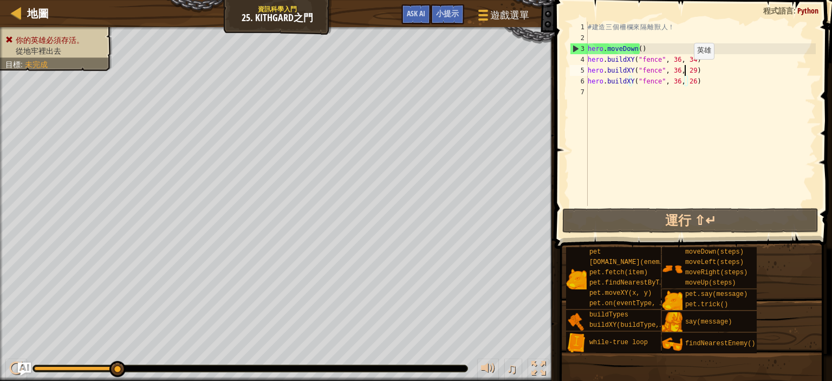
click at [685, 69] on div "# 建 造 三 個 柵 欄 來 隔 離 獸 人 ！ hero . moveDown ( ) hero . buildXY ( "fence" , 36 , 3…" at bounding box center [701, 125] width 230 height 206
type textarea "hero.buildXY("fence", 36, 29)"
drag, startPoint x: 689, startPoint y: 69, endPoint x: 587, endPoint y: 69, distance: 102.4
click at [587, 69] on div "hero.buildXY("fence", 36, 29) 1 2 3 4 5 6 7 # 建 造 三 個 柵 欄 來 隔 離 獸 人 ！ hero . mo…" at bounding box center [692, 114] width 248 height 184
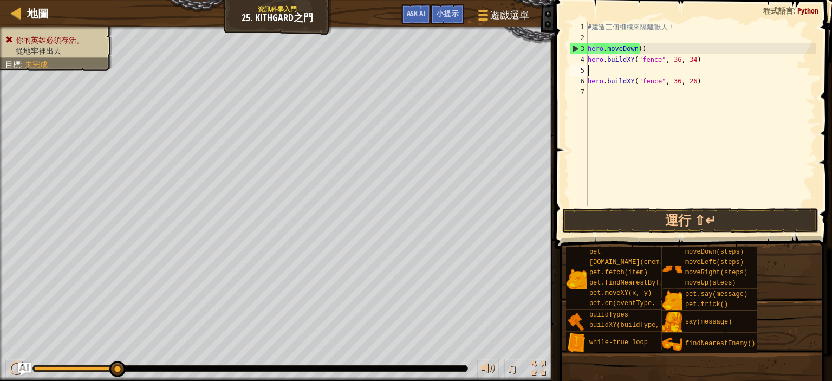
scroll to position [5, 0]
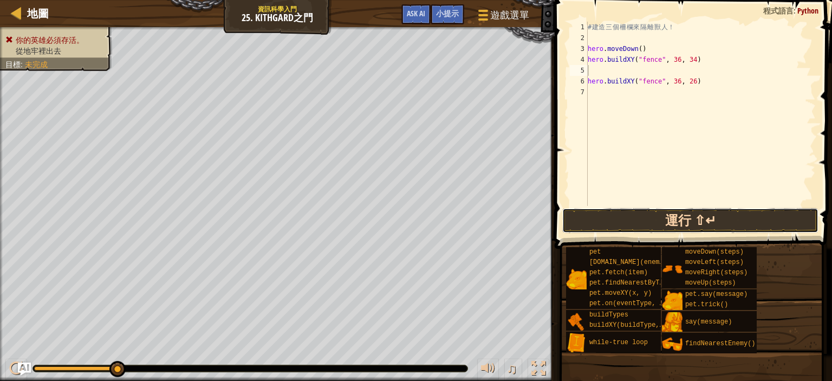
click at [778, 218] on button "運行 ⇧↵" at bounding box center [691, 220] width 256 height 25
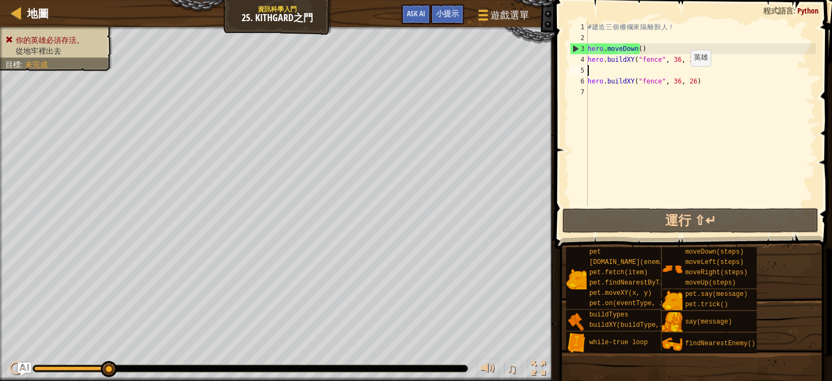
type textarea "hero.buildXY("fence", 36, 29)"
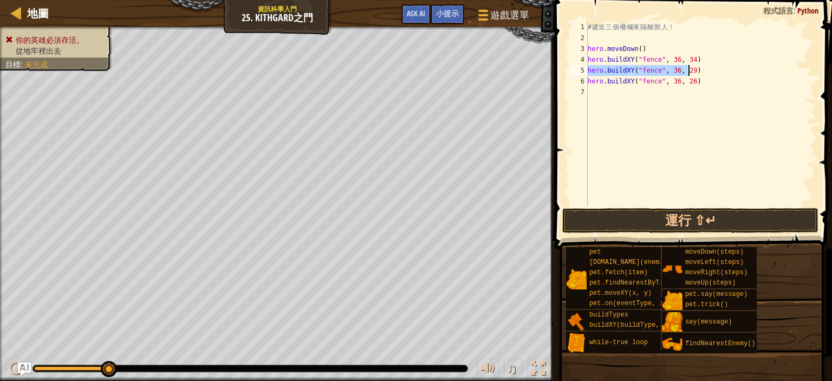
click at [725, 158] on div "# 建 造 三 個 柵 欄 來 隔 離 獸 人 ！ hero . moveDown ( ) hero . buildXY ( "fence" , 36 , 3…" at bounding box center [701, 125] width 230 height 206
click at [712, 215] on button "運行 ⇧↵" at bounding box center [691, 220] width 256 height 25
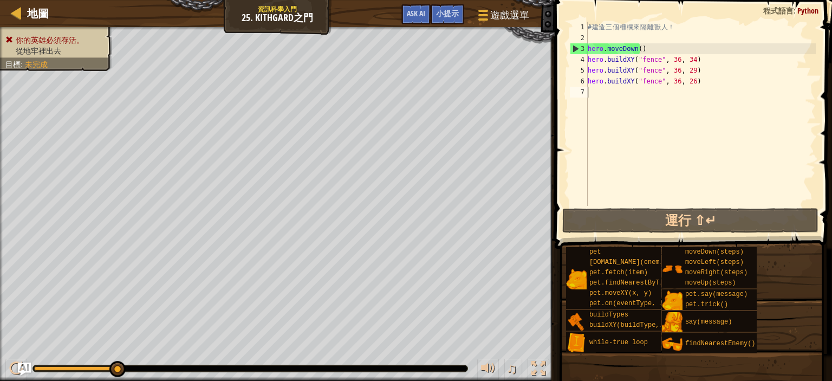
drag, startPoint x: 91, startPoint y: 364, endPoint x: 33, endPoint y: 364, distance: 58.5
click at [33, 364] on div "♫" at bounding box center [277, 366] width 555 height 33
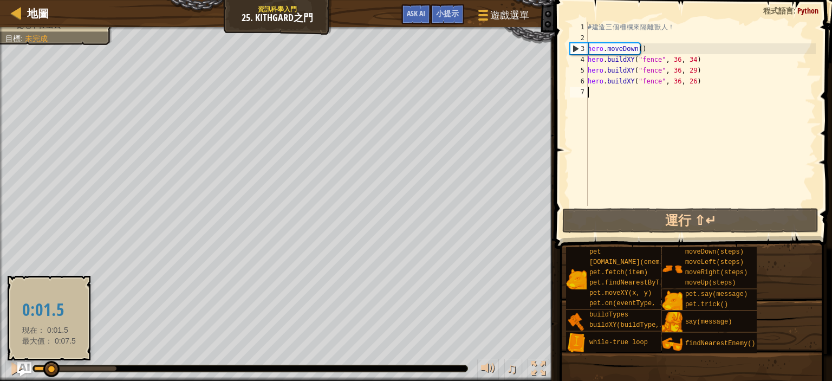
drag, startPoint x: 51, startPoint y: 370, endPoint x: 23, endPoint y: 371, distance: 28.7
click at [23, 371] on div "地圖 資訊科學入門 25. Kithgard之門 遊戲選單 完成 小提示 Ask AI 1 ההההההההההההההההההההההההההההההההה…" at bounding box center [416, 190] width 832 height 381
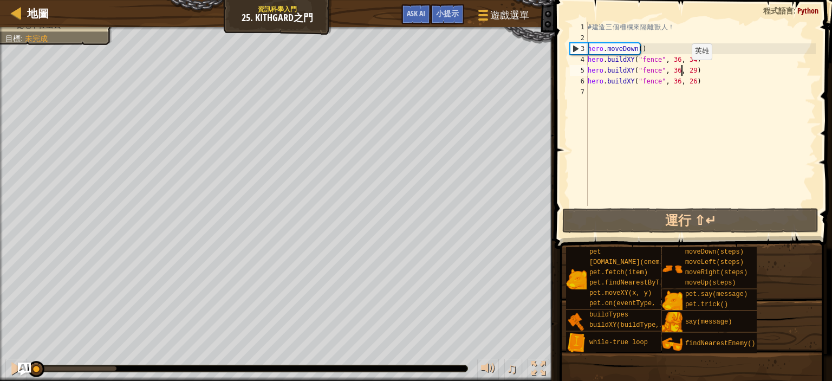
click at [683, 70] on div "# 建 造 三 個 柵 欄 來 隔 離 獸 人 ！ hero . moveDown ( ) hero . buildXY ( "fence" , 36 , 3…" at bounding box center [701, 125] width 230 height 206
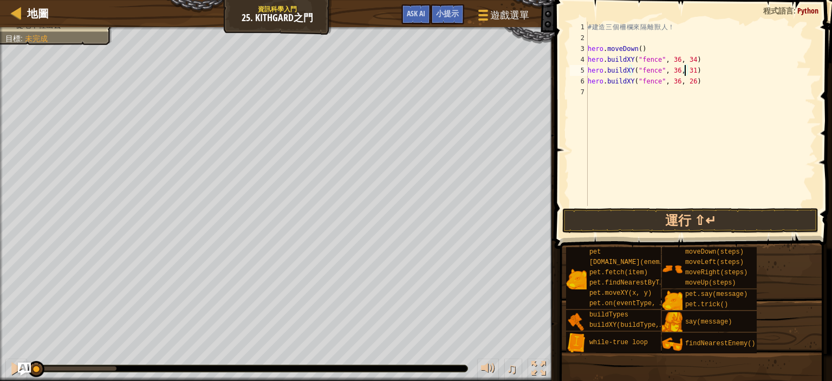
scroll to position [5, 11]
click at [680, 81] on div "# 建 造 三 個 柵 欄 來 隔 離 獸 人 ！ hero . moveDown ( ) hero . buildXY ( "fence" , 36 , 3…" at bounding box center [701, 125] width 230 height 206
type textarea "hero.buildXY("fence", 36, 27)"
click at [726, 220] on button "運行 ⇧↵" at bounding box center [691, 220] width 256 height 25
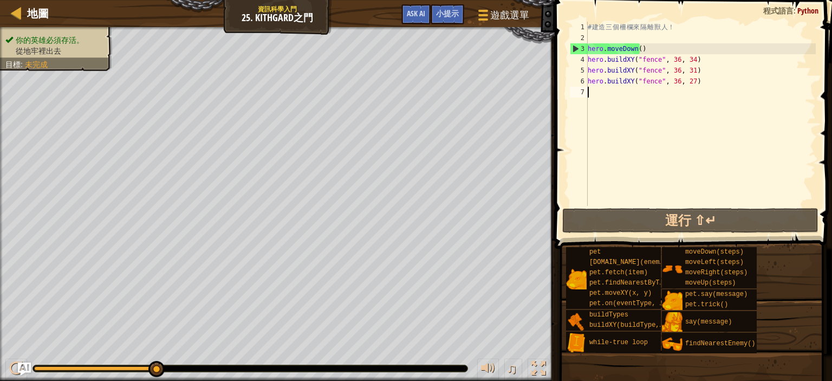
click at [630, 93] on div "# 建 造 三 個 柵 欄 來 隔 離 獸 人 ！ hero . moveDown ( ) hero . buildXY ( "fence" , 36 , 3…" at bounding box center [701, 125] width 230 height 206
type textarea "h"
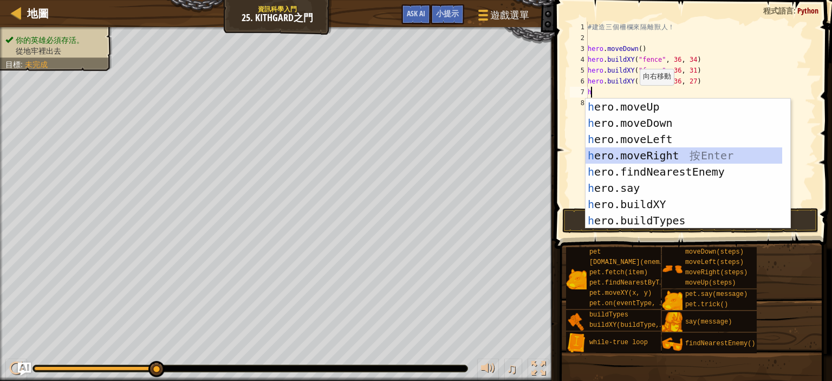
click at [683, 150] on div "h ero.moveUp 按 Enter h ero.moveDown 按 Enter h ero.moveLeft 按 Enter h ero.moveRi…" at bounding box center [684, 180] width 197 height 163
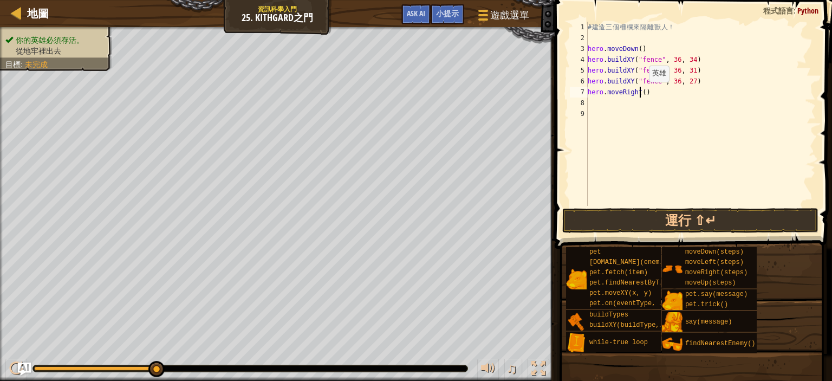
click at [640, 93] on div "# 建 造 三 個 柵 欄 來 隔 離 獸 人 ！ hero . moveDown ( ) hero . buildXY ( "fence" , 36 , 3…" at bounding box center [701, 125] width 230 height 206
type textarea "hero.moveRight(6)"
click at [773, 216] on button "運行 ⇧↵" at bounding box center [691, 220] width 256 height 25
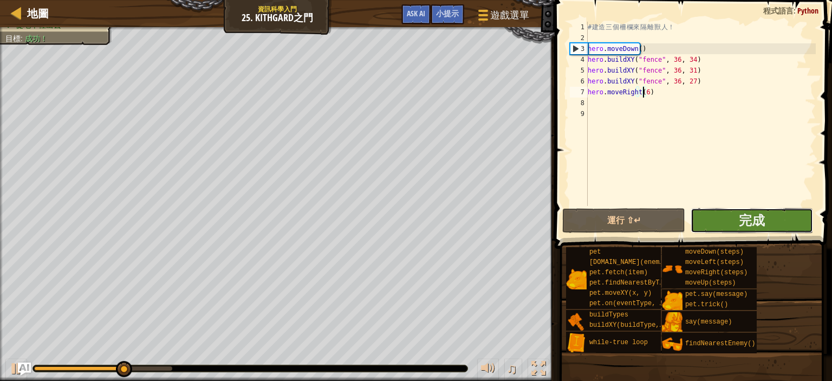
click at [772, 216] on button "完成" at bounding box center [752, 220] width 122 height 25
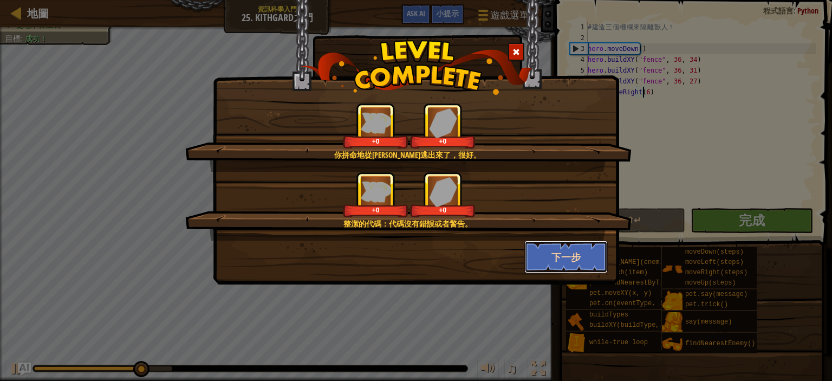
click at [566, 249] on button "下一步" at bounding box center [567, 257] width 84 height 33
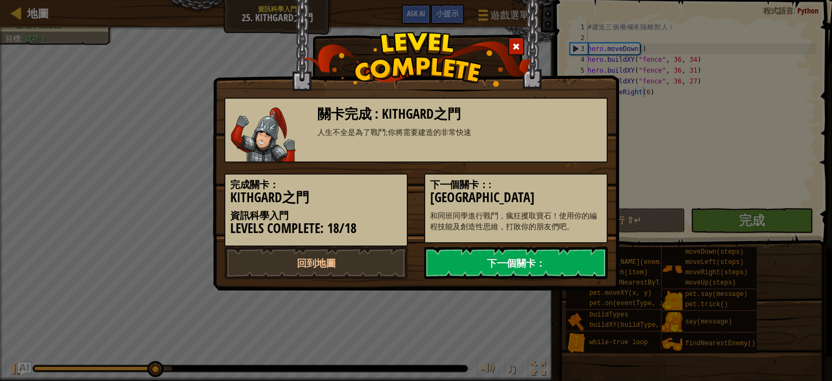
click at [571, 249] on link "下一個關卡：" at bounding box center [516, 263] width 184 height 33
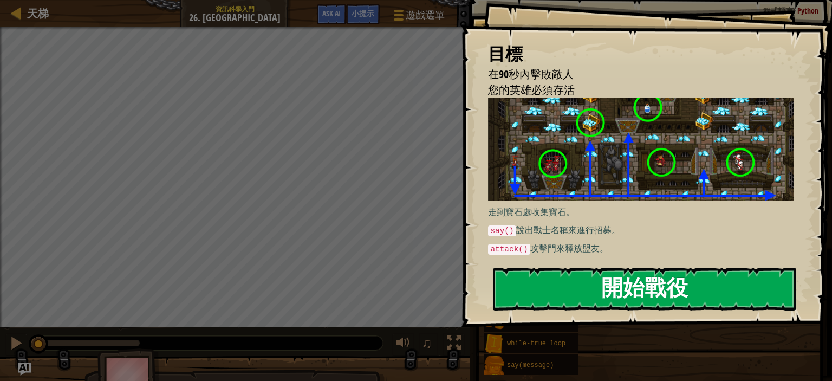
click at [598, 268] on button "開始戰役" at bounding box center [644, 289] width 303 height 43
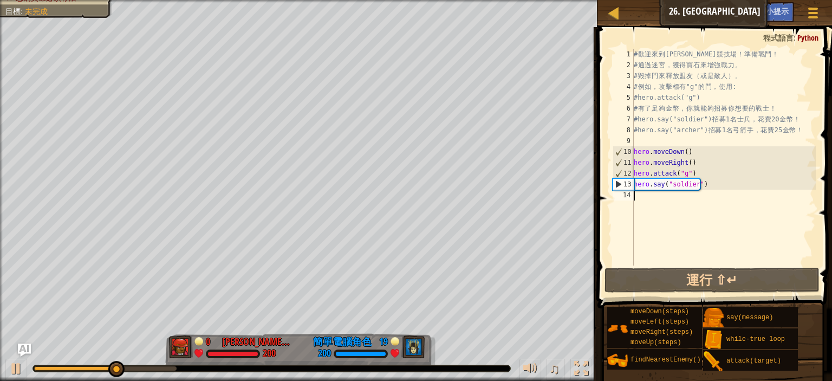
click at [548, 339] on div "在90秒內擊敗敵人 您的英雄必須存活 目標 : 未完成 0 [PERSON_NAME] 11506 200 19 簡單電腦角色 200 ♫ Hero 200 …" at bounding box center [416, 190] width 832 height 381
click at [650, 140] on div "# 歡 迎 來 到 [GEOGRAPHIC_DATA] ！ 準 備 戰 鬥 ！ # 通 過 迷 宮 ， 獲 得 寶 石 來 增 強 戰 力 。 # 毀 掉 門…" at bounding box center [724, 168] width 184 height 238
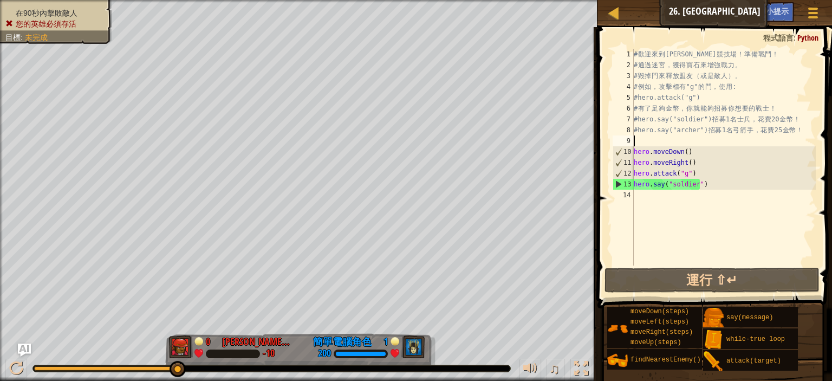
type textarea "w"
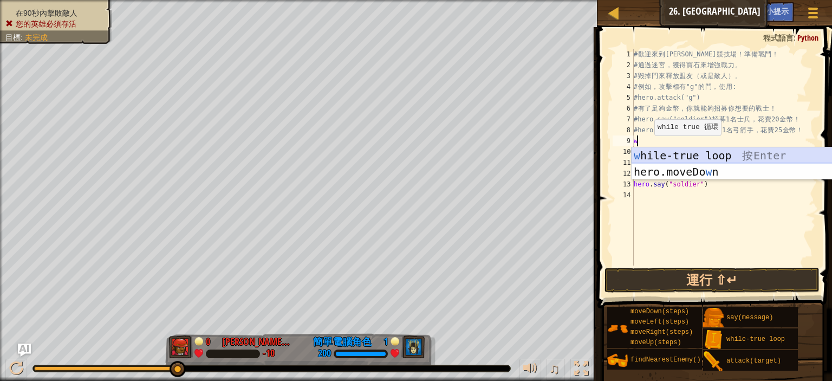
click at [662, 150] on div "w hile-true loop 按 Enter hero.moveDo w n 按 Enter" at bounding box center [734, 179] width 205 height 65
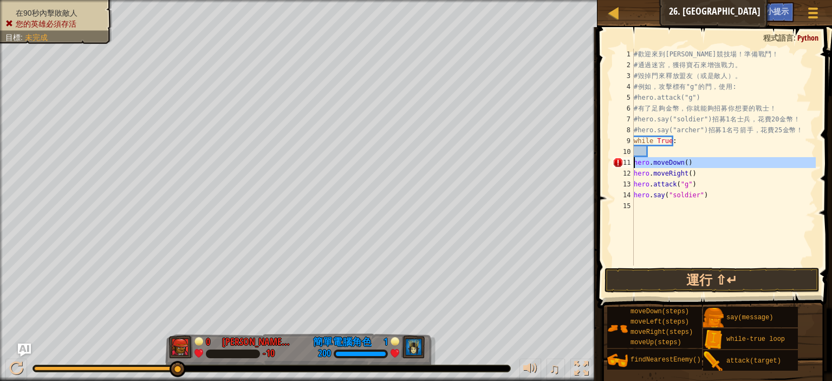
click at [634, 161] on div "11" at bounding box center [623, 162] width 21 height 11
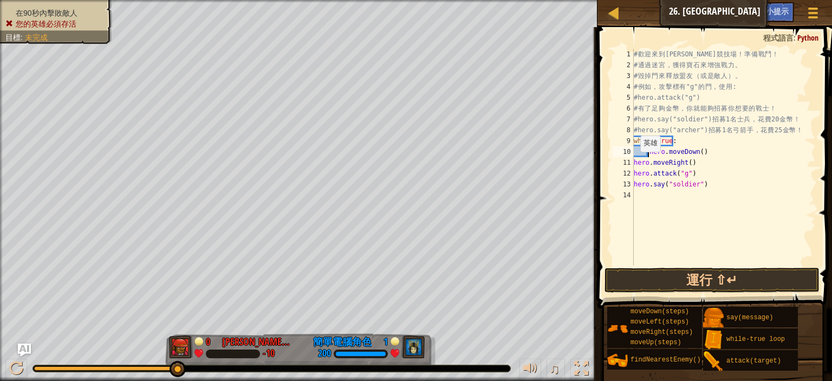
click at [634, 162] on div "# 歡 迎 來 到 [GEOGRAPHIC_DATA] ！ 準 備 戰 鬥 ！ # 通 過 迷 宮 ， 獲 得 寶 石 來 增 強 戰 力 。 # 毀 掉 門…" at bounding box center [724, 168] width 184 height 238
click at [633, 173] on div "12" at bounding box center [623, 173] width 21 height 11
click at [634, 182] on div "# 歡 迎 來 到 [GEOGRAPHIC_DATA] ！ 準 備 戰 鬥 ！ # 通 過 迷 宮 ， 獲 得 寶 石 來 增 強 戰 力 。 # 毀 掉 門…" at bounding box center [724, 168] width 184 height 238
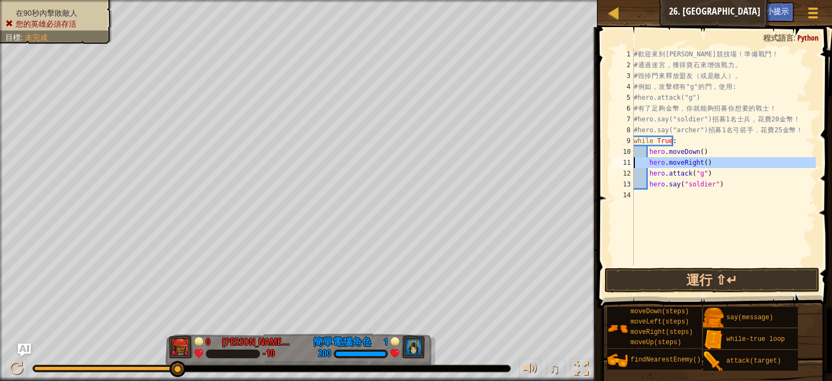
click at [634, 160] on div "11" at bounding box center [623, 162] width 21 height 11
drag, startPoint x: 702, startPoint y: 151, endPoint x: 648, endPoint y: 148, distance: 54.3
click at [648, 148] on div "# 歡 迎 來 到 [GEOGRAPHIC_DATA] ！ 準 備 戰 鬥 ！ # 通 過 迷 宮 ， 獲 得 寶 石 來 增 強 戰 力 。 # 毀 掉 門…" at bounding box center [724, 168] width 184 height 238
type textarea "hero.moveDown()"
click at [699, 161] on div "# 歡 迎 來 到 [GEOGRAPHIC_DATA] ！ 準 備 戰 鬥 ！ # 通 過 迷 宮 ， 獲 得 寶 石 來 增 強 戰 力 。 # 毀 掉 門…" at bounding box center [724, 168] width 184 height 238
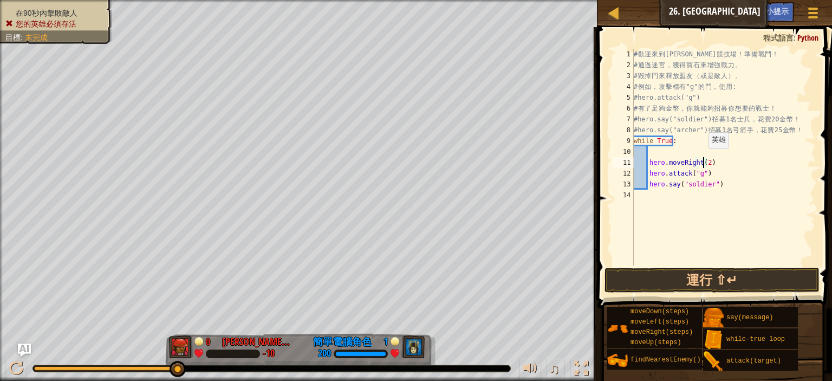
scroll to position [5, 8]
click at [805, 128] on div "# 歡 迎 來 到 [GEOGRAPHIC_DATA] ！ 準 備 戰 鬥 ！ # 通 過 迷 宮 ， 獲 得 寶 石 來 增 強 戰 力 。 # 毀 掉 門…" at bounding box center [724, 168] width 184 height 238
type textarea "#hero.say("archer") 招募1名弓箭手，花費25金幣！"
paste textarea "hero.buildXY("fence", 36, 29)"
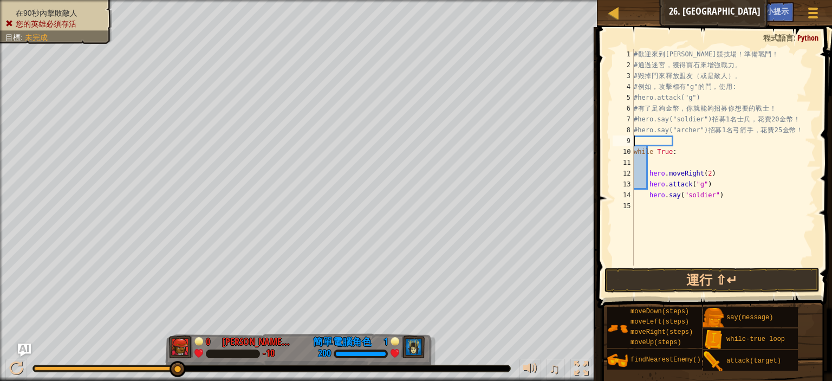
type textarea "hero.buildXY("fence", 36, 29)"
type textarea "h"
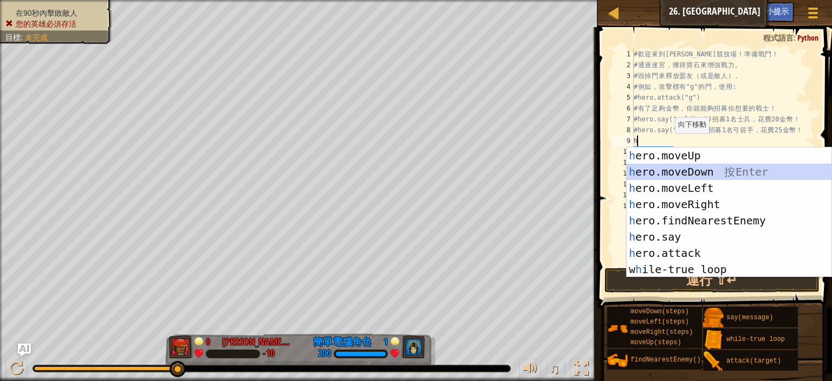
click at [680, 170] on div "h ero.moveUp 按 Enter h ero.moveDown 按 Enter h ero.moveLeft 按 Enter h ero.moveRi…" at bounding box center [729, 228] width 205 height 163
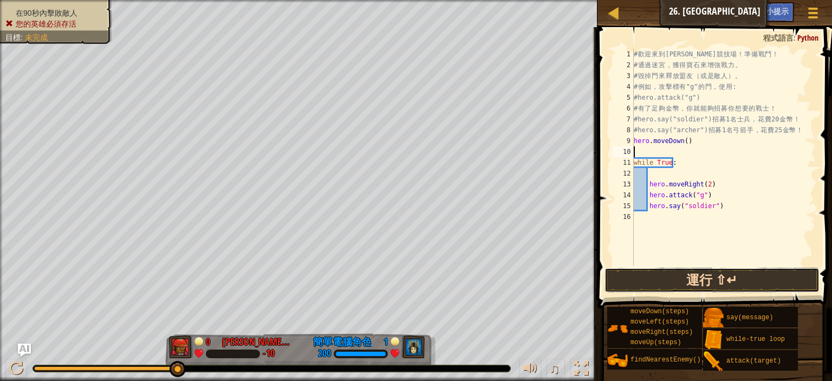
click at [690, 274] on button "運行 ⇧↵" at bounding box center [712, 280] width 215 height 25
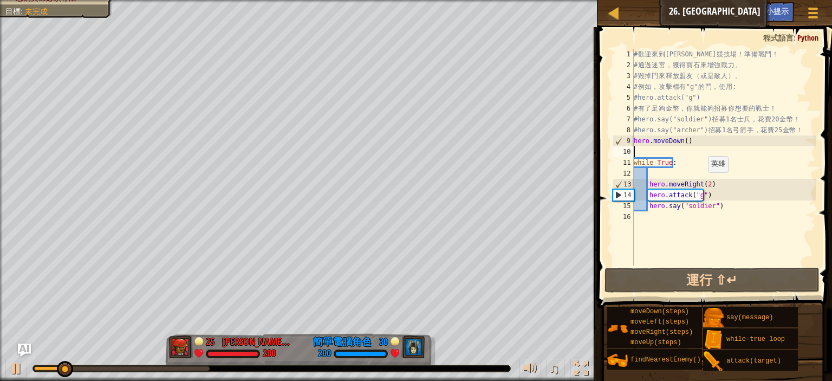
click at [703, 183] on div "# 歡 迎 來 到 [GEOGRAPHIC_DATA] ！ 準 備 戰 鬥 ！ # 通 過 迷 宮 ， 獲 得 寶 石 來 增 強 戰 力 。 # 毀 掉 門…" at bounding box center [724, 168] width 184 height 238
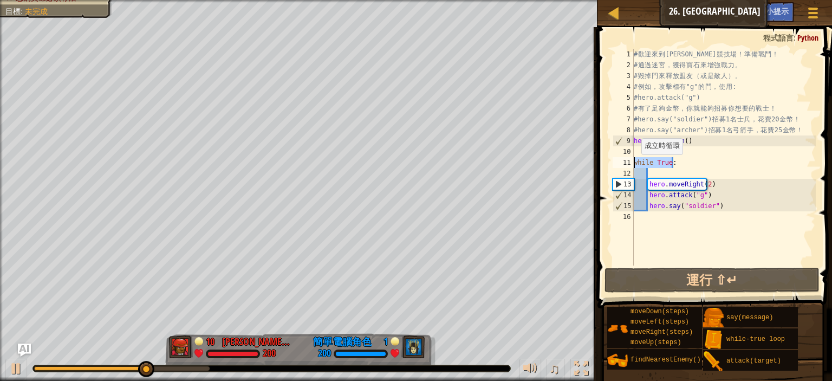
drag, startPoint x: 670, startPoint y: 164, endPoint x: 635, endPoint y: 165, distance: 35.2
click at [635, 165] on div "# 歡 迎 來 到 [GEOGRAPHIC_DATA] ！ 準 備 戰 鬥 ！ # 通 過 迷 宮 ， 獲 得 寶 石 來 增 強 戰 力 。 # 毀 掉 門…" at bounding box center [724, 168] width 184 height 238
type textarea "while True:"
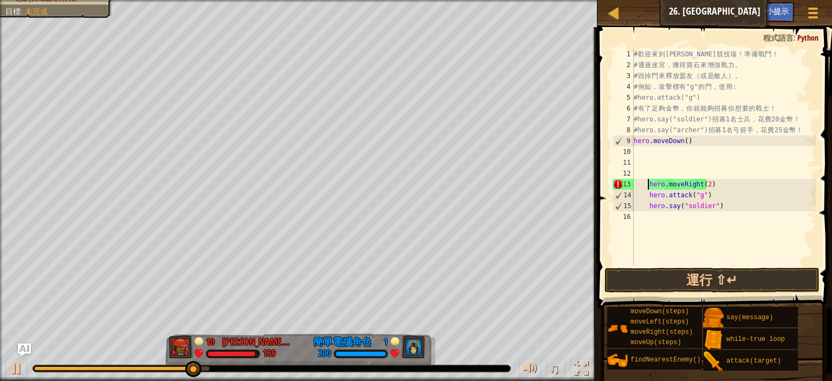
click at [649, 182] on div "# 歡 迎 來 到 [GEOGRAPHIC_DATA] ！ 準 備 戰 鬥 ！ # 通 過 迷 宮 ， 獲 得 寶 石 來 增 強 戰 力 。 # 毀 掉 門…" at bounding box center [724, 168] width 184 height 238
type textarea "hero.moveRight(2)"
